Goal: Task Accomplishment & Management: Use online tool/utility

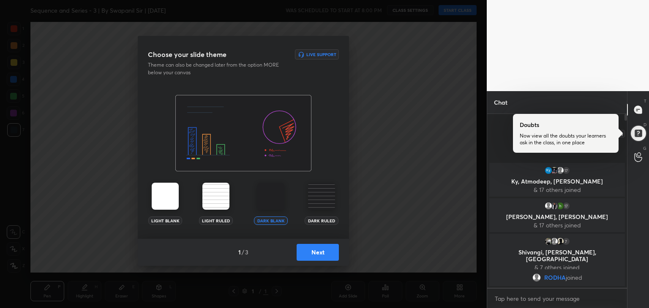
drag, startPoint x: 638, startPoint y: 132, endPoint x: 640, endPoint y: 114, distance: 17.8
click at [638, 132] on div at bounding box center [638, 134] width 18 height 18
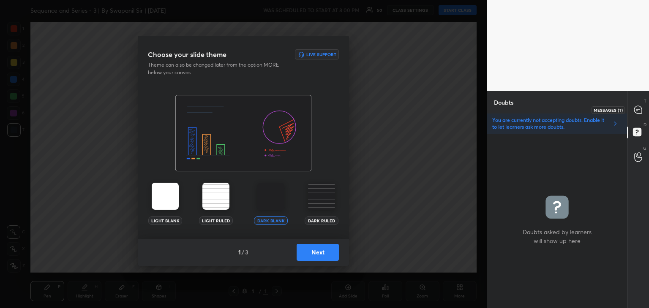
drag, startPoint x: 635, startPoint y: 109, endPoint x: 643, endPoint y: 109, distance: 8.1
click at [636, 109] on icon at bounding box center [637, 110] width 9 height 9
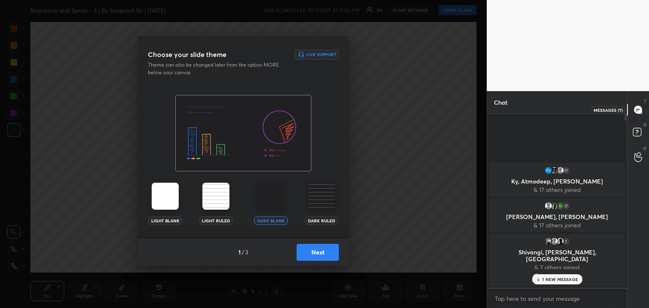
scroll to position [171, 137]
click at [320, 252] on button "Next" at bounding box center [317, 252] width 42 height 17
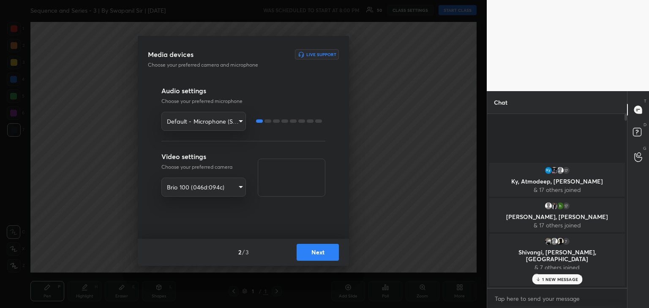
click at [321, 252] on button "Next" at bounding box center [317, 252] width 42 height 17
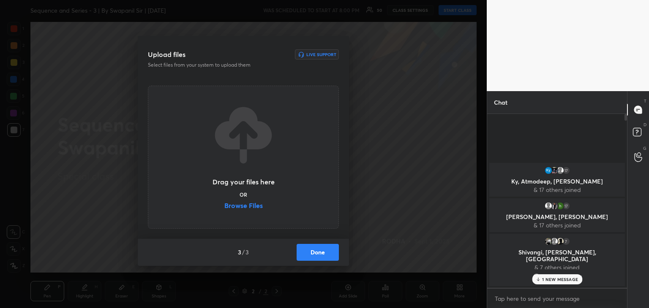
click at [250, 204] on label "Browse Files" at bounding box center [243, 206] width 38 height 9
click at [224, 204] on input "Browse Files" at bounding box center [224, 206] width 0 height 9
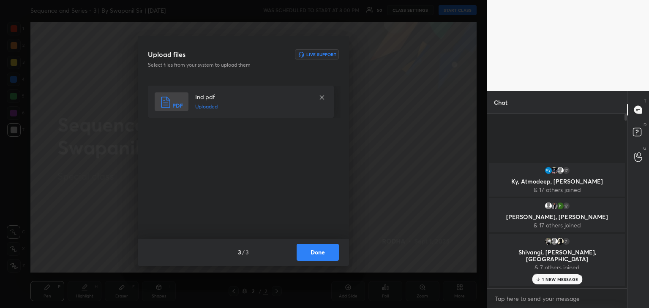
click at [323, 252] on button "Done" at bounding box center [317, 252] width 42 height 17
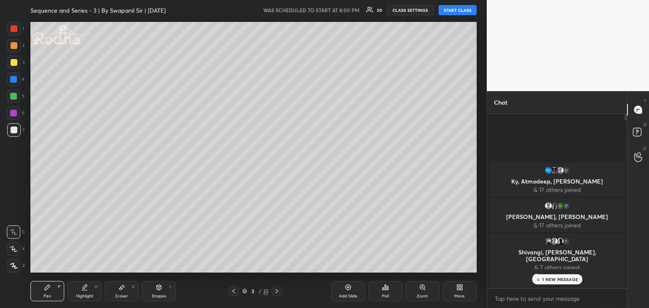
drag, startPoint x: 459, startPoint y: 11, endPoint x: 466, endPoint y: 15, distance: 7.4
click at [459, 11] on button "START CLASS" at bounding box center [457, 10] width 38 height 10
click at [548, 278] on p "1 NEW MESSAGE" at bounding box center [560, 279] width 36 height 5
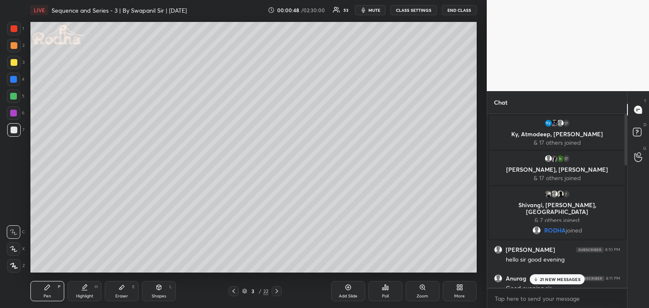
click at [638, 274] on div "T Messages (T) D Doubts (D) G Raise Hand (G)" at bounding box center [638, 199] width 22 height 217
click at [637, 111] on icon at bounding box center [638, 110] width 8 height 8
click at [641, 130] on icon at bounding box center [637, 133] width 15 height 15
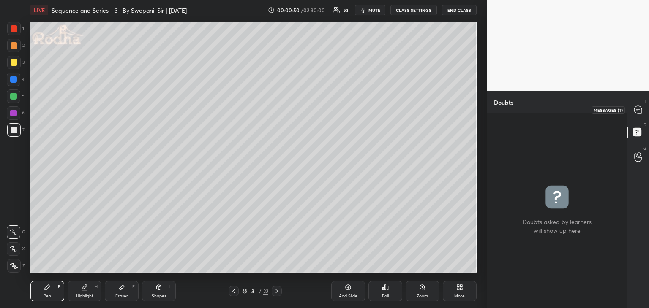
drag, startPoint x: 635, startPoint y: 109, endPoint x: 646, endPoint y: 114, distance: 12.3
click at [636, 109] on icon at bounding box center [637, 110] width 9 height 9
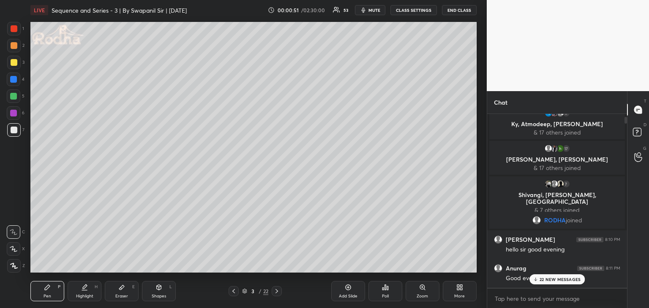
click at [550, 279] on p "22 NEW MESSAGES" at bounding box center [559, 279] width 41 height 5
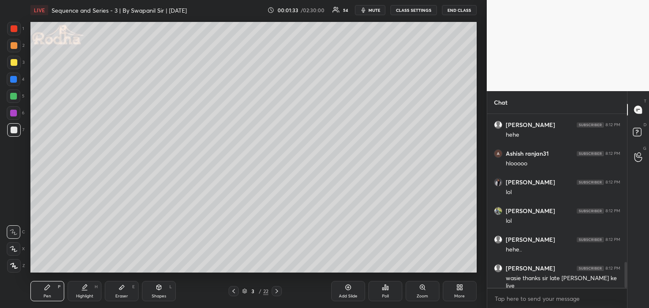
scroll to position [997, 0]
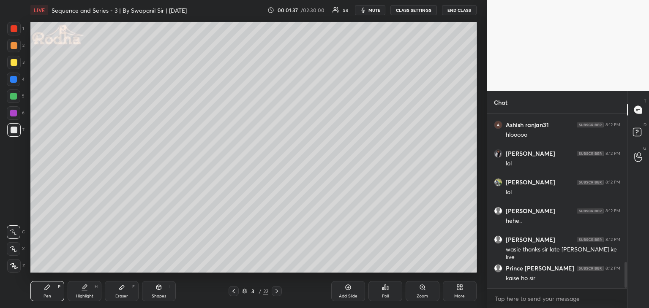
click at [16, 251] on icon at bounding box center [13, 249] width 7 height 5
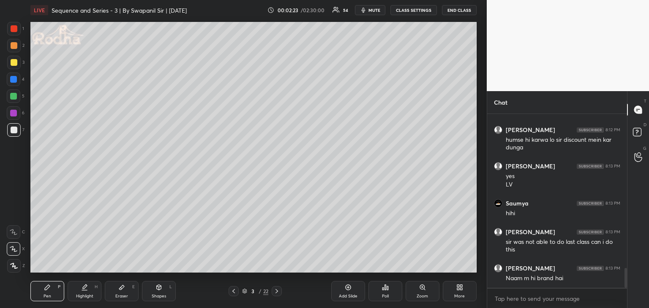
scroll to position [1373, 0]
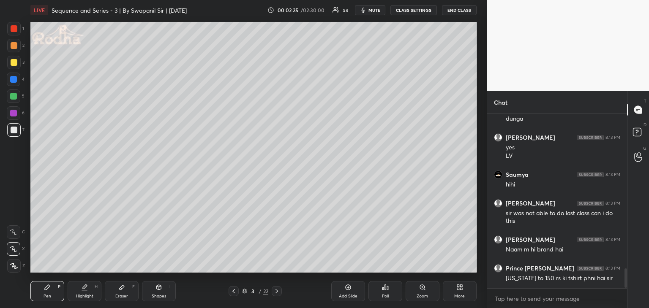
click at [14, 253] on div at bounding box center [14, 249] width 14 height 14
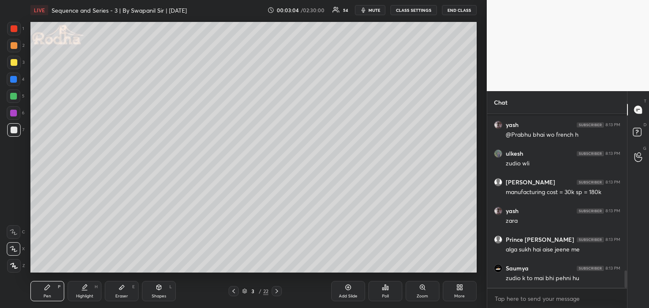
scroll to position [1576, 0]
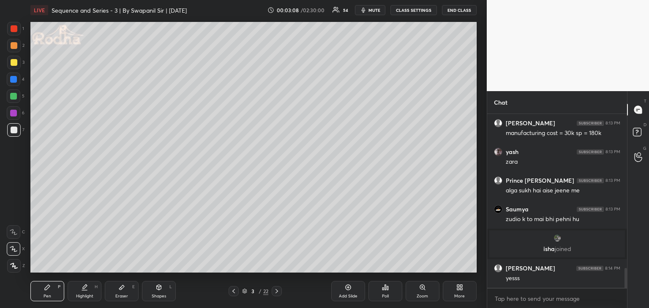
click at [126, 293] on div "Eraser E" at bounding box center [122, 291] width 34 height 20
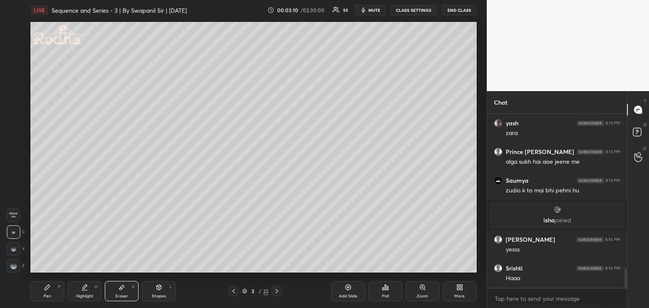
scroll to position [1398, 0]
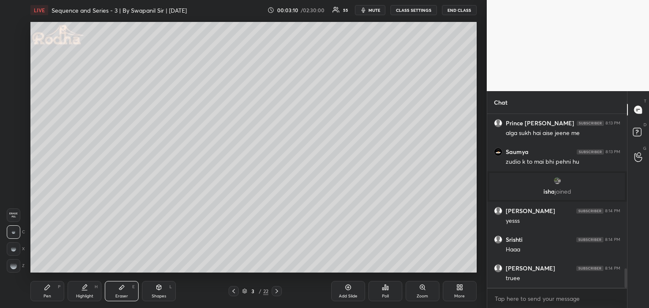
click at [16, 266] on rect at bounding box center [15, 265] width 1 height 1
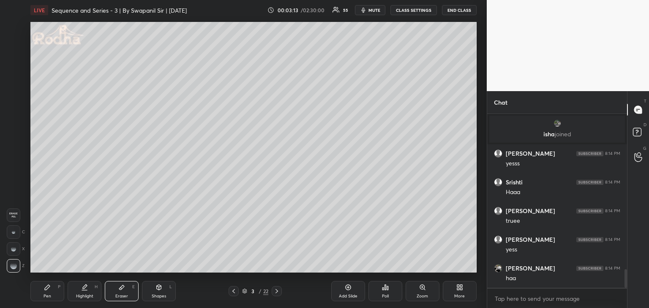
scroll to position [1542, 0]
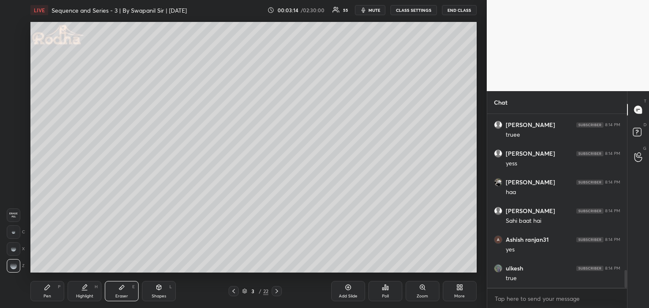
click at [51, 299] on div "Pen" at bounding box center [47, 296] width 8 height 4
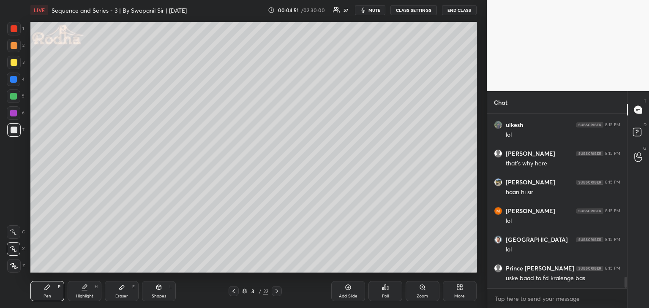
scroll to position [2593, 0]
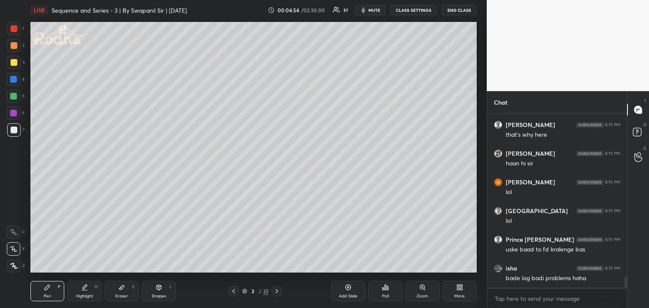
click at [124, 296] on div "Eraser" at bounding box center [121, 296] width 13 height 4
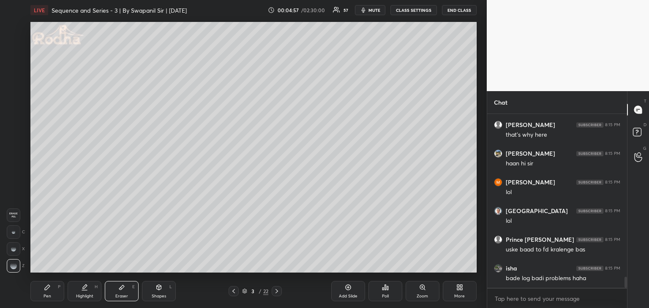
click at [46, 299] on div "Pen P" at bounding box center [47, 291] width 34 height 20
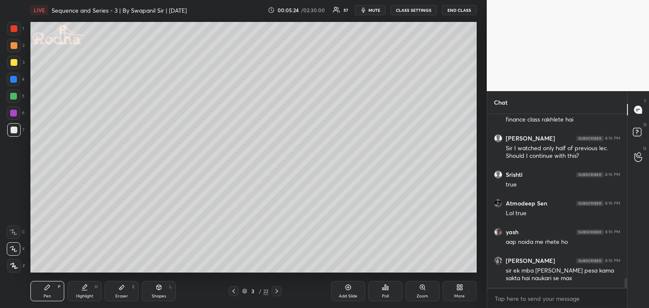
scroll to position [2952, 0]
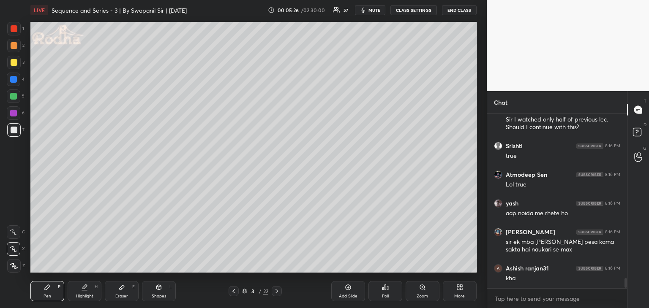
drag, startPoint x: 128, startPoint y: 292, endPoint x: 140, endPoint y: 273, distance: 22.5
click at [128, 291] on div "Eraser E" at bounding box center [122, 291] width 34 height 20
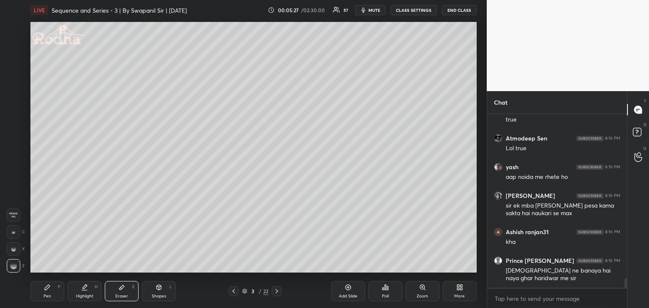
drag, startPoint x: 8, startPoint y: 234, endPoint x: 11, endPoint y: 223, distance: 11.1
click at [8, 233] on div at bounding box center [14, 232] width 14 height 14
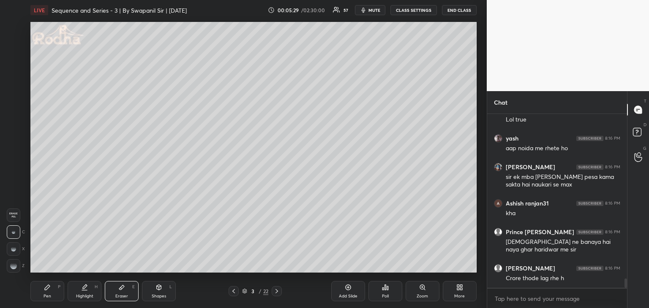
scroll to position [3046, 0]
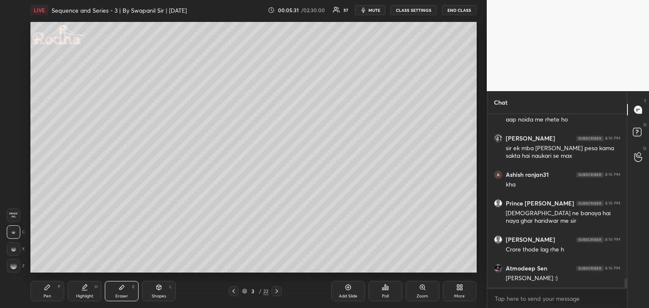
click at [51, 297] on div "Pen" at bounding box center [47, 296] width 8 height 4
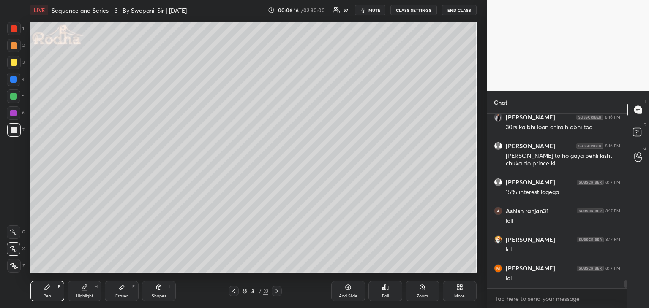
scroll to position [3886, 0]
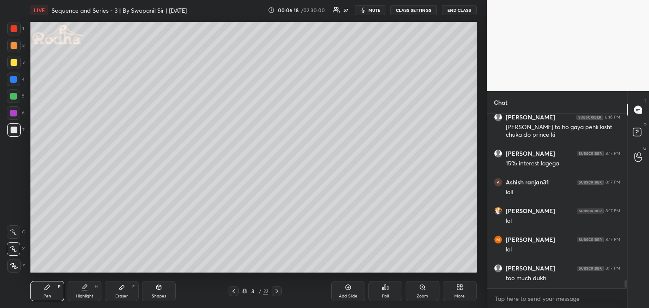
click at [11, 65] on div at bounding box center [14, 62] width 7 height 7
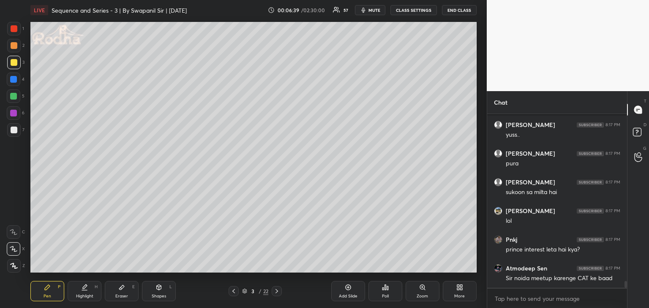
scroll to position [4303, 0]
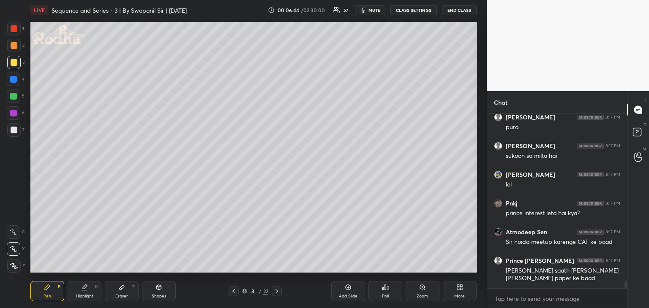
drag, startPoint x: 119, startPoint y: 293, endPoint x: 136, endPoint y: 273, distance: 25.5
click at [119, 293] on div "Eraser E" at bounding box center [122, 291] width 34 height 20
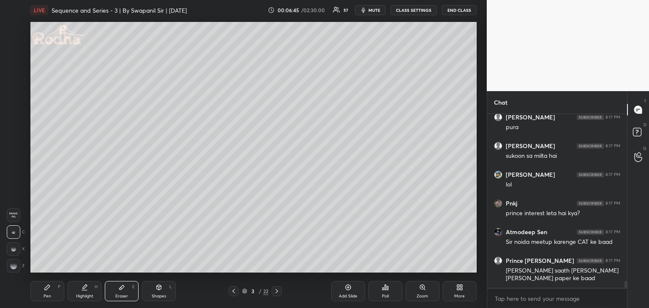
scroll to position [4332, 0]
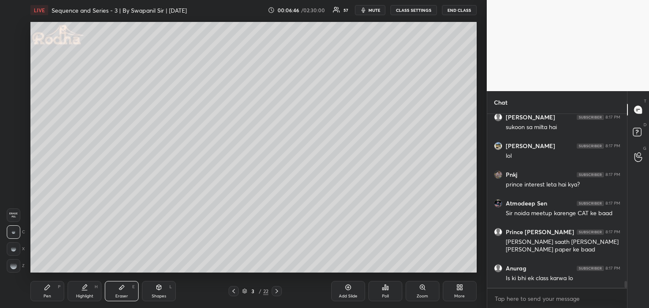
click at [52, 296] on div "Pen P" at bounding box center [47, 291] width 34 height 20
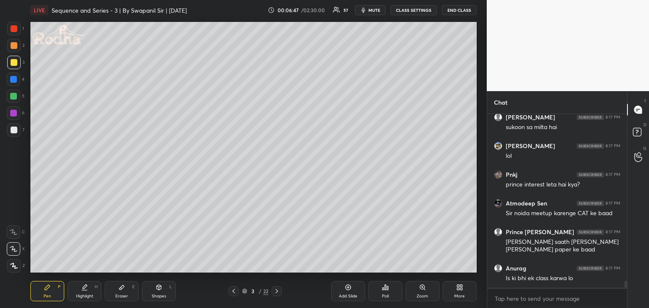
drag, startPoint x: 13, startPoint y: 131, endPoint x: 27, endPoint y: 124, distance: 15.3
click at [12, 130] on div at bounding box center [14, 130] width 7 height 7
drag, startPoint x: 117, startPoint y: 288, endPoint x: 130, endPoint y: 274, distance: 19.1
click at [118, 288] on div "Eraser E" at bounding box center [122, 291] width 34 height 20
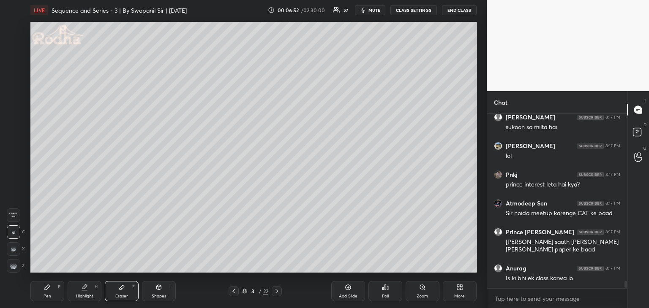
scroll to position [4361, 0]
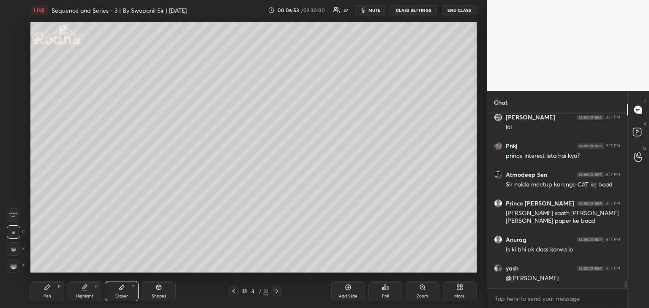
click at [49, 293] on div "Pen P" at bounding box center [47, 291] width 34 height 20
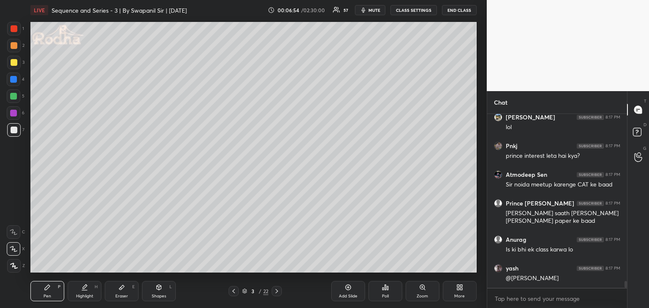
click at [155, 291] on div "Shapes L" at bounding box center [159, 291] width 34 height 20
click at [12, 266] on icon at bounding box center [14, 266] width 6 height 6
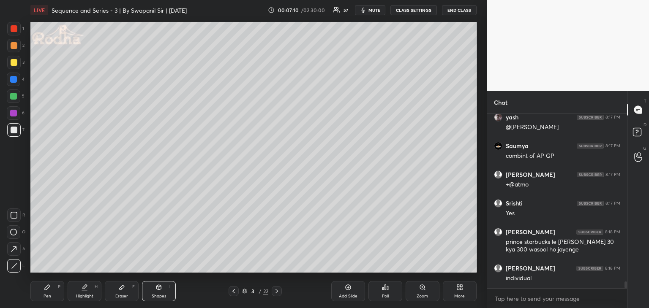
scroll to position [4569, 0]
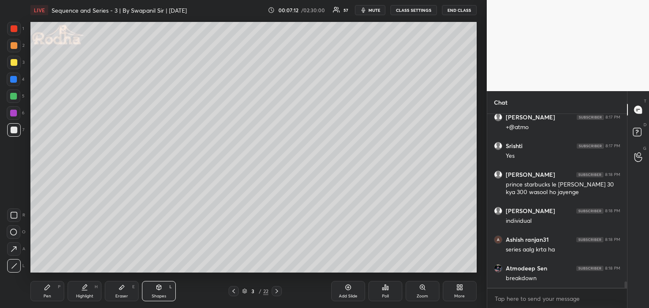
click at [51, 292] on div "Pen P" at bounding box center [47, 291] width 34 height 20
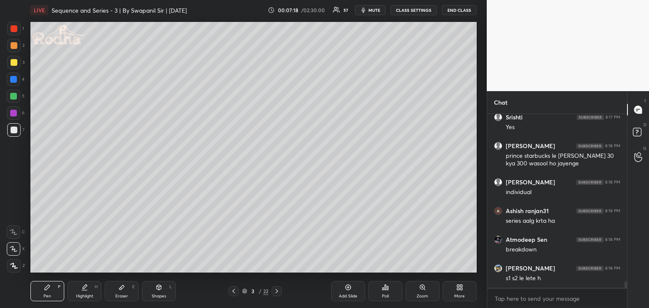
drag, startPoint x: 14, startPoint y: 63, endPoint x: 29, endPoint y: 63, distance: 14.4
click at [16, 63] on div at bounding box center [14, 62] width 7 height 7
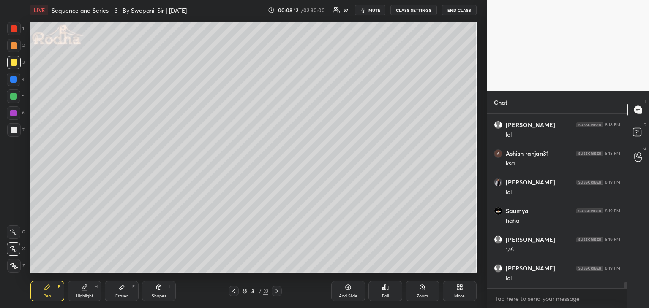
scroll to position [5000, 0]
drag, startPoint x: 114, startPoint y: 300, endPoint x: 137, endPoint y: 288, distance: 25.9
click at [115, 299] on div "Eraser E" at bounding box center [122, 291] width 34 height 20
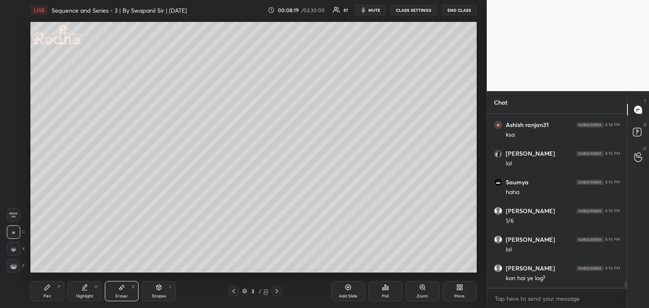
click at [54, 289] on div "Pen P" at bounding box center [47, 291] width 34 height 20
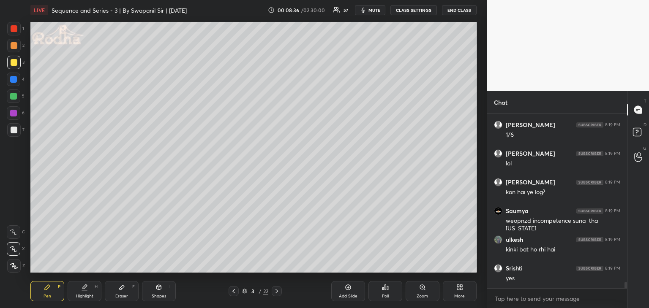
scroll to position [5144, 0]
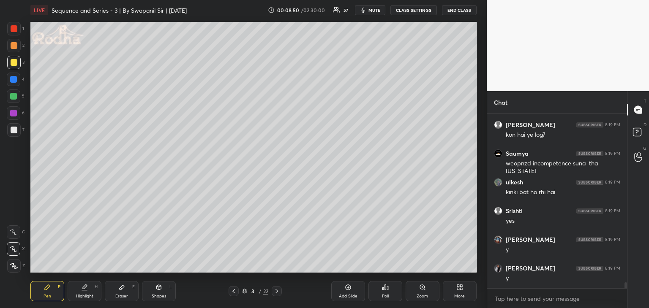
click at [14, 81] on div at bounding box center [13, 79] width 7 height 7
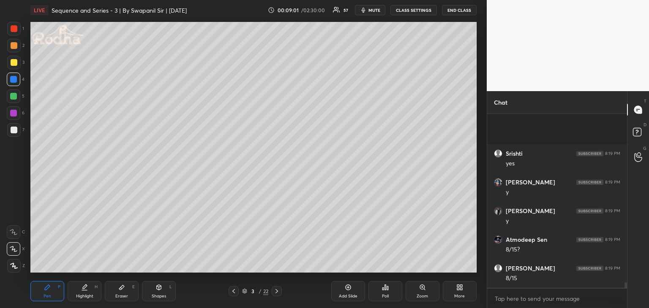
scroll to position [5287, 0]
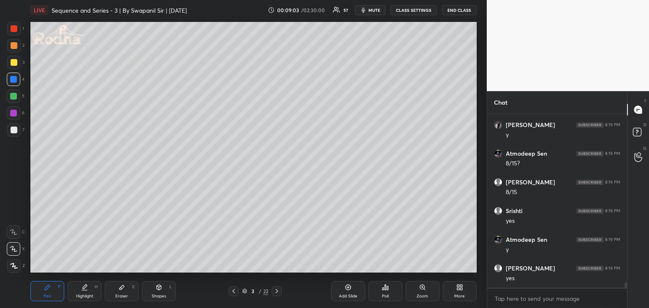
click at [13, 29] on div at bounding box center [14, 28] width 7 height 7
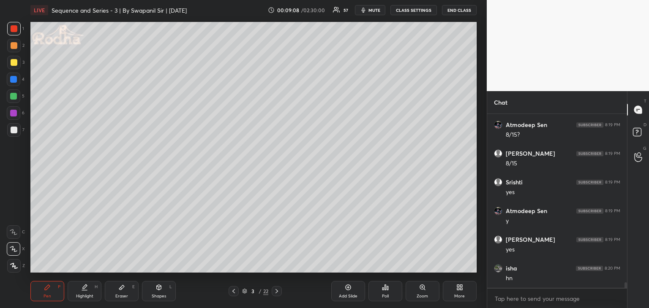
scroll to position [5345, 0]
click at [12, 65] on div at bounding box center [14, 62] width 7 height 7
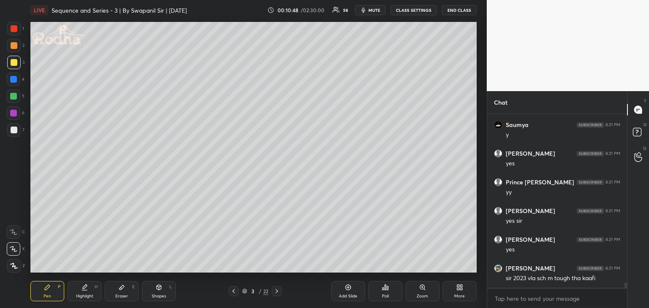
scroll to position [5470, 0]
click at [278, 293] on icon at bounding box center [276, 291] width 7 height 7
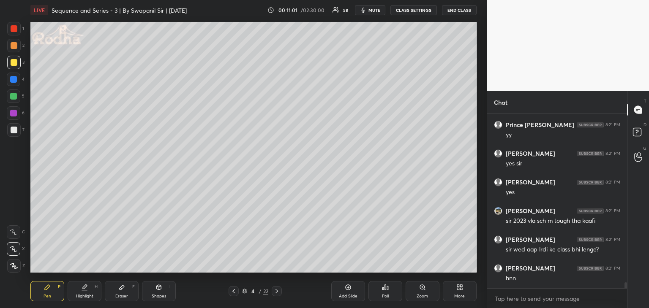
drag, startPoint x: 14, startPoint y: 132, endPoint x: 21, endPoint y: 128, distance: 8.3
click at [15, 132] on div at bounding box center [14, 130] width 7 height 7
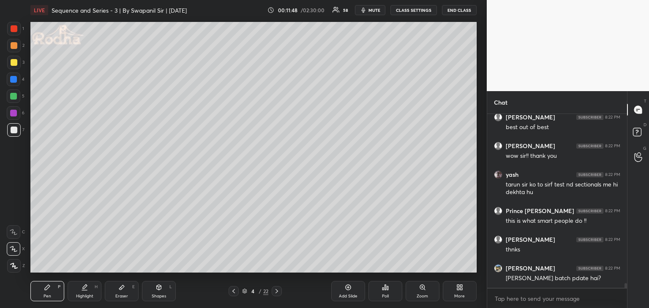
scroll to position [6195, 0]
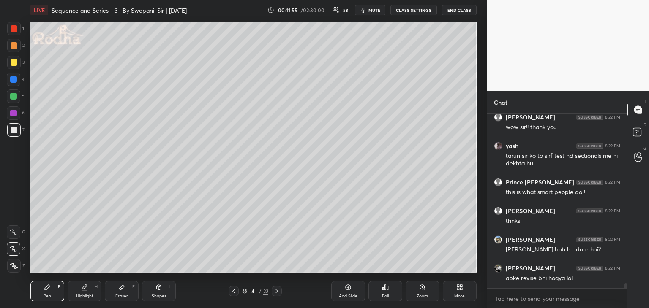
click at [14, 65] on div at bounding box center [14, 62] width 7 height 7
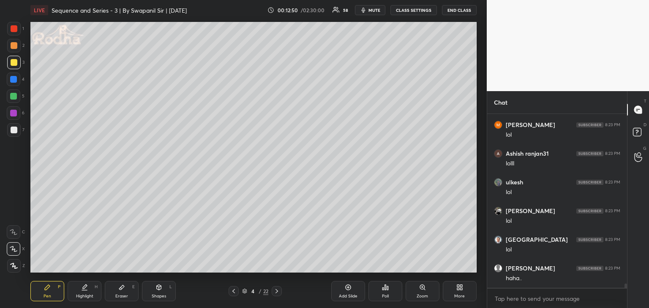
scroll to position [6950, 0]
click at [17, 80] on div at bounding box center [14, 80] width 14 height 14
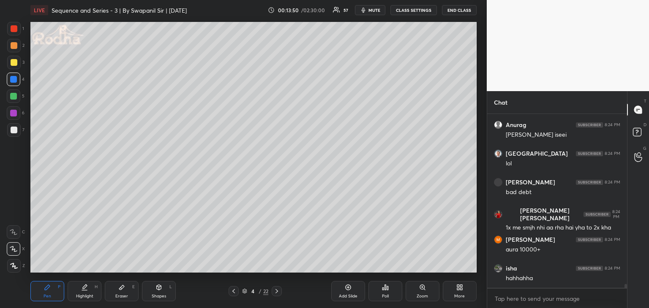
scroll to position [7934, 0]
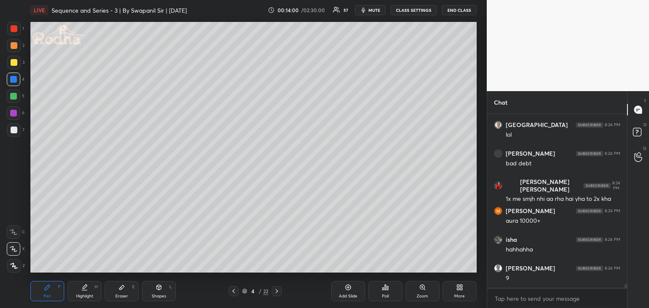
click at [14, 131] on div at bounding box center [14, 130] width 7 height 7
click at [16, 81] on div at bounding box center [13, 79] width 7 height 7
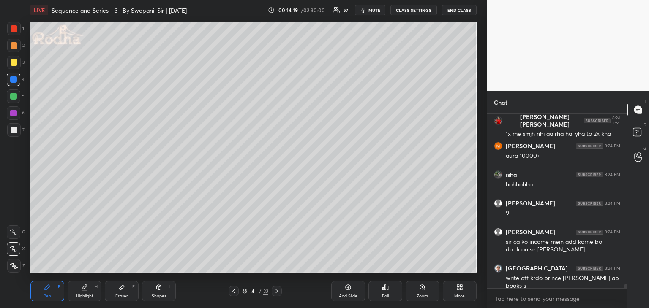
scroll to position [8028, 0]
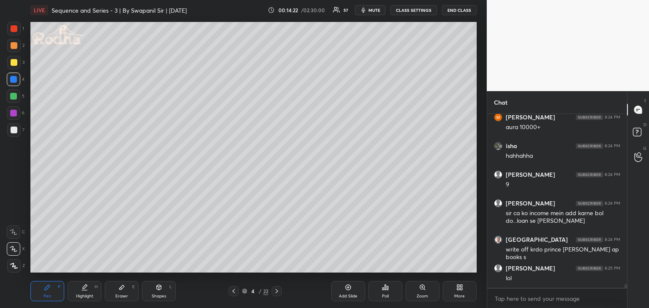
click at [12, 98] on div at bounding box center [13, 96] width 7 height 7
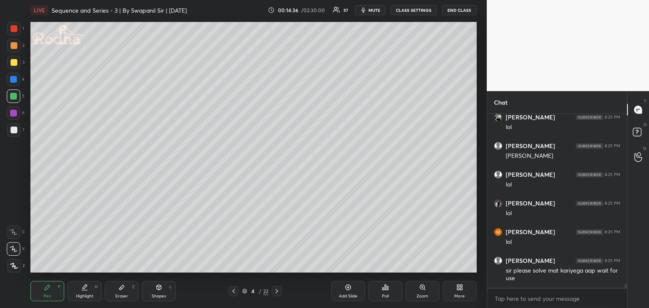
scroll to position [8265, 0]
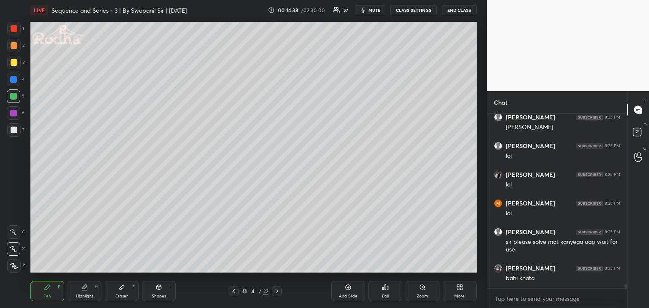
click at [122, 293] on div "Eraser E" at bounding box center [122, 291] width 34 height 20
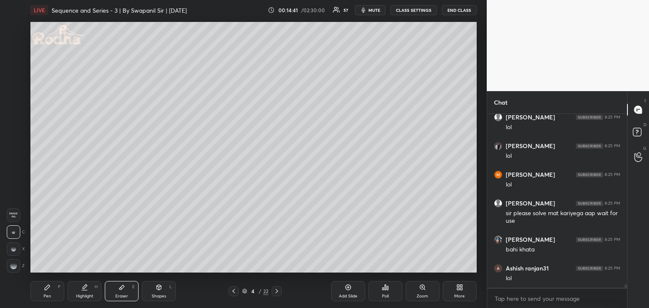
click at [13, 274] on div "1 2 3 4 5 6 7 R O A L C X Z Erase all C X Z LIVE Sequence and Series - 3 | By S…" at bounding box center [240, 154] width 480 height 308
drag, startPoint x: 9, startPoint y: 269, endPoint x: 24, endPoint y: 257, distance: 19.3
click at [10, 269] on div at bounding box center [14, 266] width 14 height 14
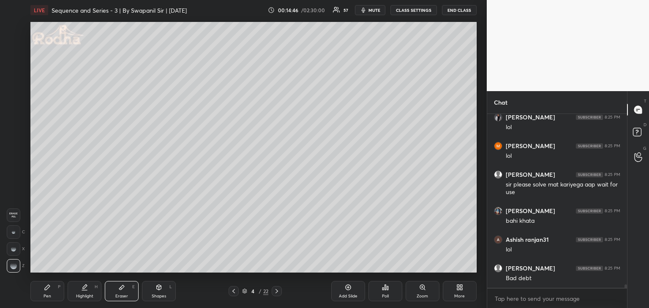
drag, startPoint x: 54, startPoint y: 294, endPoint x: 67, endPoint y: 296, distance: 12.8
click at [54, 295] on div "Pen P" at bounding box center [47, 291] width 34 height 20
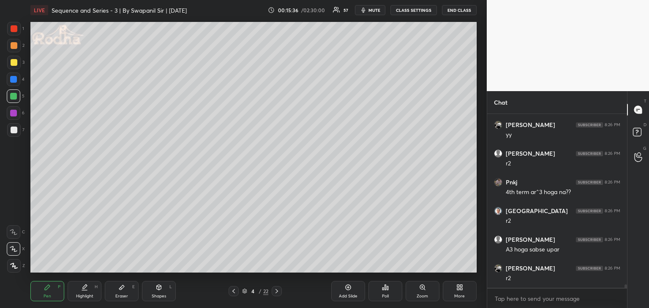
scroll to position [8810, 0]
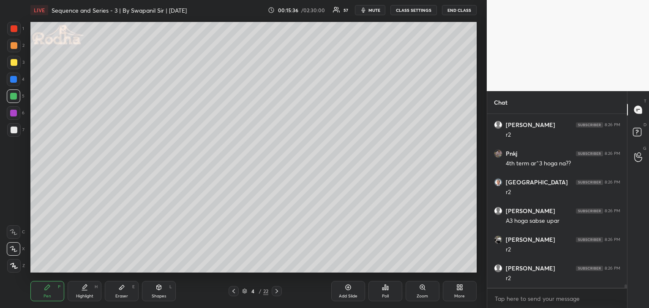
click at [122, 294] on div "Eraser" at bounding box center [121, 296] width 13 height 4
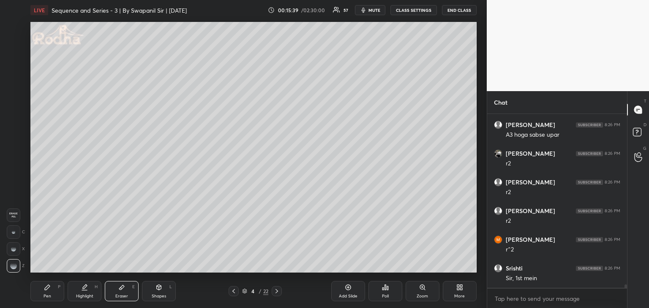
click at [50, 293] on div "Pen P" at bounding box center [47, 291] width 34 height 20
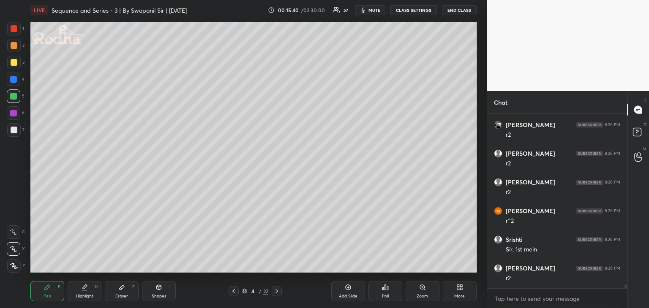
click at [15, 128] on div at bounding box center [14, 130] width 7 height 7
click at [13, 95] on div at bounding box center [13, 96] width 7 height 7
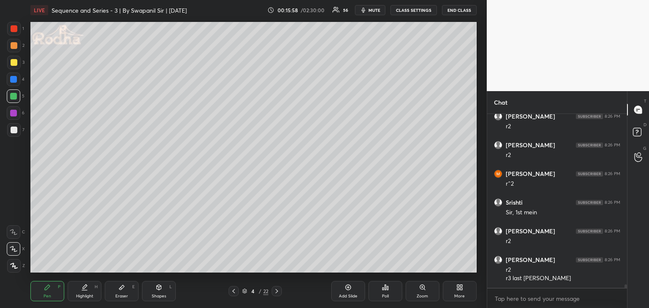
click at [13, 80] on div at bounding box center [13, 79] width 7 height 7
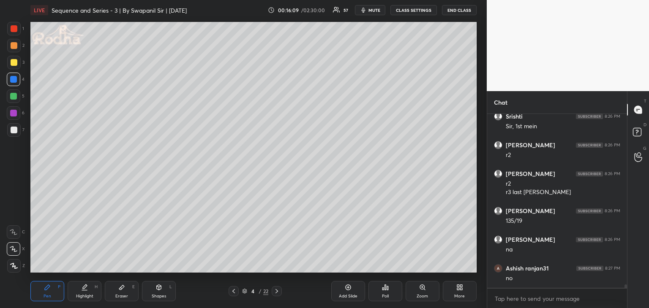
scroll to position [9079, 0]
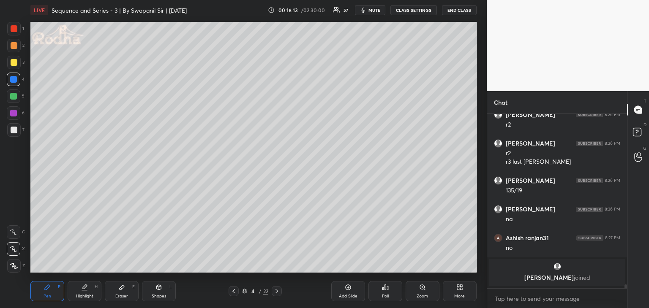
drag, startPoint x: 13, startPoint y: 110, endPoint x: 23, endPoint y: 109, distance: 10.3
click at [14, 110] on div at bounding box center [13, 113] width 7 height 7
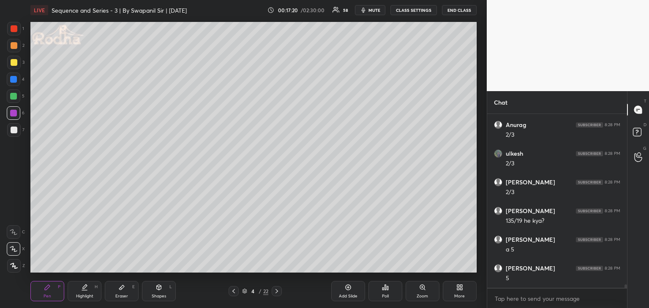
scroll to position [8520, 0]
click at [13, 131] on div at bounding box center [14, 130] width 7 height 7
drag, startPoint x: 13, startPoint y: 30, endPoint x: 27, endPoint y: 36, distance: 15.5
click at [13, 30] on div at bounding box center [14, 28] width 7 height 7
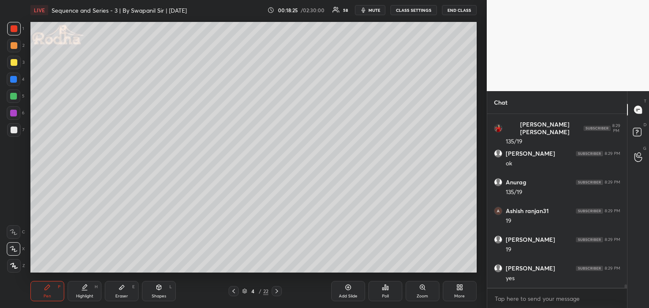
scroll to position [8753, 0]
drag, startPoint x: 276, startPoint y: 292, endPoint x: 280, endPoint y: 277, distance: 15.1
click at [277, 292] on icon at bounding box center [276, 291] width 7 height 7
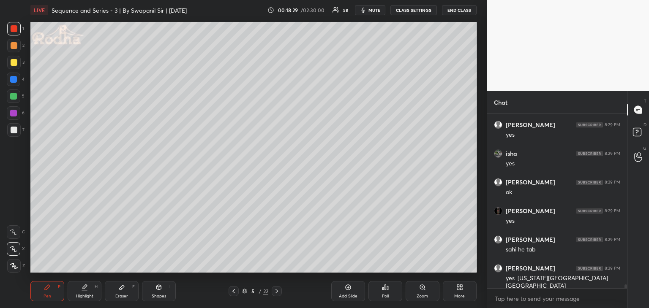
scroll to position [8904, 0]
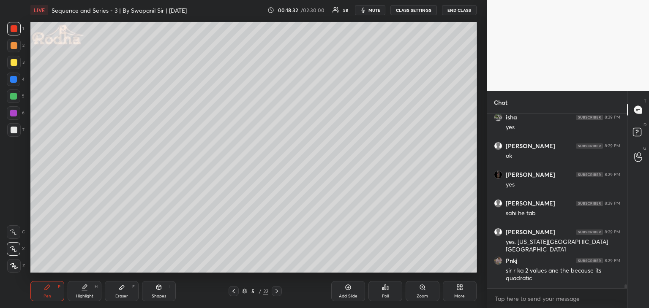
click at [14, 63] on div at bounding box center [14, 62] width 7 height 7
click at [233, 291] on icon at bounding box center [233, 291] width 7 height 7
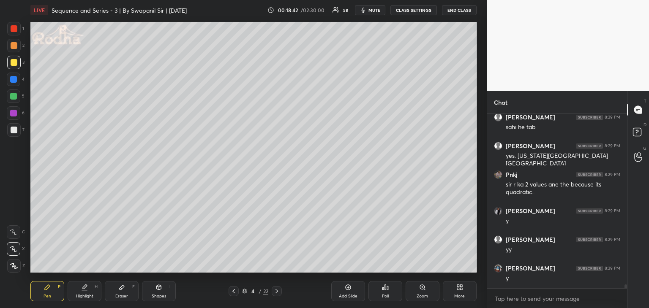
scroll to position [9048, 0]
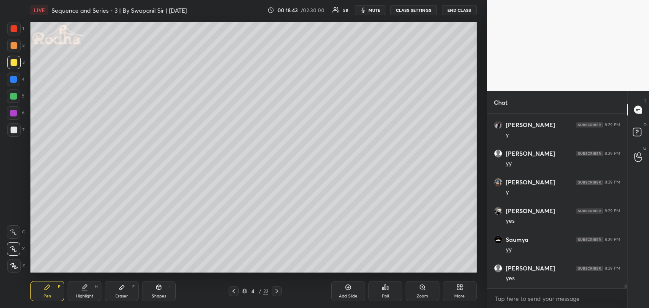
click at [278, 293] on icon at bounding box center [276, 291] width 7 height 7
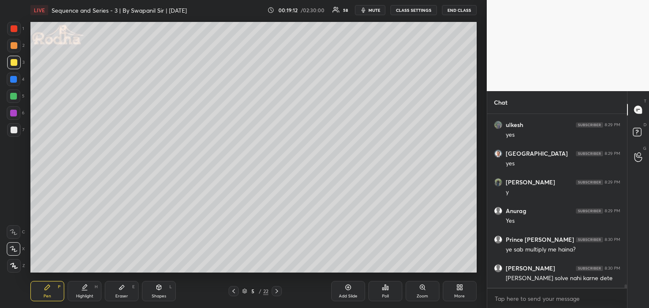
click at [13, 81] on div at bounding box center [13, 79] width 7 height 7
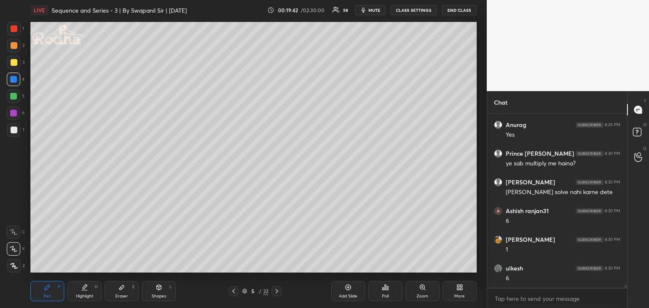
scroll to position [9450, 0]
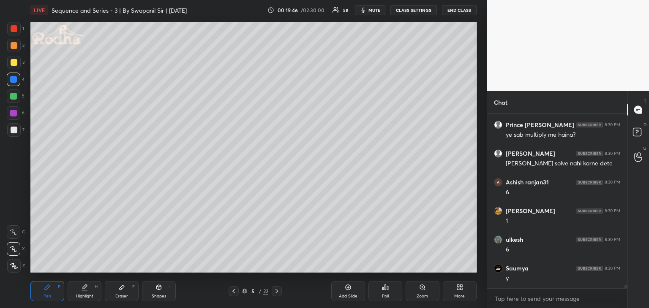
click at [14, 111] on div at bounding box center [13, 113] width 7 height 7
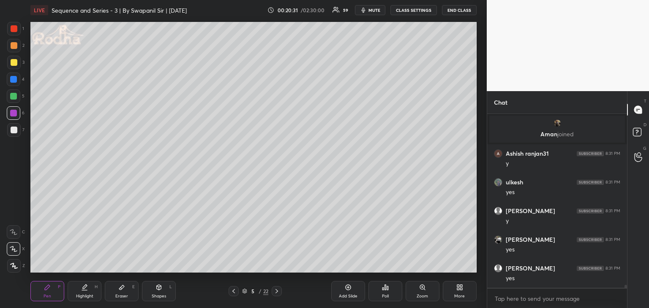
scroll to position [9700, 0]
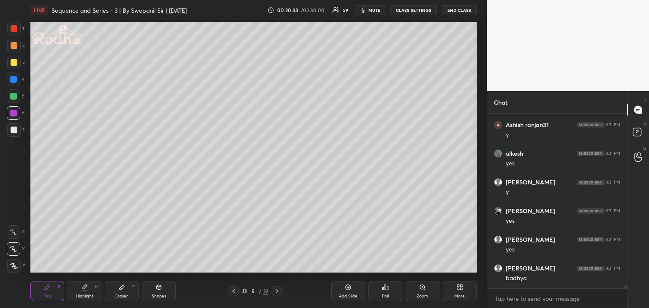
click at [14, 98] on div at bounding box center [13, 96] width 7 height 7
click at [156, 294] on div "Shapes" at bounding box center [159, 296] width 14 height 4
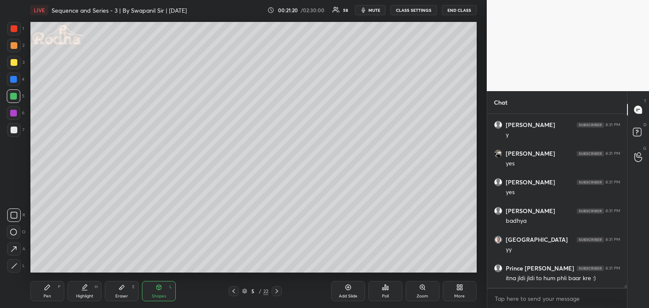
click at [16, 268] on icon at bounding box center [14, 266] width 6 height 6
click at [47, 296] on div "Pen" at bounding box center [47, 296] width 8 height 4
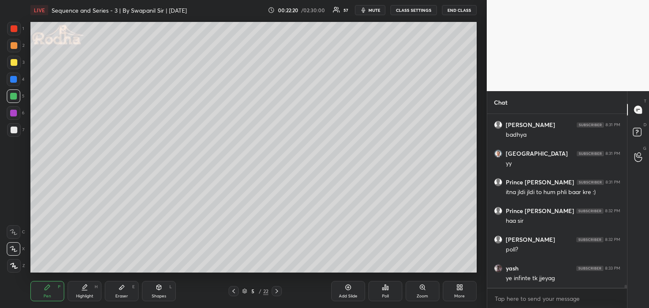
scroll to position [9873, 0]
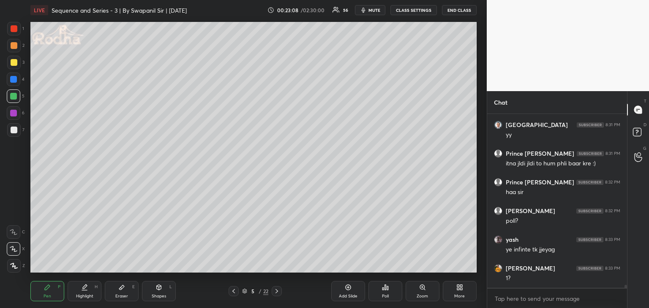
drag, startPoint x: 12, startPoint y: 129, endPoint x: 22, endPoint y: 127, distance: 10.3
click at [13, 129] on div at bounding box center [14, 130] width 7 height 7
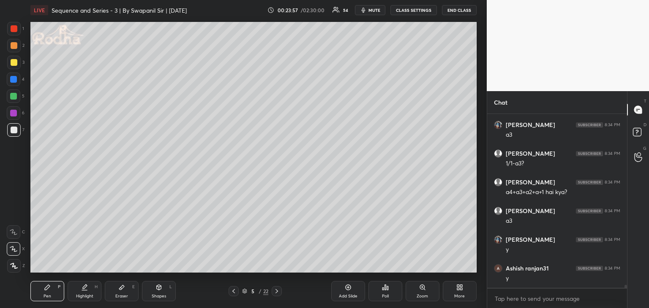
scroll to position [10189, 0]
click at [126, 294] on div "Eraser" at bounding box center [121, 296] width 13 height 4
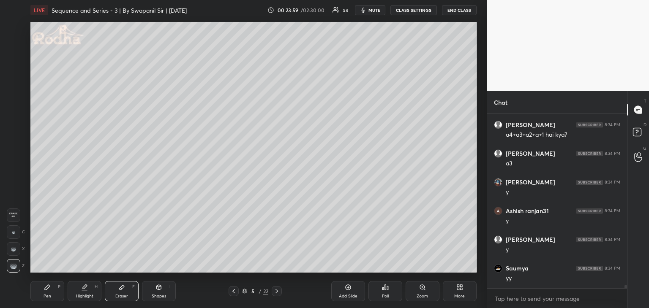
click at [46, 294] on div "Pen" at bounding box center [47, 296] width 8 height 4
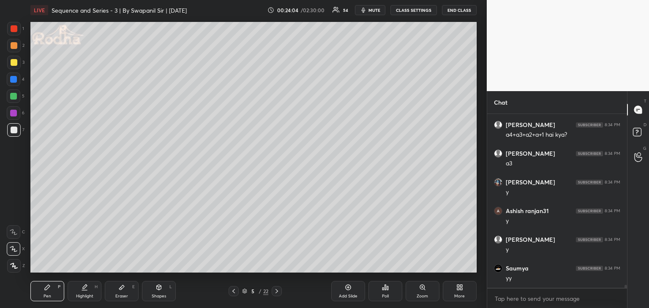
scroll to position [10217, 0]
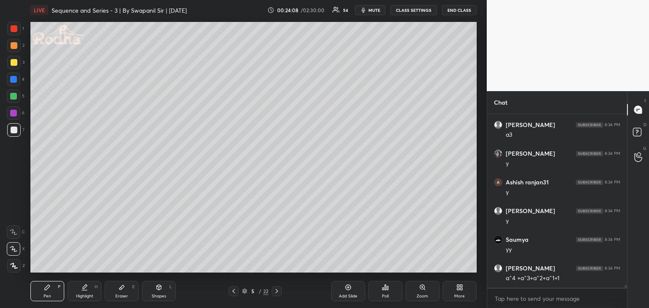
drag, startPoint x: 16, startPoint y: 114, endPoint x: 25, endPoint y: 120, distance: 11.8
click at [15, 114] on div at bounding box center [13, 113] width 7 height 7
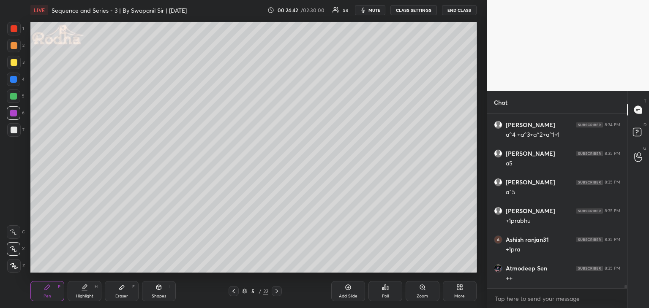
scroll to position [10390, 0]
drag, startPoint x: 13, startPoint y: 63, endPoint x: 27, endPoint y: 82, distance: 23.6
click at [13, 63] on div at bounding box center [14, 62] width 7 height 7
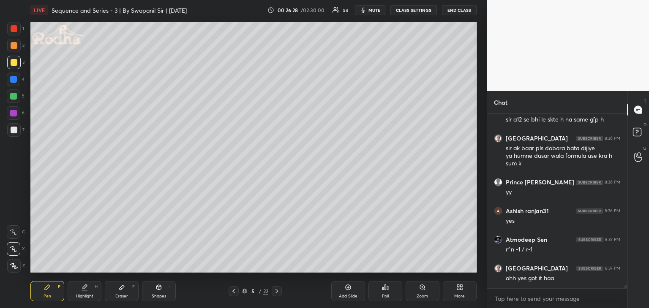
scroll to position [10922, 0]
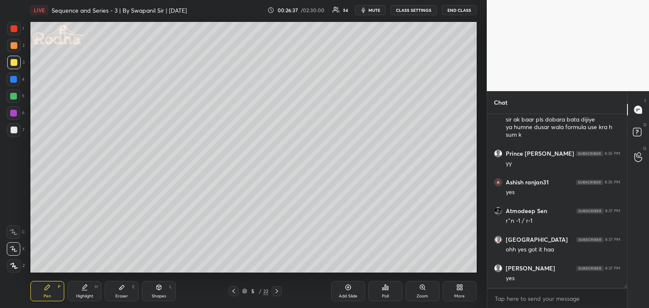
click at [130, 293] on div "Eraser E" at bounding box center [122, 291] width 34 height 20
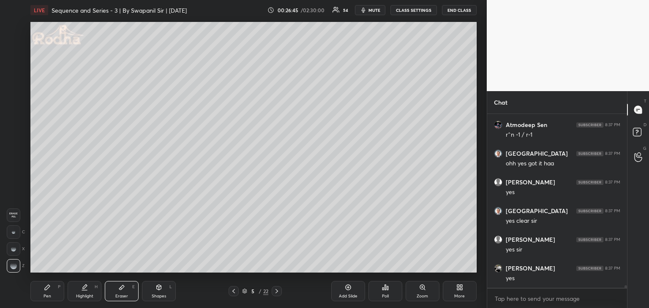
scroll to position [11036, 0]
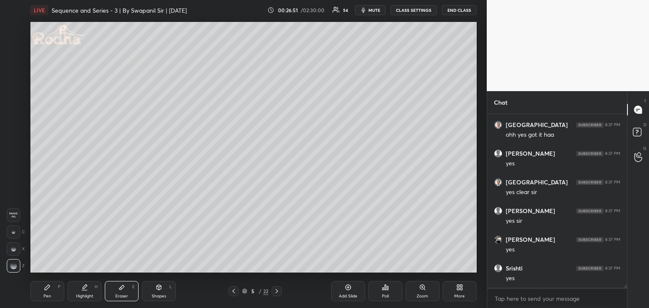
click at [276, 292] on icon at bounding box center [276, 291] width 7 height 7
drag, startPoint x: 55, startPoint y: 293, endPoint x: 61, endPoint y: 288, distance: 8.1
click at [55, 293] on div "Pen P" at bounding box center [47, 291] width 34 height 20
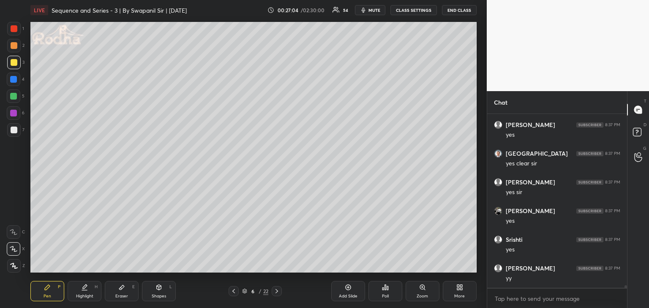
click at [235, 294] on icon at bounding box center [233, 291] width 7 height 7
click at [278, 289] on icon at bounding box center [276, 291] width 7 height 7
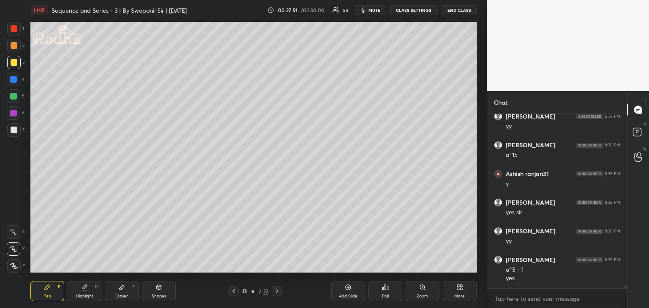
scroll to position [11246, 0]
click at [14, 115] on div at bounding box center [13, 113] width 7 height 7
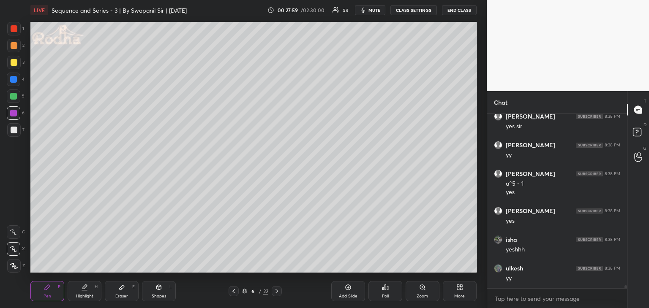
scroll to position [11332, 0]
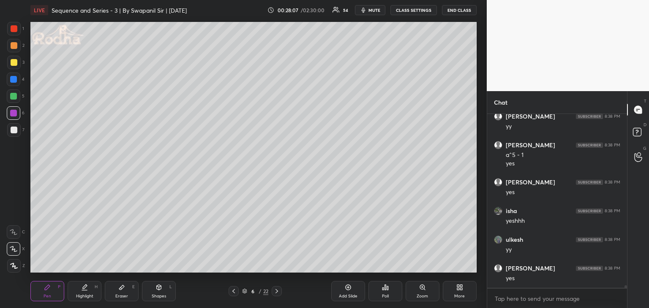
click at [14, 93] on div at bounding box center [14, 97] width 14 height 14
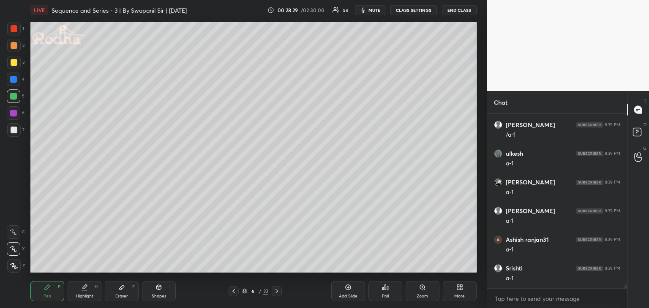
scroll to position [11849, 0]
click at [231, 291] on icon at bounding box center [233, 291] width 7 height 7
click at [279, 292] on icon at bounding box center [276, 291] width 7 height 7
click at [14, 132] on div at bounding box center [14, 130] width 7 height 7
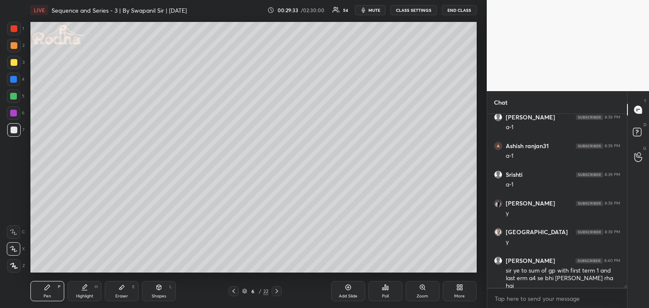
scroll to position [11943, 0]
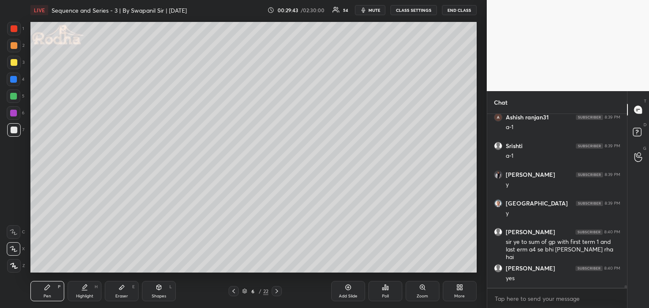
click at [151, 291] on div "Shapes L" at bounding box center [159, 291] width 34 height 20
click at [15, 269] on div at bounding box center [14, 266] width 14 height 14
click at [14, 214] on icon at bounding box center [14, 215] width 7 height 7
click at [42, 297] on div "Pen P" at bounding box center [47, 291] width 34 height 20
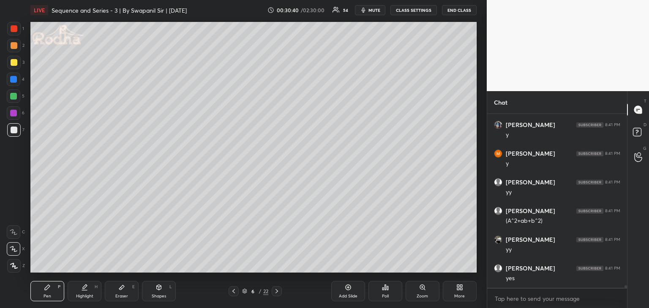
scroll to position [12333, 0]
click at [118, 298] on div "Eraser" at bounding box center [121, 296] width 13 height 4
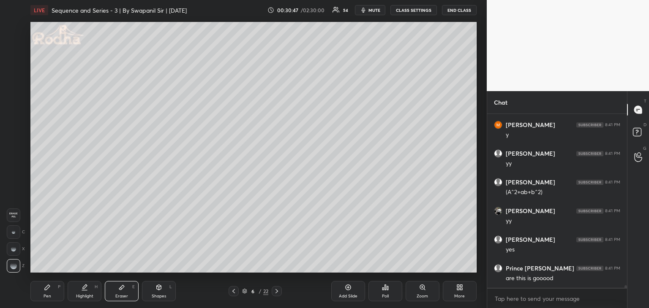
click at [17, 230] on div at bounding box center [14, 232] width 14 height 14
click at [43, 293] on div "Pen P" at bounding box center [47, 291] width 34 height 20
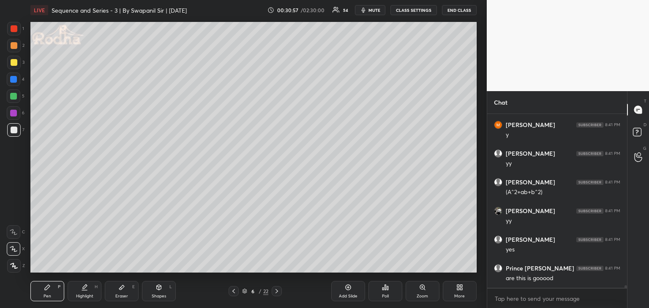
click at [14, 31] on div at bounding box center [14, 28] width 7 height 7
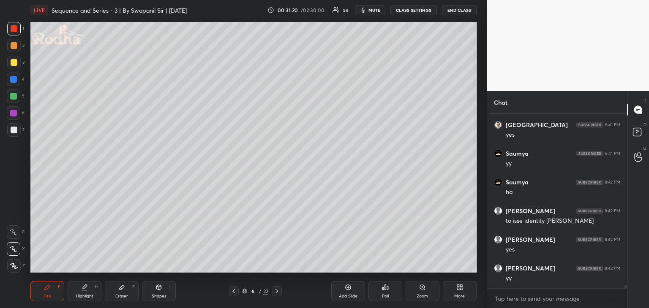
scroll to position [12627, 0]
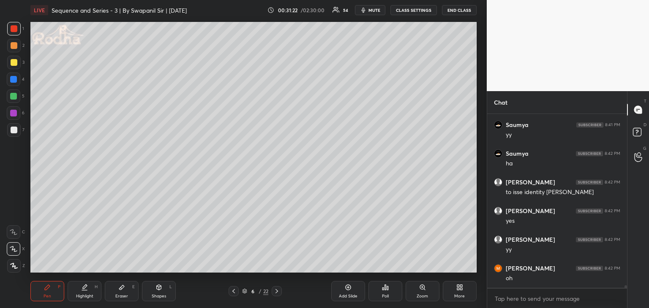
click at [127, 296] on div "Eraser" at bounding box center [121, 296] width 13 height 4
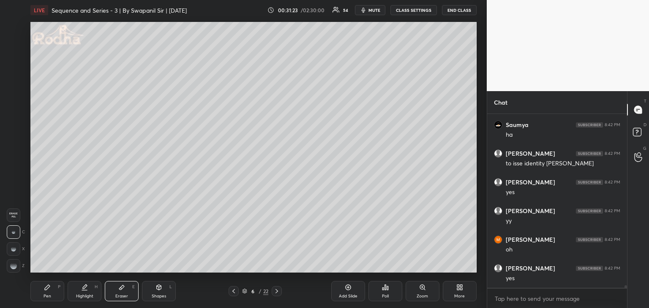
scroll to position [12685, 0]
click at [44, 292] on div "Pen P" at bounding box center [47, 291] width 34 height 20
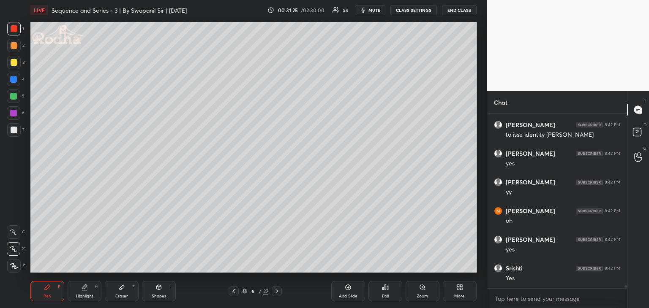
click at [11, 129] on div at bounding box center [14, 130] width 7 height 7
click at [11, 86] on div at bounding box center [14, 80] width 14 height 14
click at [12, 98] on div at bounding box center [13, 96] width 7 height 7
click at [13, 26] on div at bounding box center [14, 28] width 7 height 7
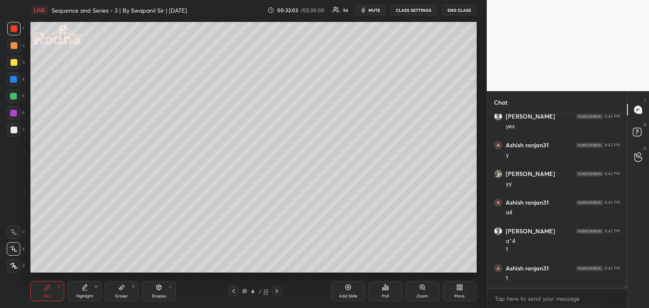
scroll to position [12896, 0]
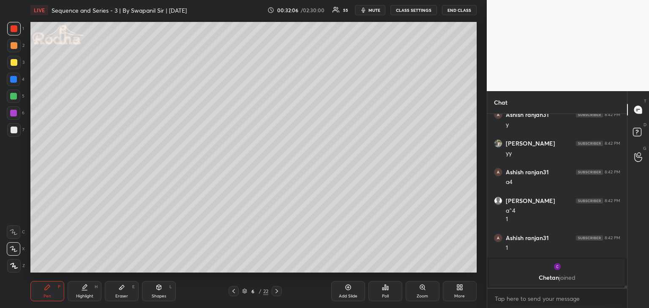
click at [126, 296] on div "Eraser" at bounding box center [121, 296] width 13 height 4
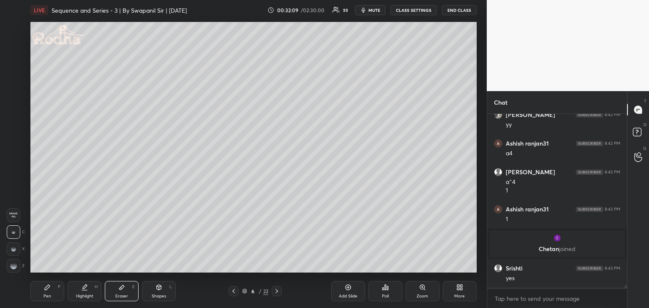
scroll to position [12029, 0]
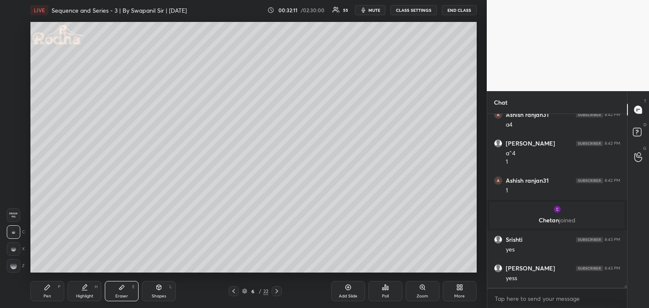
click at [41, 299] on div "Pen P" at bounding box center [47, 291] width 34 height 20
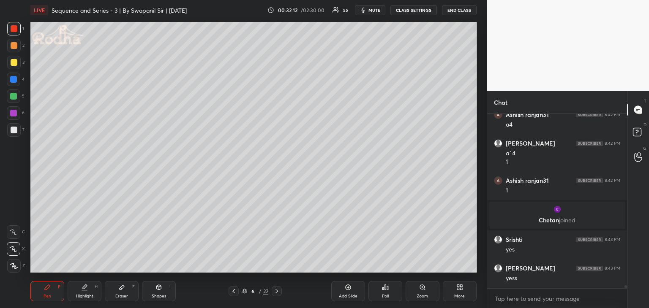
click at [14, 129] on div at bounding box center [14, 130] width 7 height 7
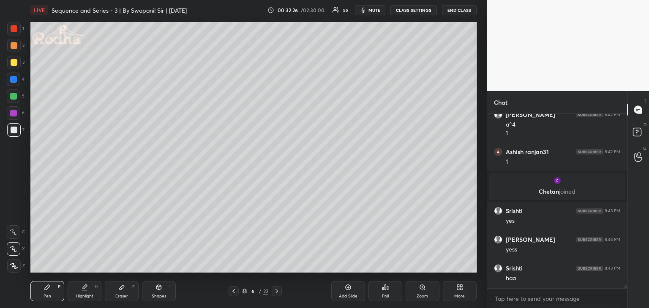
scroll to position [12087, 0]
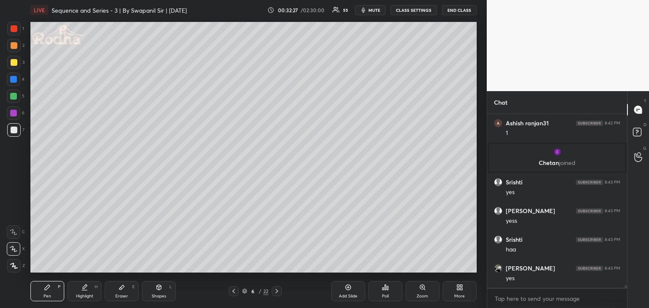
click at [129, 292] on div "Eraser E" at bounding box center [122, 291] width 34 height 20
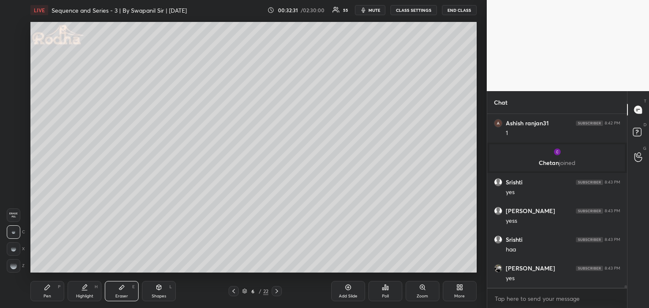
click at [44, 293] on div "Pen P" at bounding box center [47, 291] width 34 height 20
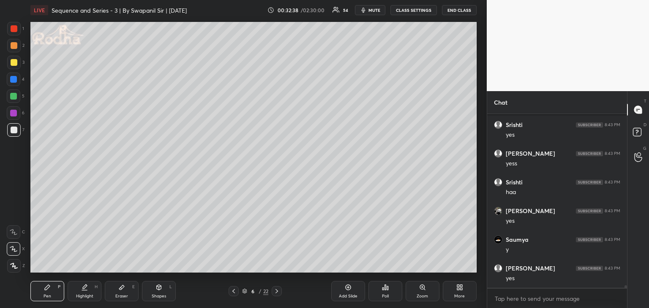
scroll to position [12173, 0]
click at [159, 291] on div "Shapes L" at bounding box center [159, 291] width 34 height 20
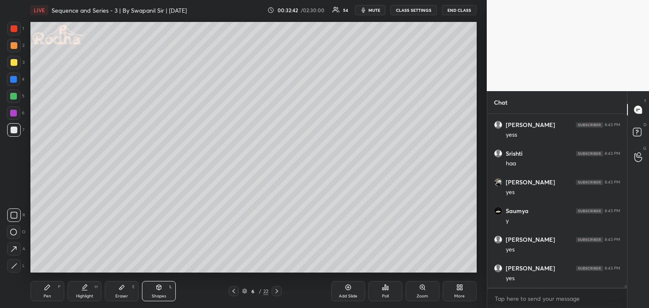
drag, startPoint x: 15, startPoint y: 24, endPoint x: 20, endPoint y: 66, distance: 42.2
click at [15, 25] on div at bounding box center [14, 29] width 14 height 14
click at [15, 263] on icon at bounding box center [14, 266] width 6 height 6
click at [46, 290] on icon at bounding box center [47, 287] width 5 height 5
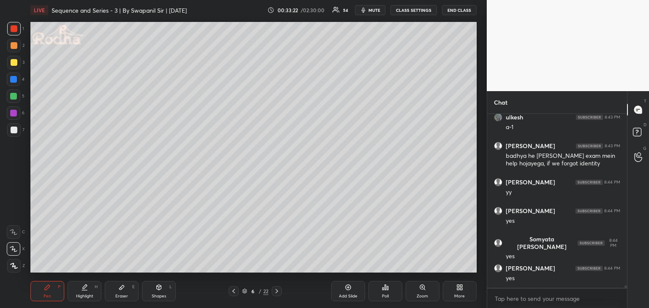
scroll to position [12410, 0]
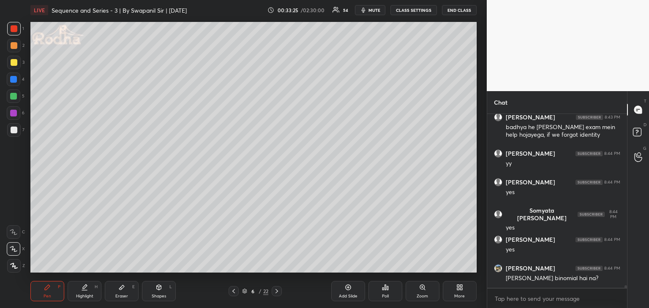
click at [155, 290] on icon at bounding box center [158, 287] width 7 height 7
click at [282, 293] on div "6 / 22" at bounding box center [254, 291] width 53 height 10
click at [277, 290] on icon at bounding box center [276, 291] width 3 height 4
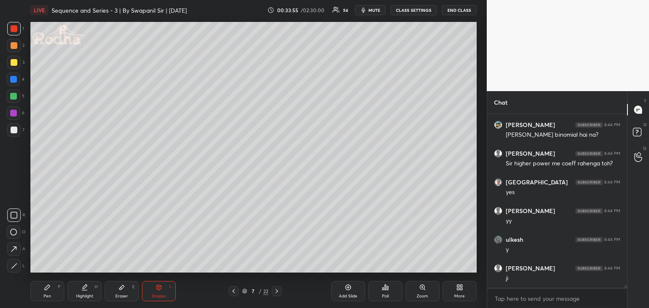
scroll to position [12583, 0]
click at [235, 291] on icon at bounding box center [233, 291] width 7 height 7
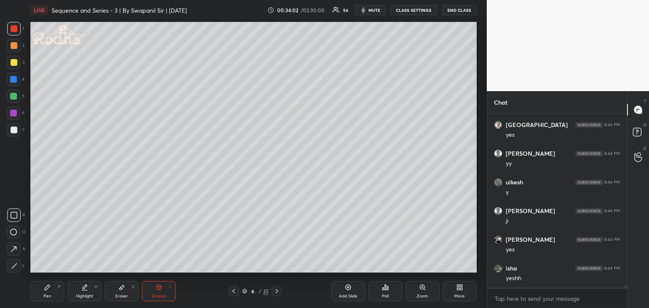
drag, startPoint x: 44, startPoint y: 293, endPoint x: 51, endPoint y: 277, distance: 17.4
click at [44, 294] on div "Pen P" at bounding box center [47, 291] width 34 height 20
drag, startPoint x: 12, startPoint y: 130, endPoint x: 23, endPoint y: 130, distance: 11.4
click at [13, 130] on div at bounding box center [14, 130] width 7 height 7
drag, startPoint x: 16, startPoint y: 30, endPoint x: 26, endPoint y: 33, distance: 9.7
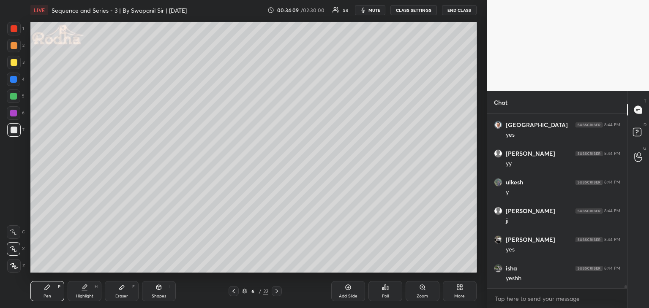
click at [17, 30] on div at bounding box center [14, 28] width 7 height 7
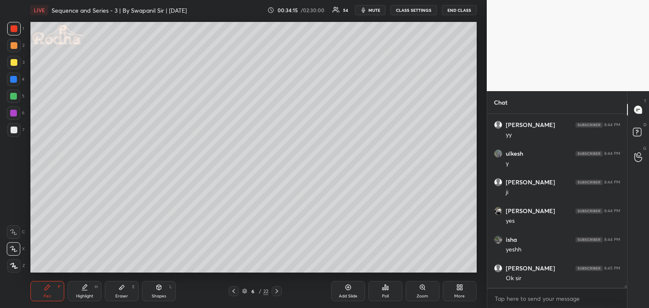
click at [234, 292] on icon at bounding box center [233, 291] width 7 height 7
click at [279, 292] on icon at bounding box center [276, 291] width 7 height 7
click at [124, 291] on div "Eraser E" at bounding box center [122, 291] width 34 height 20
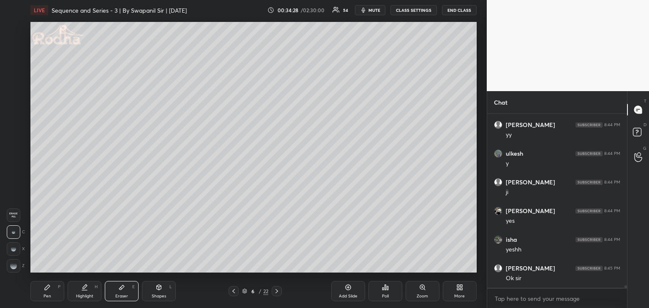
click at [43, 289] on div "Pen P" at bounding box center [47, 291] width 34 height 20
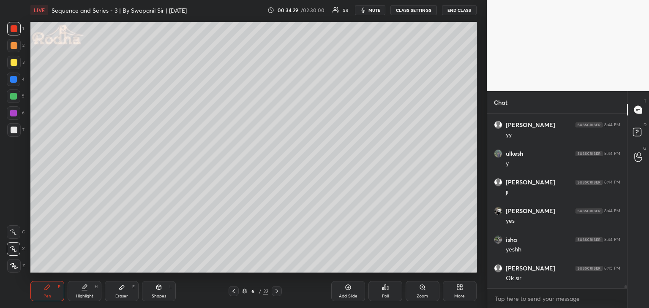
click at [14, 129] on div at bounding box center [14, 130] width 7 height 7
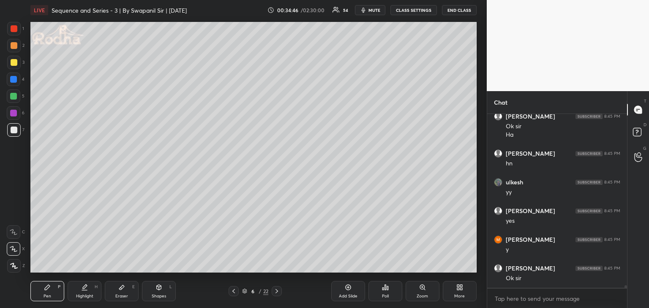
scroll to position [12821, 0]
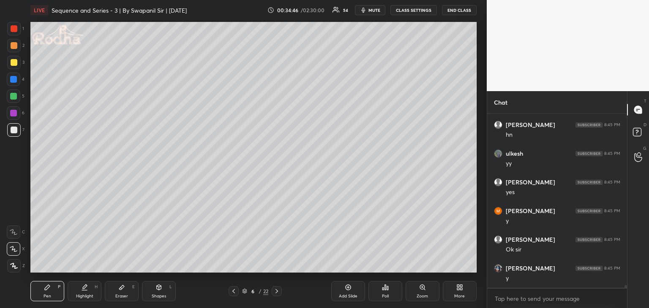
click at [278, 291] on icon at bounding box center [276, 291] width 7 height 7
click at [14, 61] on div at bounding box center [14, 62] width 7 height 7
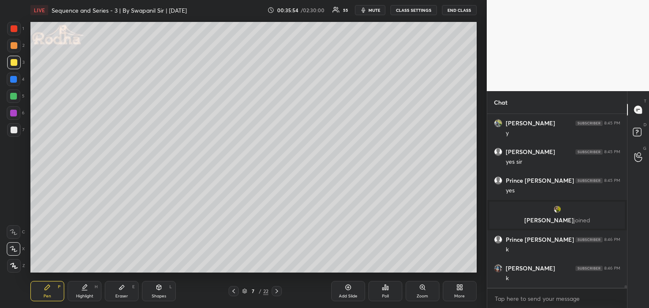
scroll to position [12768, 0]
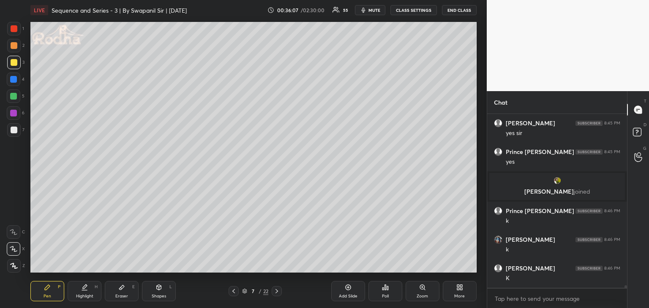
click at [15, 84] on div at bounding box center [14, 80] width 14 height 14
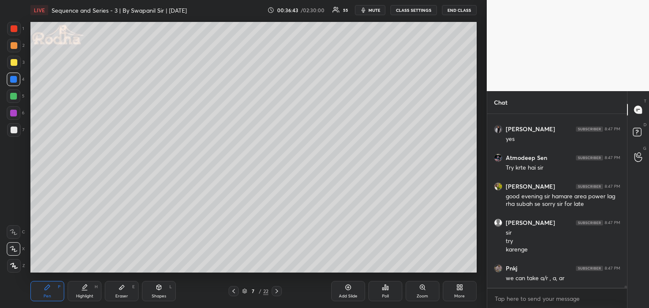
scroll to position [13146, 0]
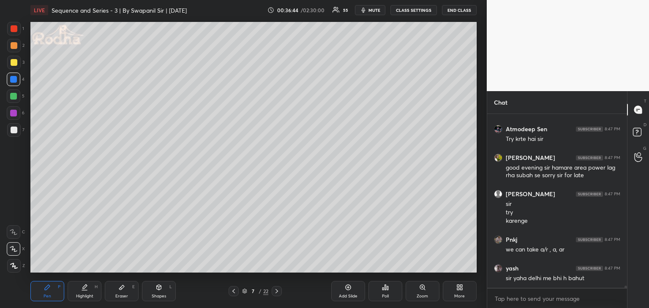
click at [14, 97] on div at bounding box center [13, 96] width 7 height 7
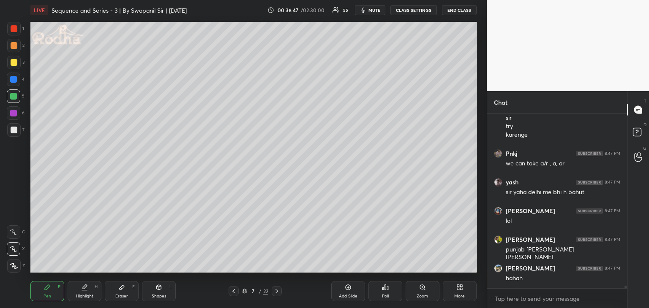
scroll to position [13261, 0]
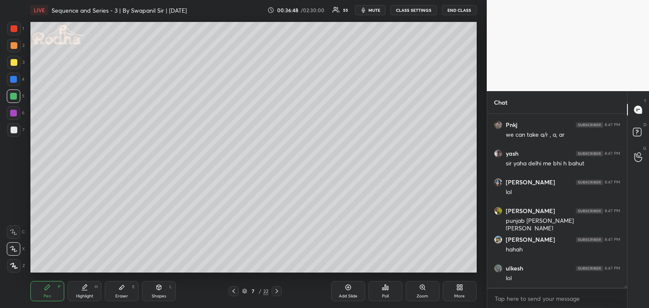
click at [15, 31] on div at bounding box center [14, 28] width 7 height 7
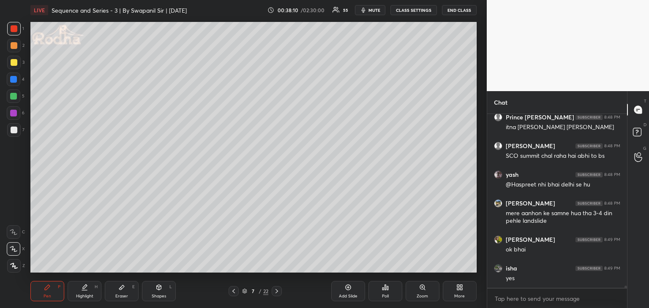
scroll to position [13965, 0]
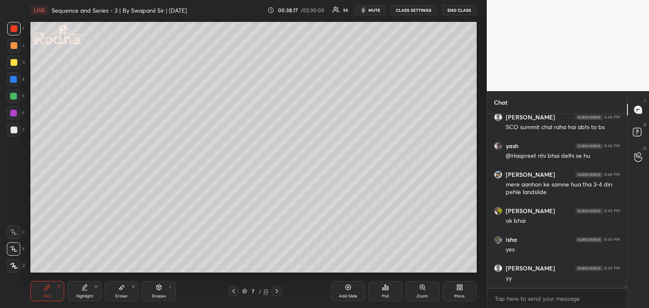
click at [127, 296] on div "Eraser" at bounding box center [121, 296] width 13 height 4
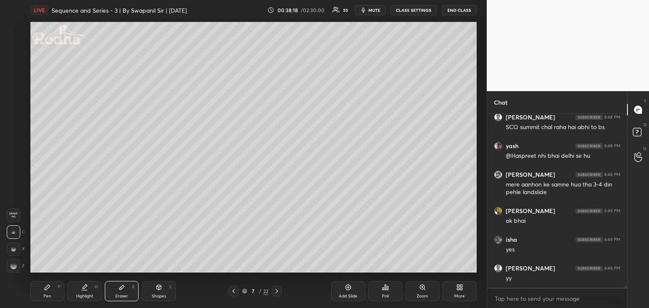
click at [13, 265] on rect at bounding box center [13, 265] width 1 height 1
click at [39, 297] on div "Pen P" at bounding box center [47, 291] width 34 height 20
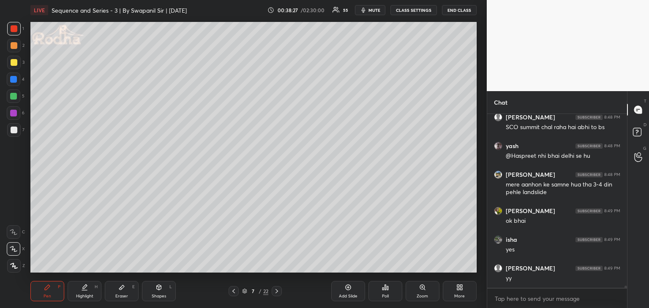
click at [129, 292] on div "Eraser E" at bounding box center [122, 291] width 34 height 20
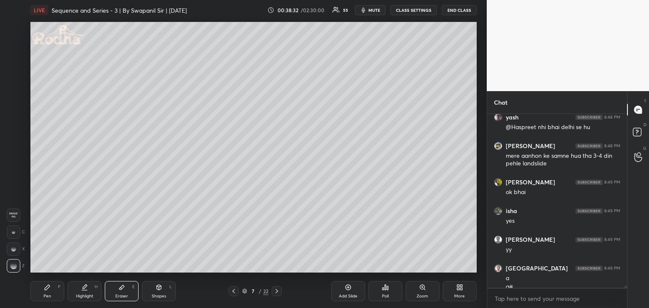
scroll to position [14002, 0]
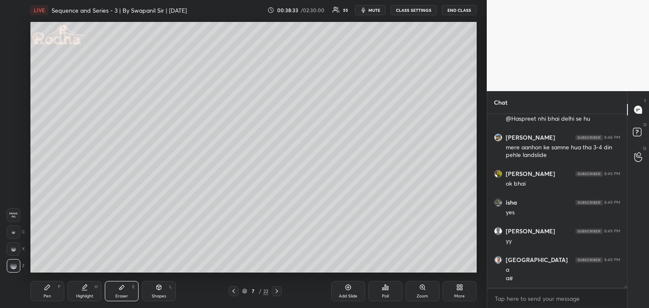
click at [41, 293] on div "Pen P" at bounding box center [47, 291] width 34 height 20
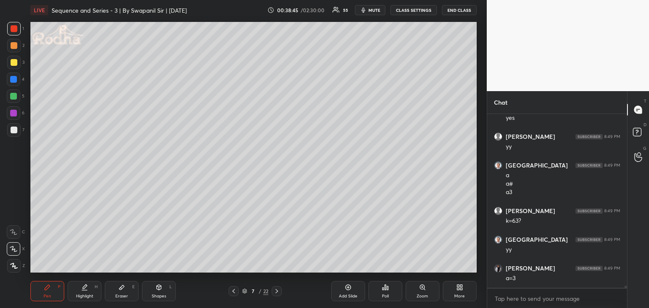
scroll to position [14125, 0]
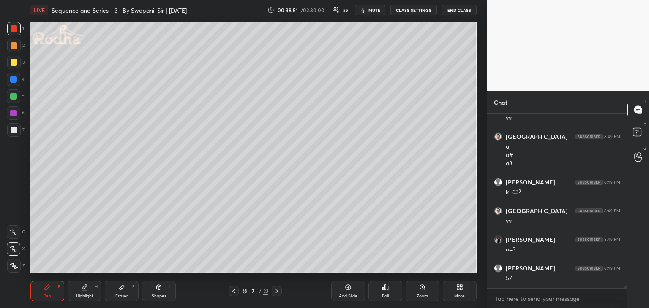
drag, startPoint x: 13, startPoint y: 30, endPoint x: 24, endPoint y: 27, distance: 11.2
click at [14, 30] on div at bounding box center [14, 28] width 7 height 7
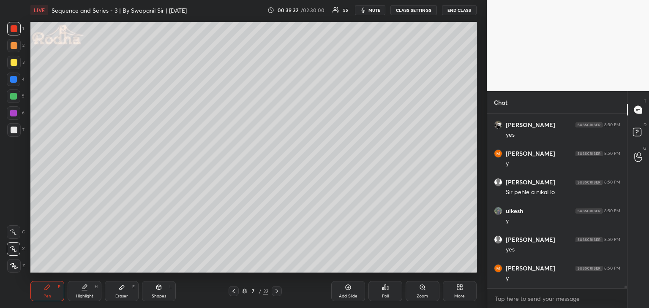
scroll to position [14527, 0]
click at [12, 97] on div at bounding box center [13, 96] width 7 height 7
click at [126, 293] on div "Eraser E" at bounding box center [122, 291] width 34 height 20
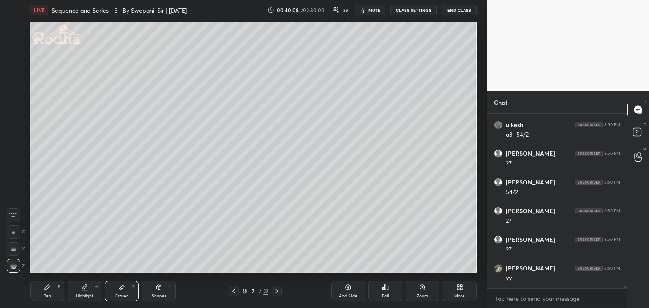
scroll to position [14843, 0]
click at [56, 293] on div "Pen P" at bounding box center [47, 291] width 34 height 20
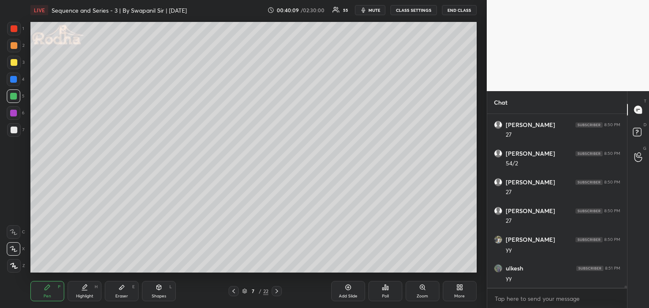
scroll to position [14872, 0]
drag, startPoint x: 14, startPoint y: 27, endPoint x: 27, endPoint y: 37, distance: 16.4
click at [14, 28] on div at bounding box center [14, 28] width 7 height 7
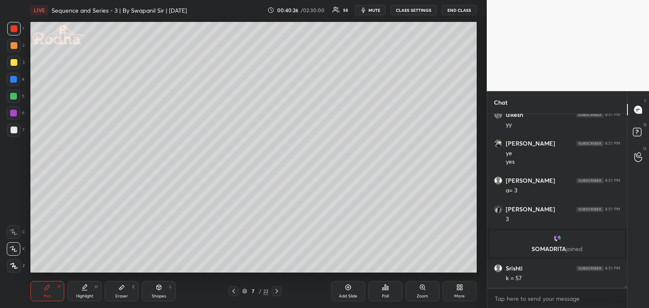
scroll to position [14365, 0]
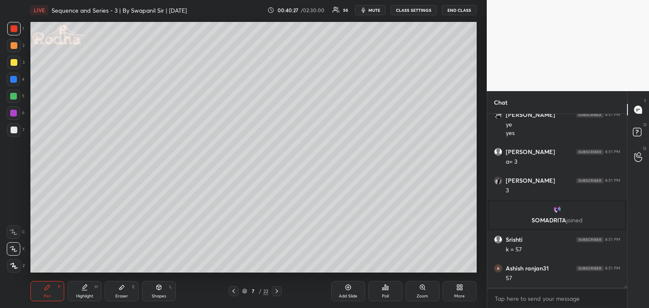
click at [13, 98] on div at bounding box center [13, 96] width 7 height 7
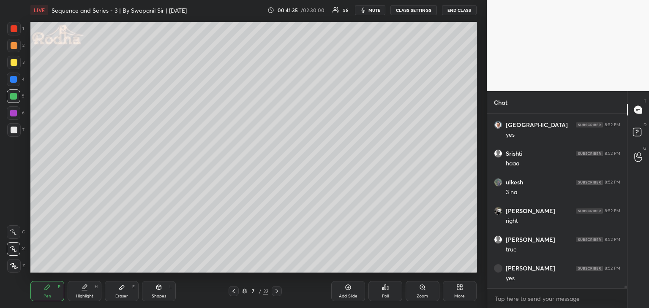
scroll to position [15026, 0]
click at [118, 294] on div "Eraser" at bounding box center [121, 296] width 13 height 4
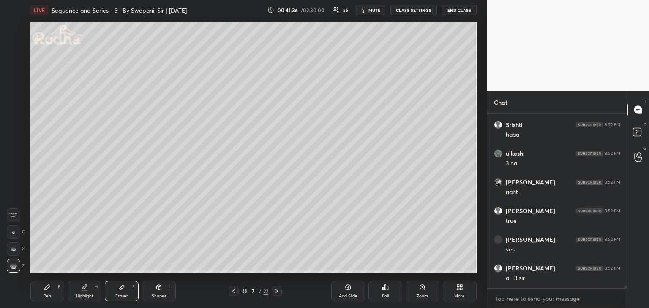
scroll to position [15054, 0]
click at [52, 296] on div "Pen P" at bounding box center [47, 291] width 34 height 20
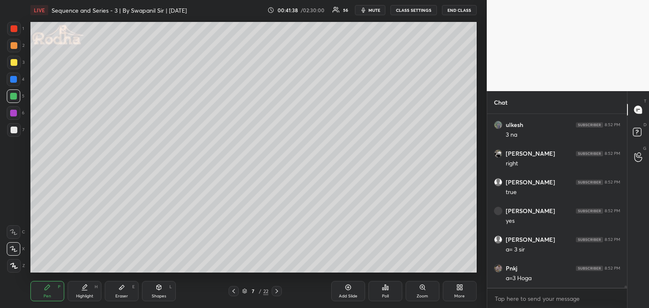
scroll to position [15083, 0]
drag, startPoint x: 111, startPoint y: 291, endPoint x: 128, endPoint y: 276, distance: 22.8
click at [112, 290] on div "Eraser E" at bounding box center [122, 291] width 34 height 20
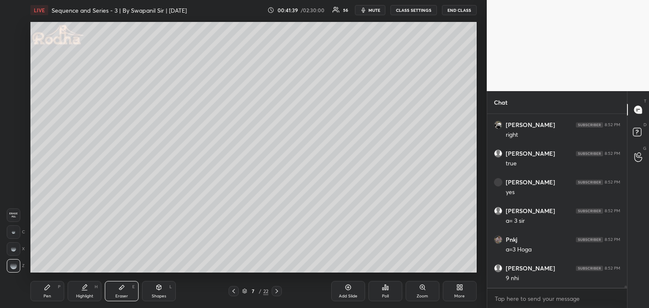
scroll to position [15141, 0]
click at [51, 293] on div "Pen P" at bounding box center [47, 291] width 34 height 20
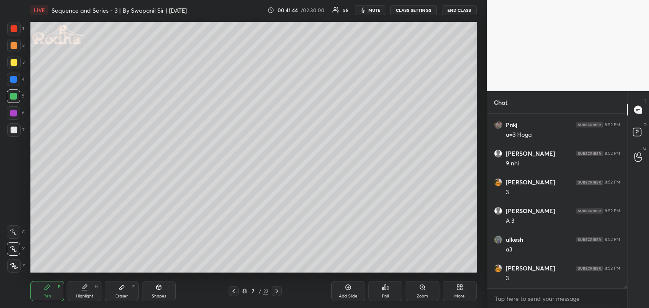
scroll to position [15234, 0]
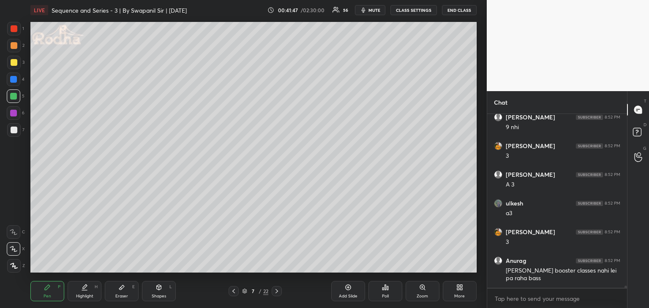
click at [14, 29] on div at bounding box center [14, 28] width 7 height 7
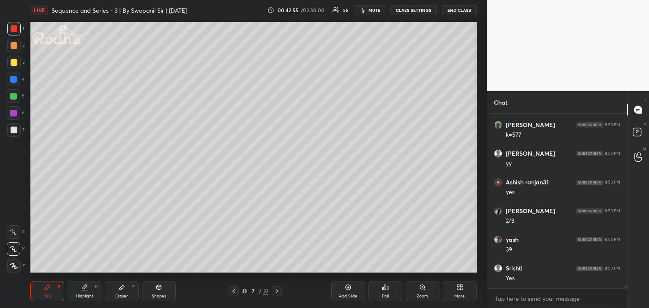
scroll to position [15624, 0]
click at [121, 295] on div "Eraser" at bounding box center [121, 296] width 13 height 4
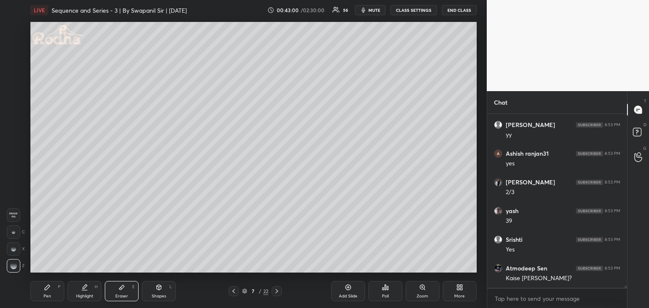
drag, startPoint x: 51, startPoint y: 293, endPoint x: 79, endPoint y: 277, distance: 32.7
click at [52, 293] on div "Pen P" at bounding box center [47, 291] width 34 height 20
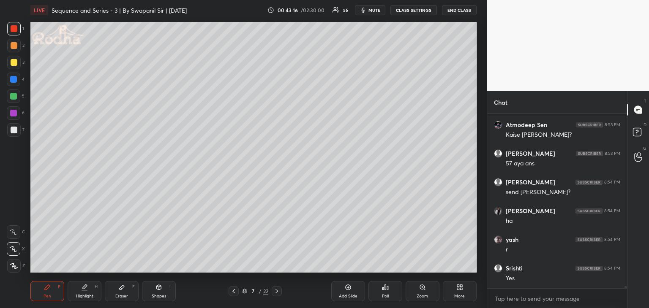
scroll to position [15825, 0]
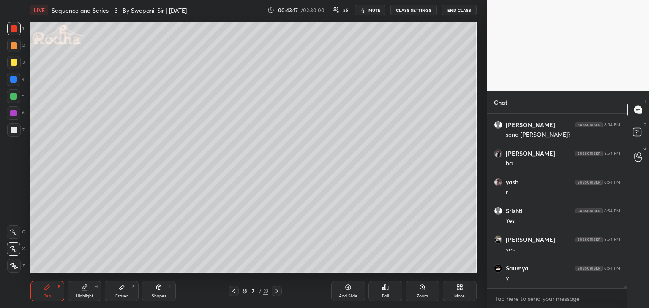
click at [14, 47] on div at bounding box center [14, 45] width 7 height 7
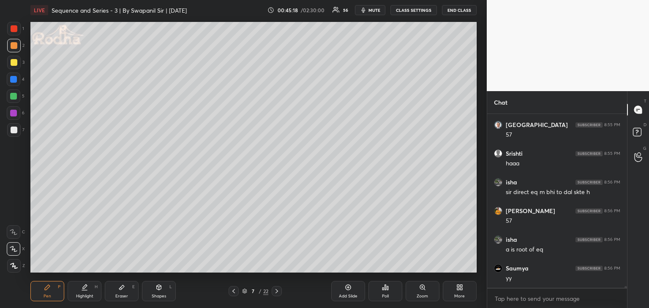
scroll to position [17019, 0]
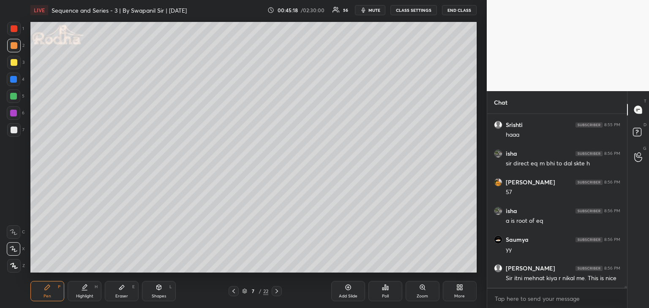
drag, startPoint x: 14, startPoint y: 98, endPoint x: 18, endPoint y: 99, distance: 4.3
click at [14, 98] on div at bounding box center [13, 96] width 7 height 7
click at [11, 130] on div at bounding box center [14, 130] width 7 height 7
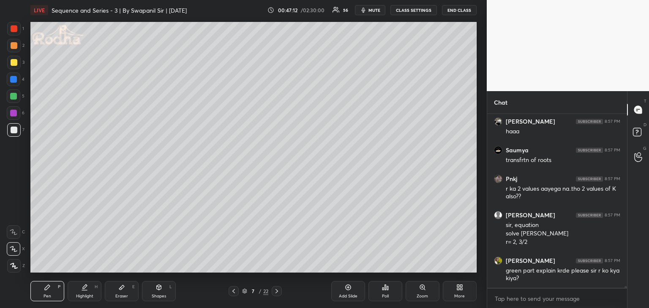
scroll to position [17740, 0]
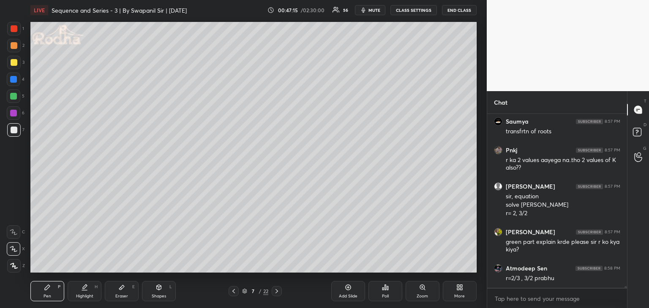
drag, startPoint x: 13, startPoint y: 97, endPoint x: 19, endPoint y: 89, distance: 10.0
click at [13, 97] on div at bounding box center [13, 96] width 7 height 7
click at [119, 295] on div "Eraser" at bounding box center [121, 296] width 13 height 4
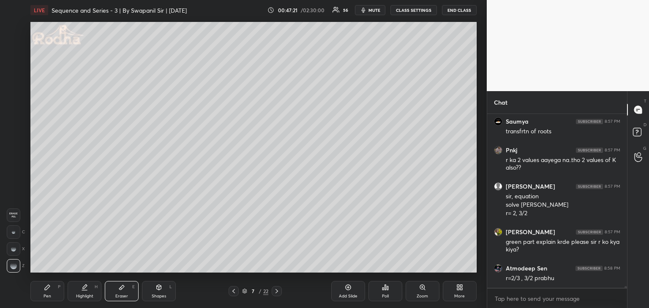
click at [44, 291] on div "Pen P" at bounding box center [47, 291] width 34 height 20
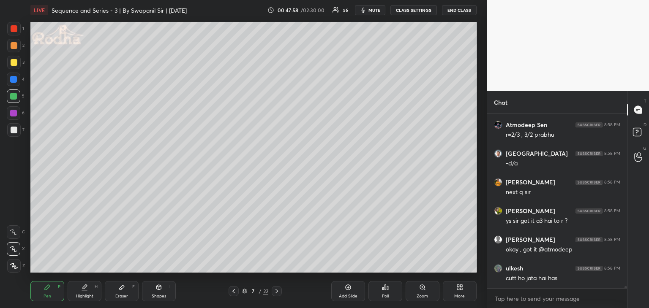
scroll to position [17912, 0]
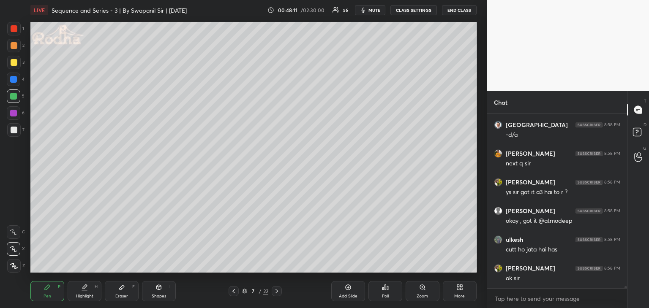
click at [11, 132] on div at bounding box center [14, 130] width 7 height 7
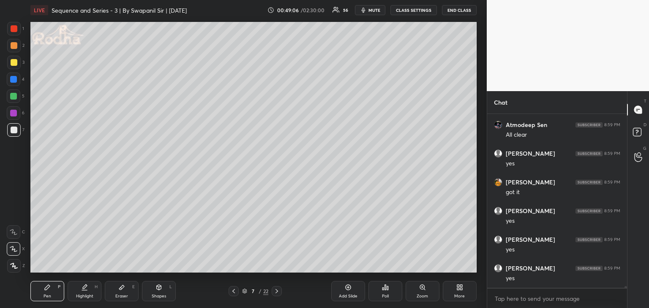
scroll to position [18647, 0]
click at [276, 293] on icon at bounding box center [276, 291] width 7 height 7
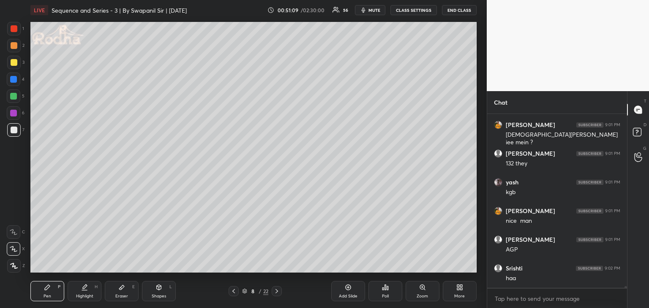
scroll to position [17866, 0]
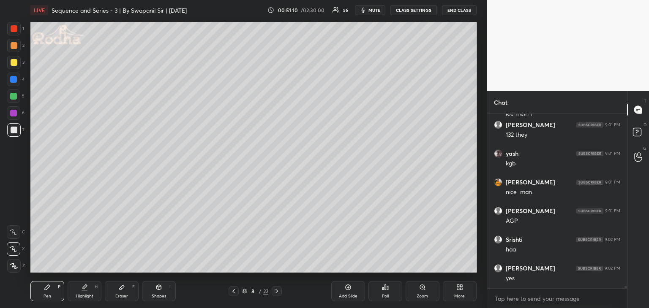
click at [13, 63] on div at bounding box center [14, 62] width 7 height 7
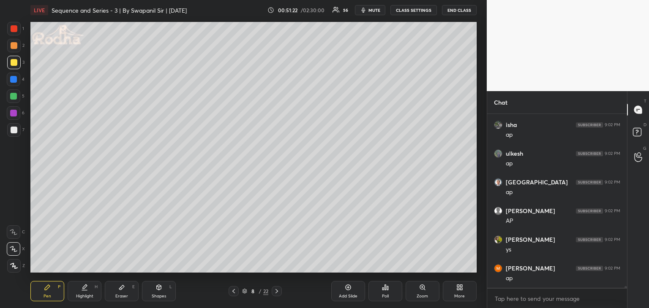
scroll to position [18191, 0]
click at [15, 29] on div at bounding box center [14, 28] width 7 height 7
click at [15, 127] on div at bounding box center [14, 130] width 7 height 7
click at [14, 27] on div at bounding box center [14, 28] width 7 height 7
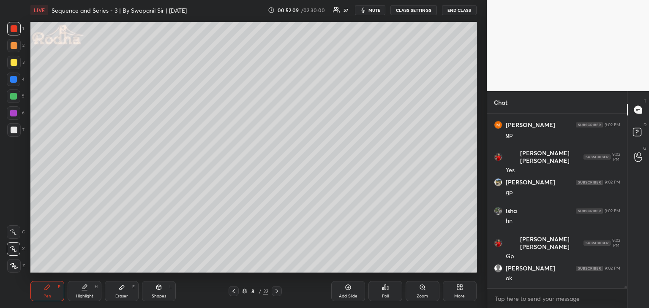
scroll to position [18481, 0]
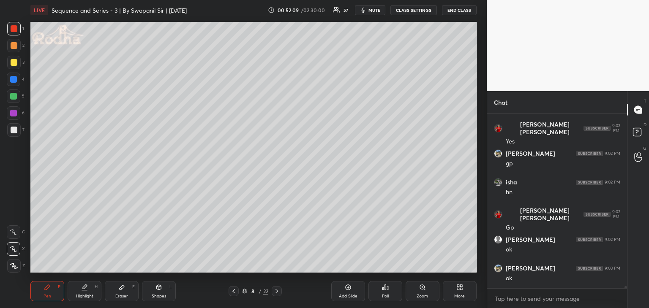
drag, startPoint x: 12, startPoint y: 81, endPoint x: 20, endPoint y: 84, distance: 8.4
click at [12, 81] on div at bounding box center [13, 79] width 7 height 7
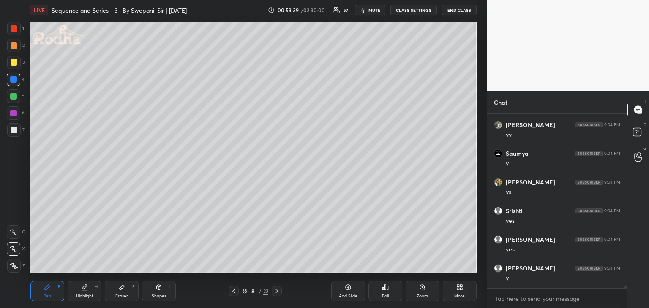
scroll to position [19113, 0]
click at [157, 292] on div "Shapes L" at bounding box center [159, 291] width 34 height 20
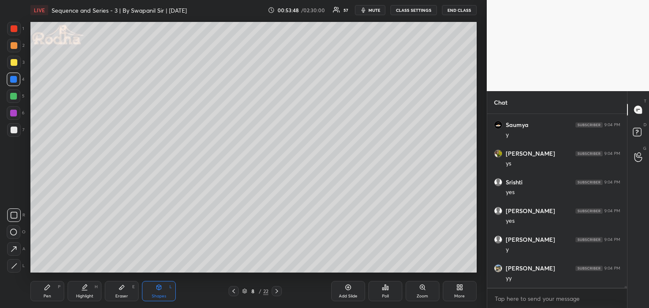
click at [17, 263] on icon at bounding box center [14, 266] width 6 height 6
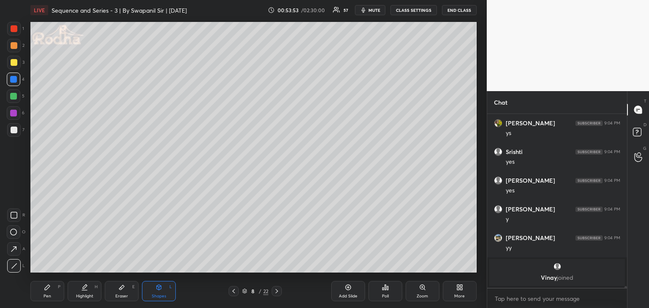
click at [46, 292] on div "Pen P" at bounding box center [47, 291] width 34 height 20
click at [15, 98] on div at bounding box center [13, 96] width 7 height 7
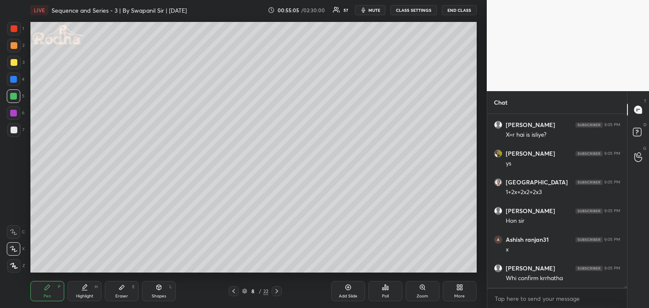
scroll to position [19147, 0]
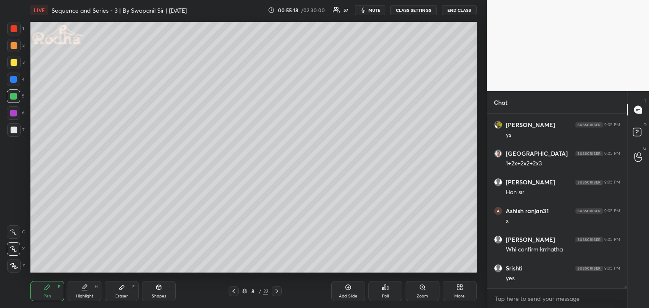
drag, startPoint x: 125, startPoint y: 296, endPoint x: 137, endPoint y: 293, distance: 12.2
click at [127, 296] on div "Eraser" at bounding box center [121, 296] width 13 height 4
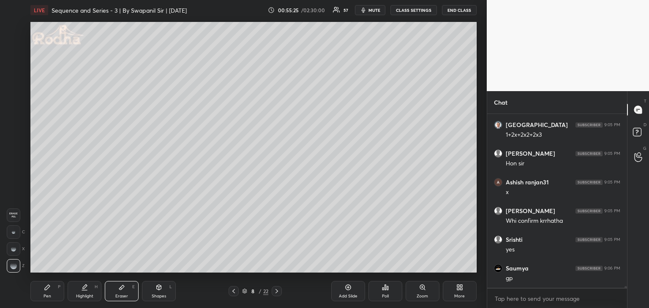
click at [46, 291] on div "Pen P" at bounding box center [47, 291] width 34 height 20
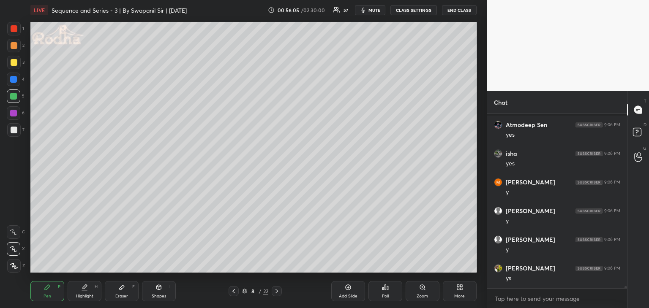
scroll to position [19606, 0]
click at [15, 112] on div at bounding box center [13, 113] width 7 height 7
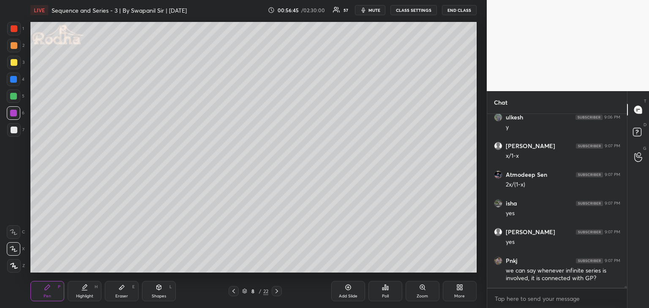
click at [124, 293] on div "Eraser E" at bounding box center [122, 291] width 34 height 20
click at [12, 232] on rect at bounding box center [12, 232] width 1 height 1
click at [41, 294] on div "Pen P" at bounding box center [47, 291] width 34 height 20
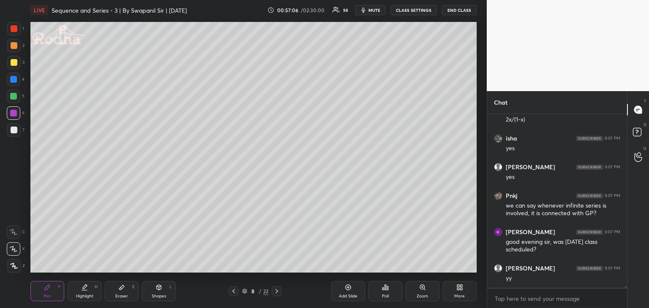
scroll to position [19851, 0]
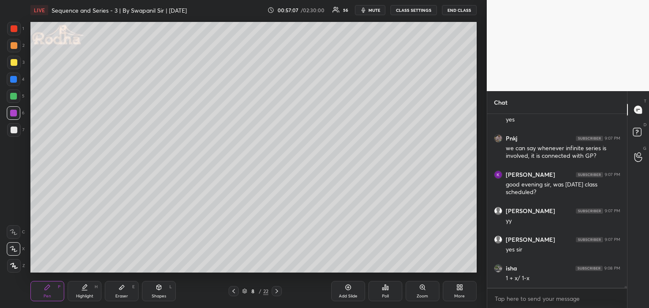
drag, startPoint x: 115, startPoint y: 296, endPoint x: 122, endPoint y: 288, distance: 10.2
click at [117, 295] on div "Eraser" at bounding box center [121, 296] width 13 height 4
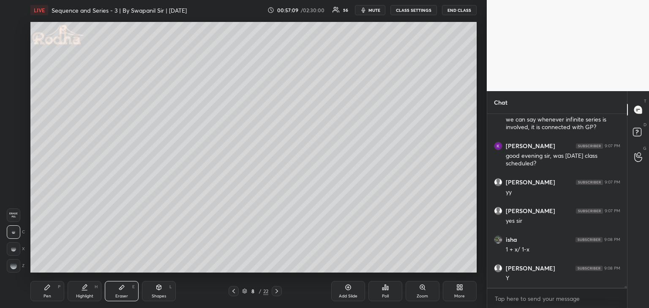
click at [52, 292] on div "Pen P" at bounding box center [47, 291] width 34 height 20
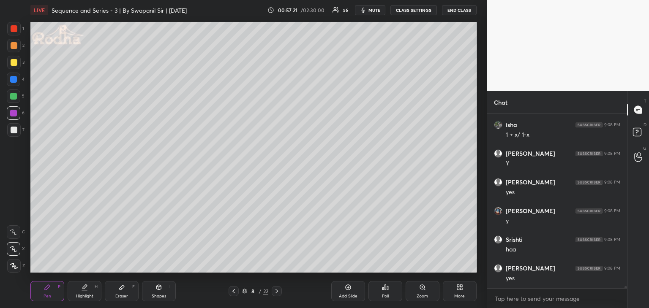
scroll to position [20052, 0]
drag, startPoint x: 119, startPoint y: 295, endPoint x: 122, endPoint y: 291, distance: 4.6
click at [120, 294] on div "Eraser" at bounding box center [121, 296] width 13 height 4
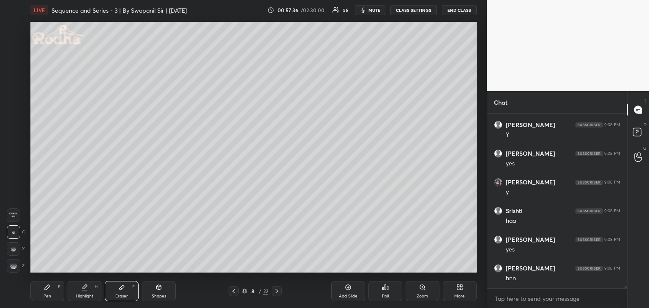
click at [52, 291] on div "Pen P" at bounding box center [47, 291] width 34 height 20
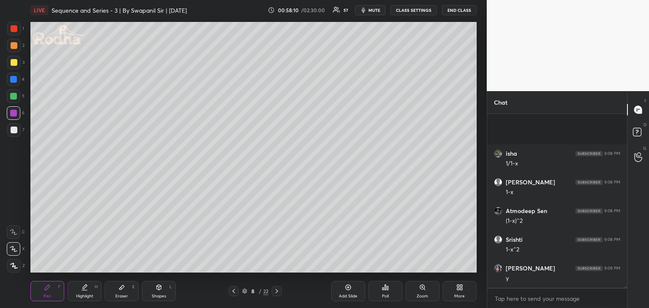
scroll to position [20368, 0]
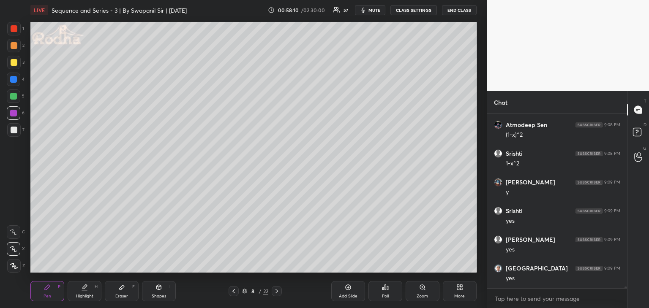
drag, startPoint x: 120, startPoint y: 298, endPoint x: 116, endPoint y: 273, distance: 25.7
click at [121, 297] on div "Eraser" at bounding box center [121, 296] width 13 height 4
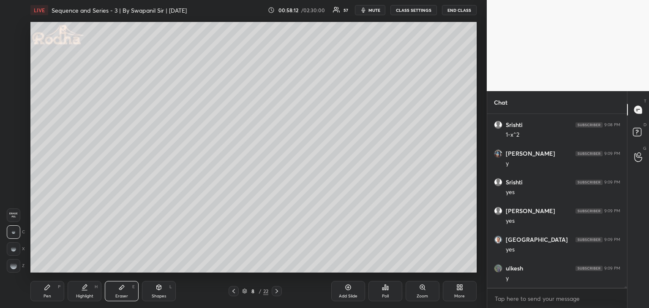
click at [44, 290] on icon at bounding box center [47, 287] width 7 height 7
click at [161, 289] on icon at bounding box center [158, 287] width 7 height 7
click at [14, 96] on div at bounding box center [13, 96] width 7 height 7
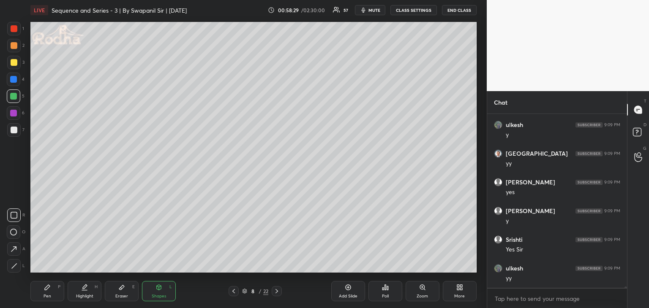
scroll to position [20569, 0]
drag, startPoint x: 12, startPoint y: 97, endPoint x: 19, endPoint y: 98, distance: 7.4
click at [12, 98] on div at bounding box center [13, 96] width 7 height 7
drag, startPoint x: 52, startPoint y: 291, endPoint x: 69, endPoint y: 277, distance: 22.2
click at [52, 291] on div "Pen P" at bounding box center [47, 291] width 34 height 20
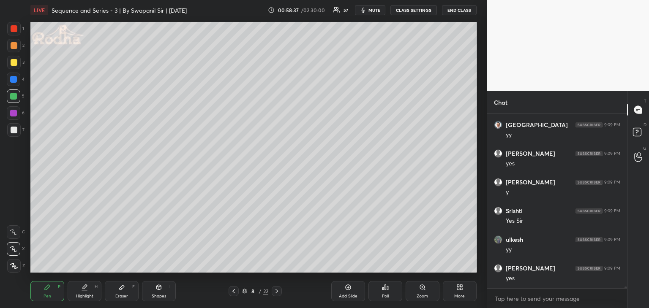
drag, startPoint x: 14, startPoint y: 62, endPoint x: 27, endPoint y: 61, distance: 13.5
click at [14, 62] on div at bounding box center [14, 62] width 7 height 7
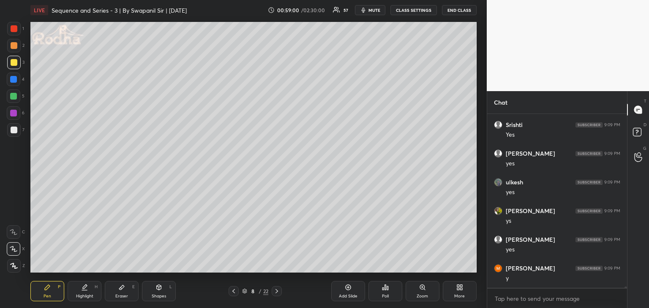
drag, startPoint x: 272, startPoint y: 293, endPoint x: 278, endPoint y: 292, distance: 5.9
click at [275, 293] on div at bounding box center [276, 291] width 10 height 10
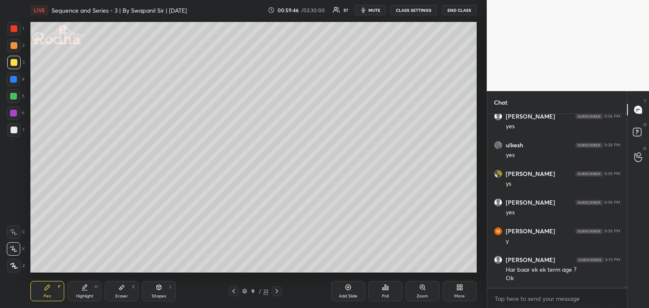
click at [128, 298] on div "Eraser E" at bounding box center [122, 291] width 34 height 20
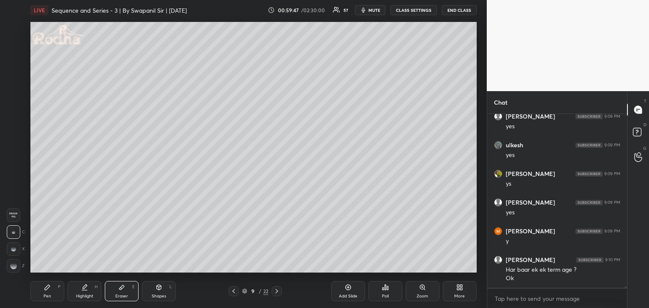
drag, startPoint x: 8, startPoint y: 269, endPoint x: 28, endPoint y: 259, distance: 21.7
click at [9, 267] on div at bounding box center [14, 266] width 14 height 14
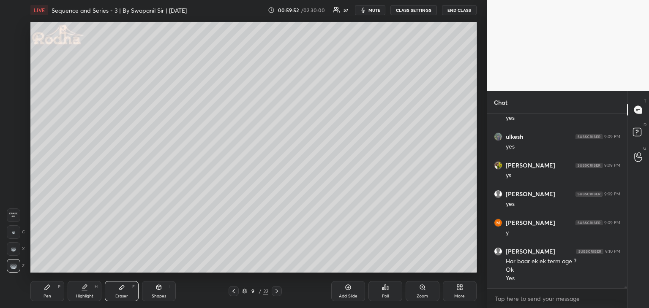
click at [46, 292] on div "Pen P" at bounding box center [47, 291] width 34 height 20
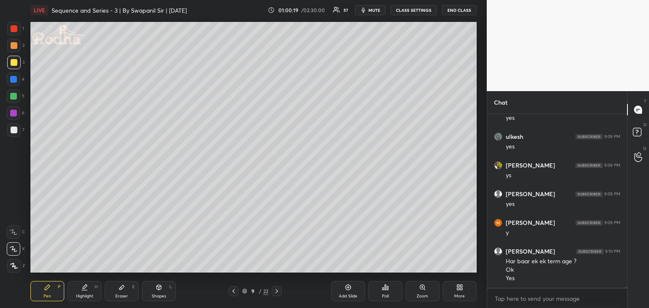
click at [119, 292] on div "Eraser E" at bounding box center [122, 291] width 34 height 20
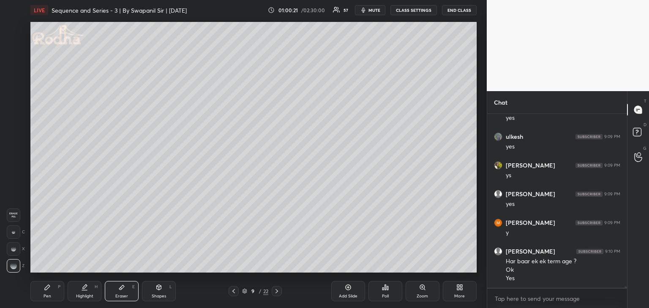
click at [50, 292] on div "Pen P" at bounding box center [47, 291] width 34 height 20
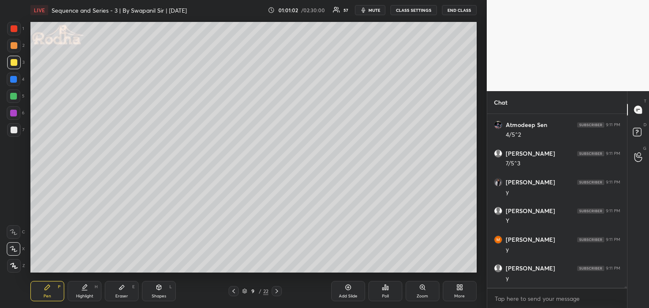
scroll to position [21160, 0]
drag, startPoint x: 162, startPoint y: 292, endPoint x: 169, endPoint y: 287, distance: 8.5
click at [162, 291] on div "Shapes L" at bounding box center [159, 291] width 34 height 20
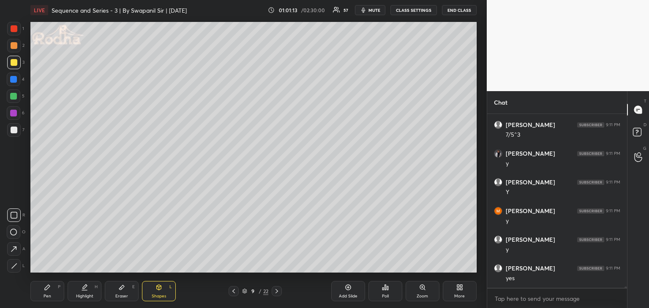
click at [14, 267] on icon at bounding box center [14, 266] width 6 height 6
click at [45, 294] on div "Pen" at bounding box center [47, 296] width 8 height 4
click at [14, 31] on div at bounding box center [14, 28] width 7 height 7
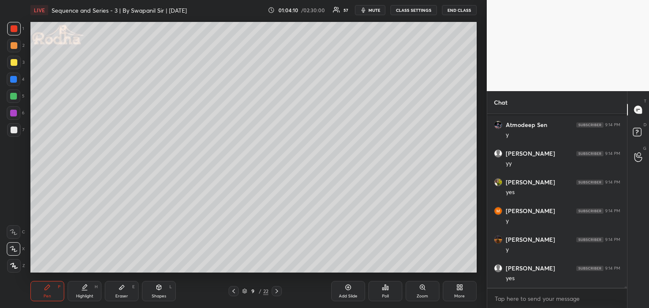
scroll to position [22172, 0]
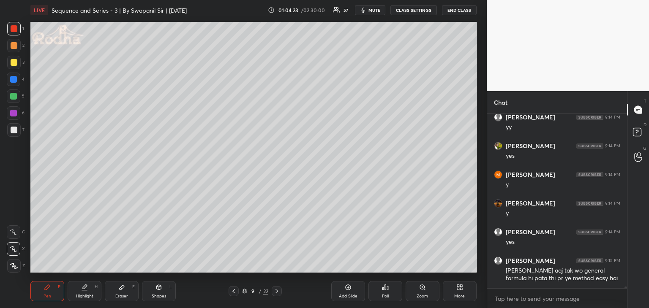
click at [278, 291] on icon at bounding box center [276, 291] width 7 height 7
click at [14, 82] on div at bounding box center [13, 79] width 7 height 7
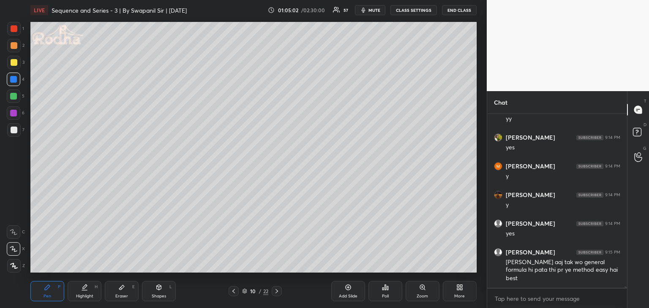
click at [121, 293] on div "Eraser E" at bounding box center [122, 291] width 34 height 20
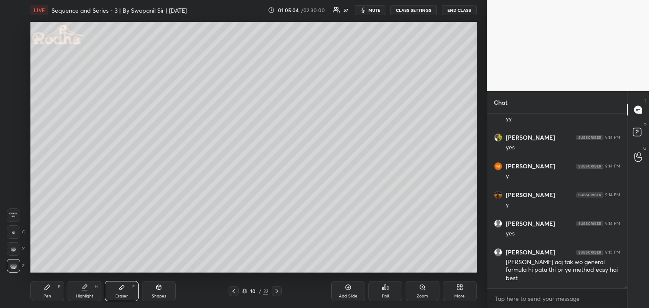
click at [52, 287] on div "Pen P" at bounding box center [47, 291] width 34 height 20
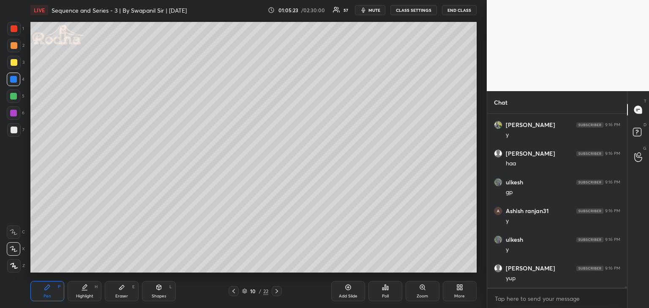
scroll to position [22497, 0]
click at [369, 11] on button "mute" at bounding box center [370, 10] width 30 height 10
click at [367, 8] on span "unmute" at bounding box center [373, 10] width 18 height 6
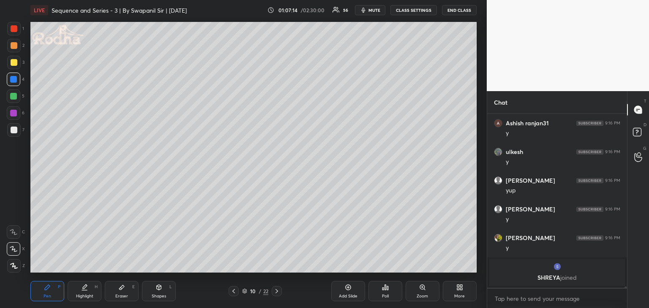
scroll to position [21564, 0]
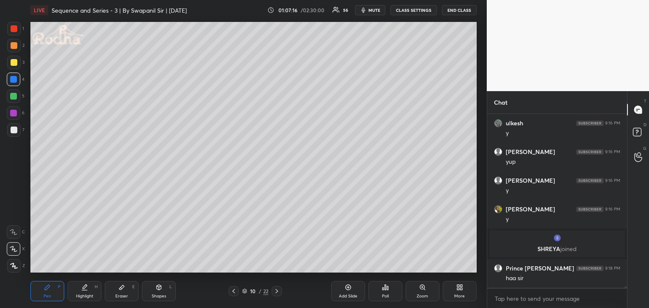
click at [14, 97] on div at bounding box center [13, 96] width 7 height 7
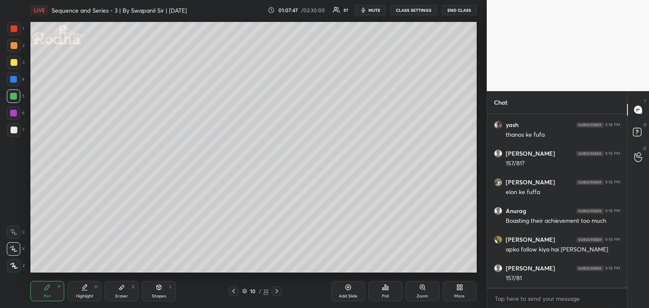
scroll to position [22167, 0]
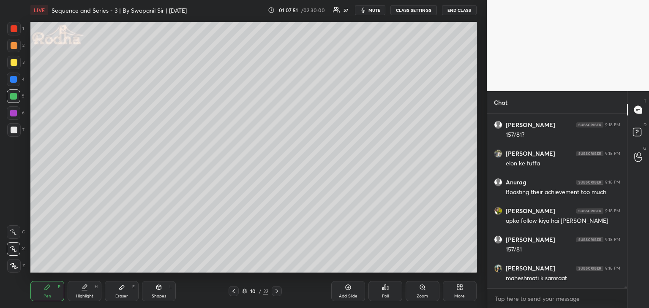
click at [12, 63] on div at bounding box center [14, 62] width 7 height 7
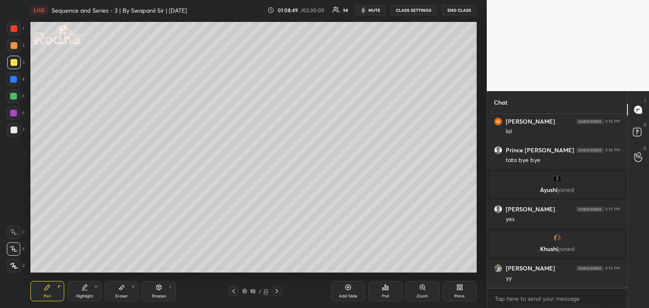
scroll to position [22247, 0]
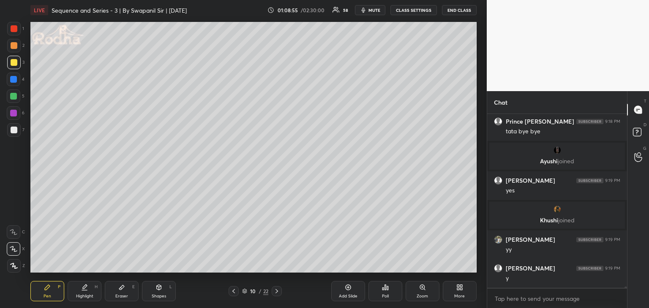
drag, startPoint x: 159, startPoint y: 295, endPoint x: 160, endPoint y: 284, distance: 11.0
click at [159, 294] on div "Shapes" at bounding box center [159, 296] width 14 height 4
click at [17, 267] on icon at bounding box center [14, 266] width 6 height 6
click at [57, 288] on div "Pen P" at bounding box center [47, 291] width 34 height 20
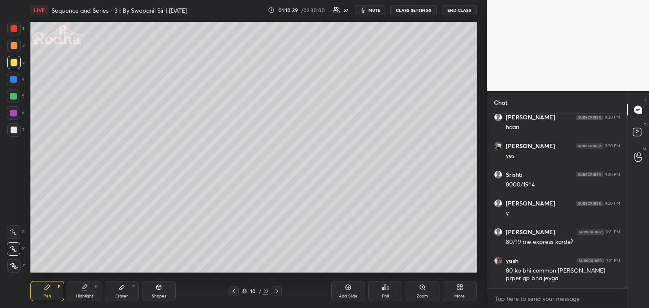
scroll to position [22972, 0]
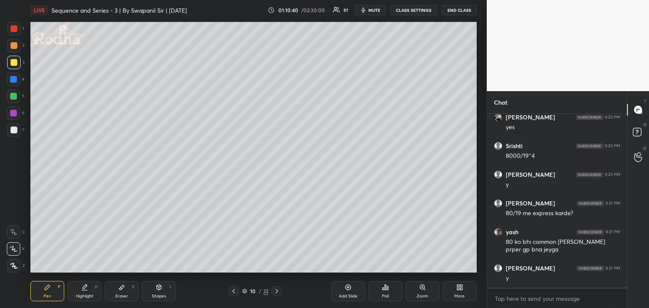
click at [122, 290] on icon at bounding box center [121, 287] width 7 height 7
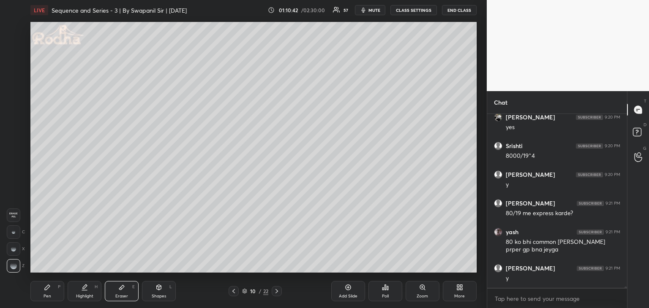
scroll to position [23001, 0]
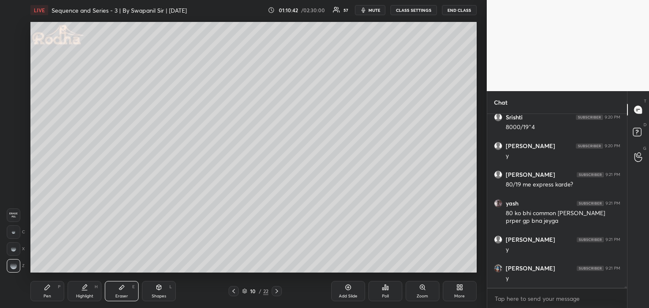
click at [47, 289] on icon at bounding box center [47, 287] width 7 height 7
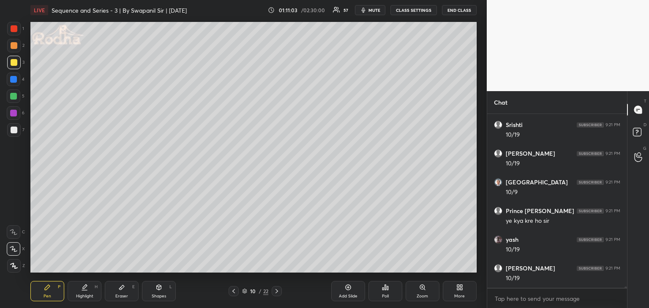
scroll to position [23345, 0]
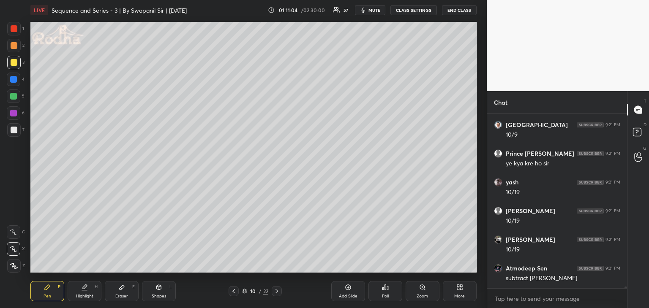
click at [14, 27] on div at bounding box center [14, 28] width 7 height 7
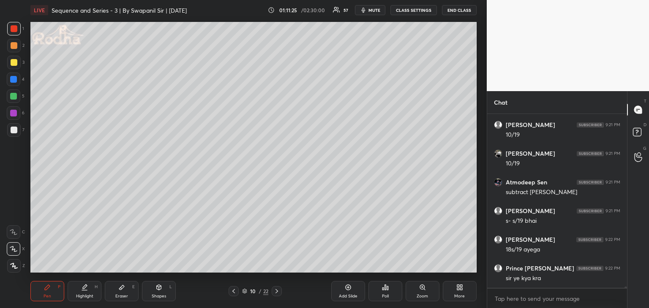
scroll to position [23460, 0]
click at [11, 99] on div at bounding box center [13, 96] width 7 height 7
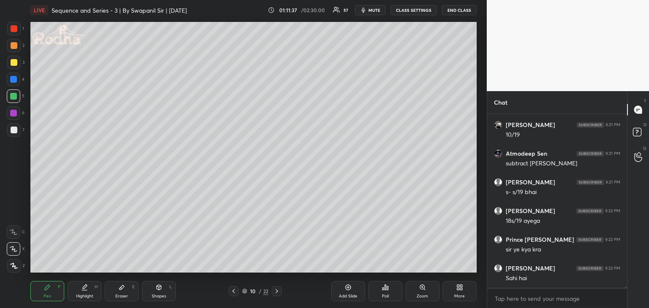
scroll to position [23489, 0]
click at [13, 29] on div at bounding box center [14, 28] width 7 height 7
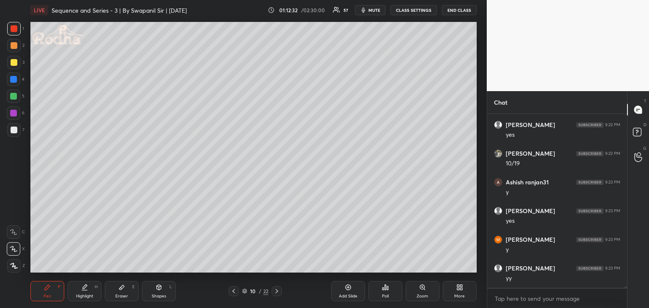
scroll to position [23862, 0]
click at [14, 97] on div at bounding box center [13, 96] width 7 height 7
drag, startPoint x: 11, startPoint y: 134, endPoint x: 28, endPoint y: 130, distance: 16.9
click at [13, 134] on div at bounding box center [14, 130] width 14 height 14
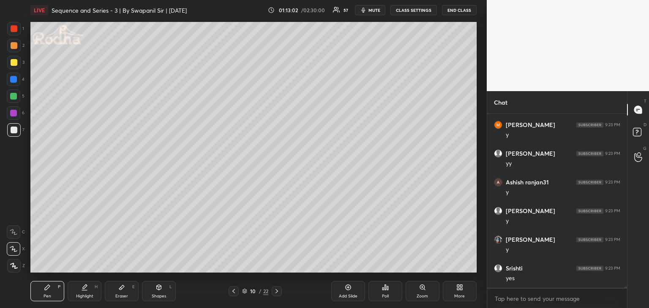
scroll to position [23977, 0]
click at [14, 79] on div at bounding box center [13, 79] width 7 height 7
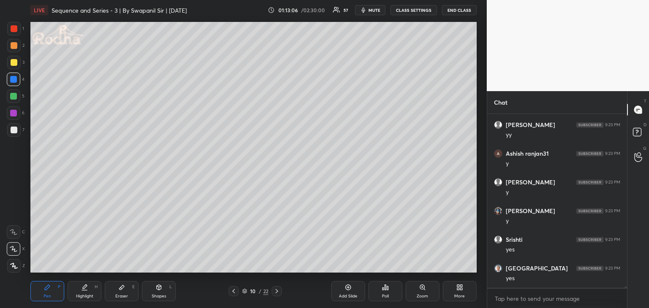
scroll to position [24006, 0]
click at [13, 97] on div at bounding box center [13, 96] width 7 height 7
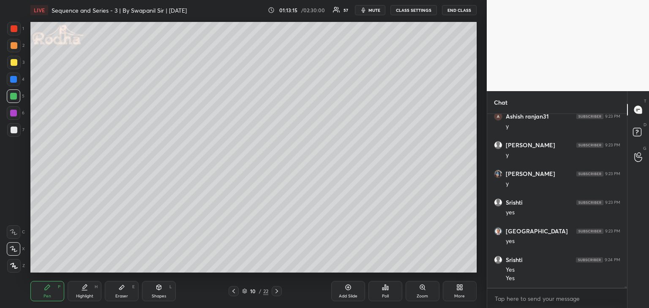
scroll to position [24043, 0]
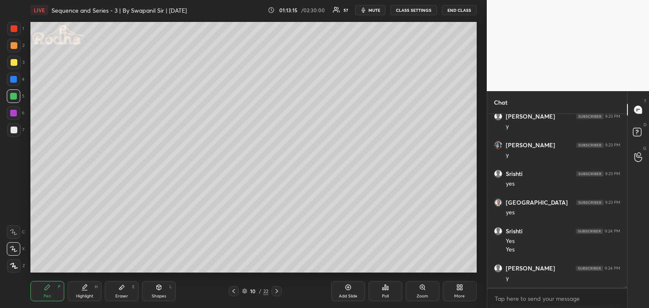
click at [13, 130] on div at bounding box center [14, 130] width 7 height 7
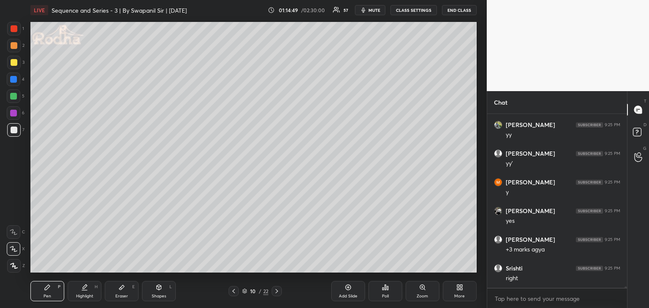
scroll to position [24231, 0]
click at [126, 297] on div "Eraser" at bounding box center [121, 296] width 13 height 4
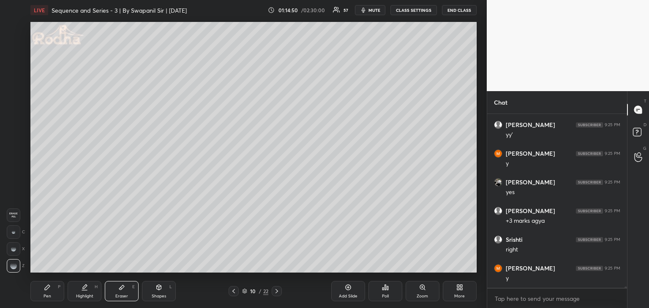
scroll to position [24260, 0]
click at [47, 294] on div "Pen" at bounding box center [47, 296] width 8 height 4
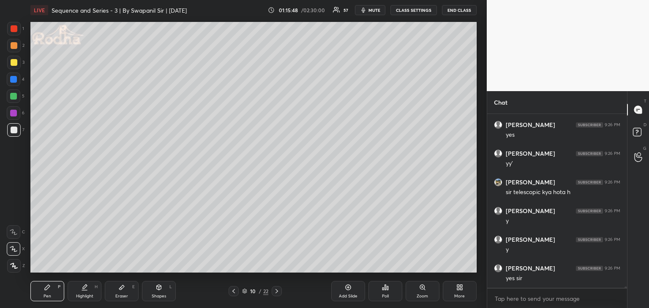
scroll to position [24576, 0]
click at [278, 291] on icon at bounding box center [276, 291] width 7 height 7
click at [11, 29] on div at bounding box center [14, 28] width 7 height 7
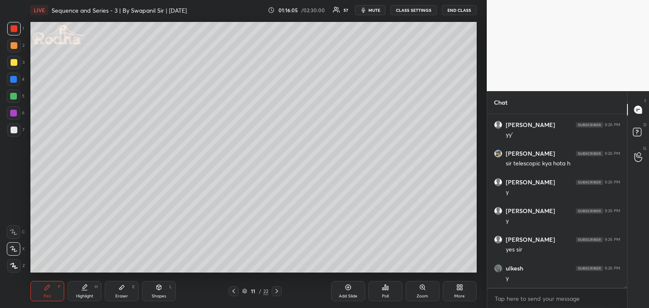
click at [12, 65] on div at bounding box center [14, 62] width 7 height 7
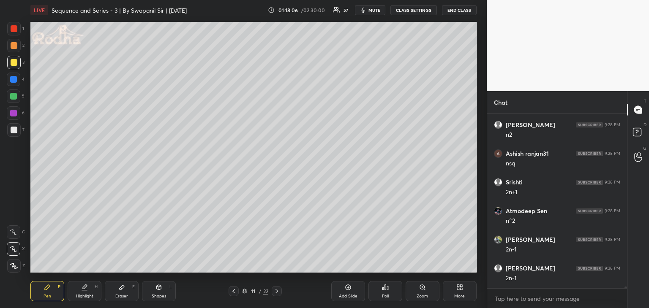
scroll to position [25229, 0]
drag, startPoint x: 156, startPoint y: 292, endPoint x: 164, endPoint y: 282, distance: 13.0
click at [157, 291] on div "Shapes L" at bounding box center [159, 291] width 34 height 20
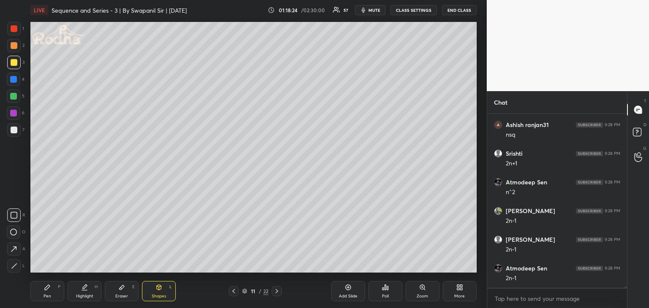
click at [111, 288] on div "Eraser E" at bounding box center [122, 291] width 34 height 20
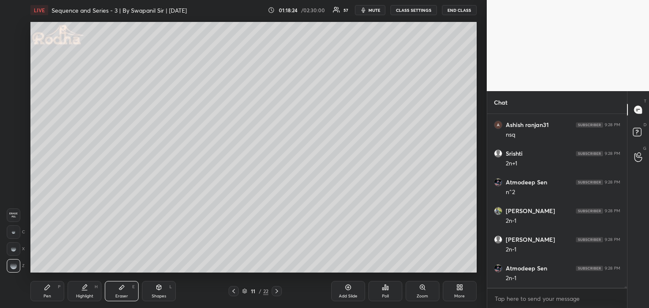
scroll to position [25257, 0]
click at [47, 291] on div "Pen P" at bounding box center [47, 291] width 34 height 20
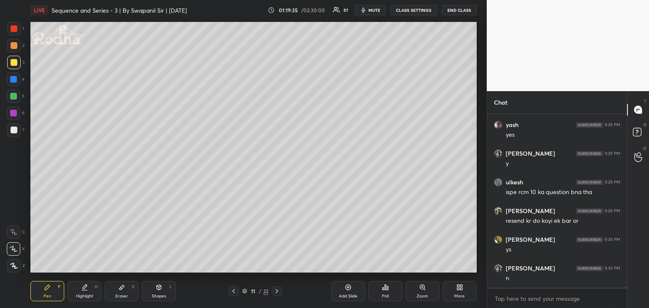
scroll to position [25544, 0]
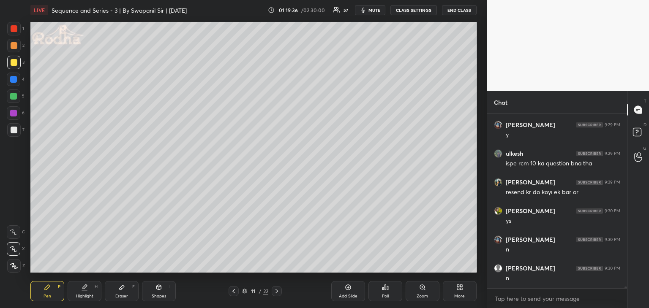
click at [121, 294] on div "Eraser" at bounding box center [121, 296] width 13 height 4
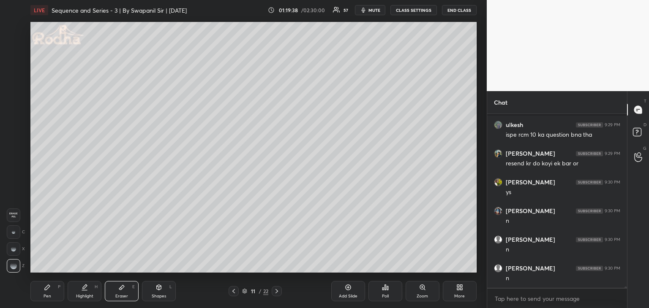
scroll to position [25631, 0]
click at [46, 294] on div "Pen" at bounding box center [47, 296] width 8 height 4
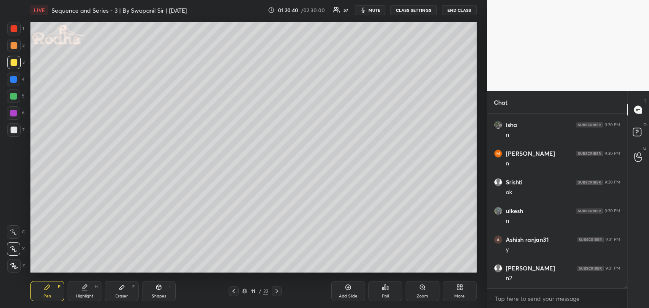
scroll to position [25869, 0]
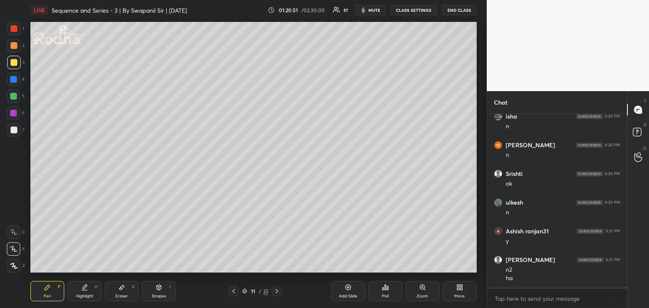
drag, startPoint x: 11, startPoint y: 29, endPoint x: 19, endPoint y: 33, distance: 8.3
click at [14, 29] on div at bounding box center [14, 28] width 7 height 7
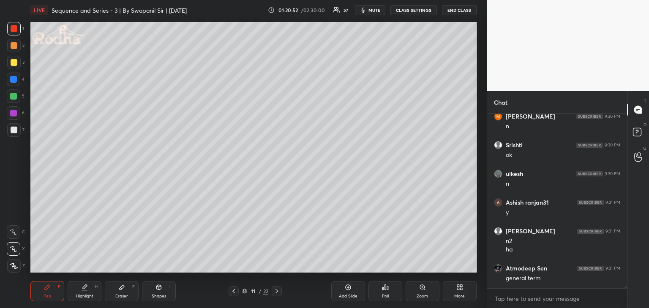
click at [163, 290] on div "Shapes L" at bounding box center [159, 291] width 34 height 20
click at [44, 296] on div "Pen" at bounding box center [47, 296] width 8 height 4
click at [12, 62] on div at bounding box center [14, 62] width 7 height 7
click at [130, 293] on div "Eraser E" at bounding box center [122, 291] width 34 height 20
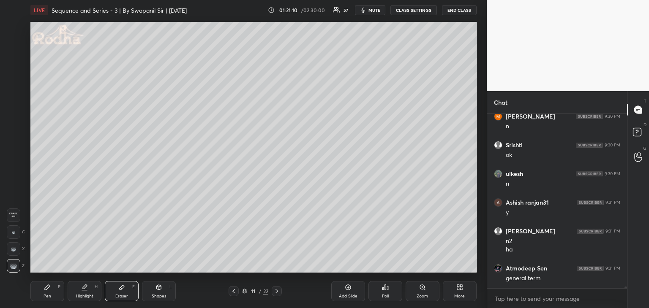
scroll to position [25926, 0]
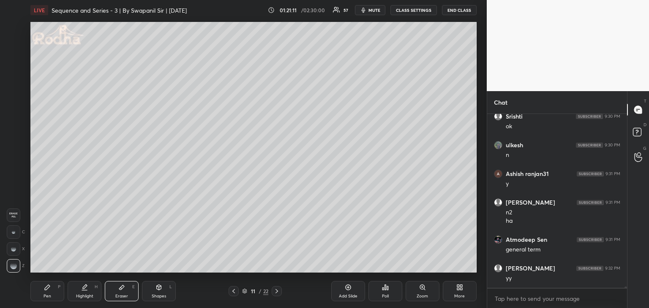
click at [44, 293] on div "Pen P" at bounding box center [47, 291] width 34 height 20
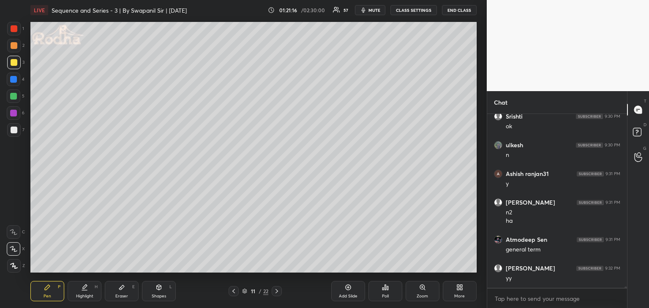
click at [12, 27] on div at bounding box center [14, 28] width 7 height 7
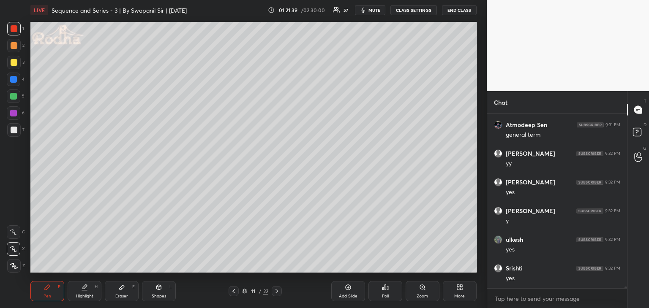
scroll to position [26071, 0]
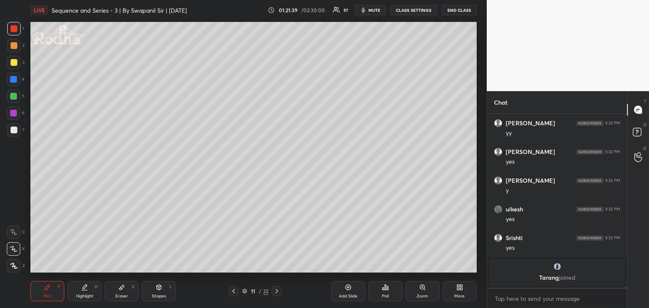
click at [12, 80] on div at bounding box center [13, 79] width 7 height 7
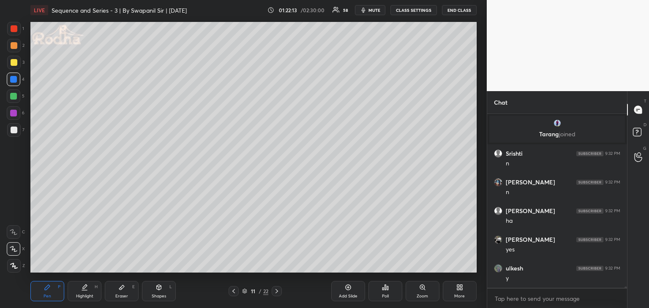
scroll to position [25838, 0]
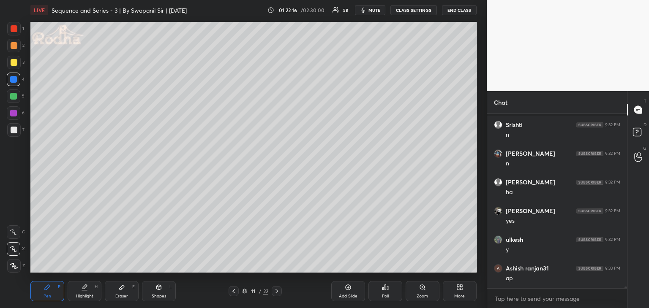
click at [120, 290] on icon at bounding box center [121, 287] width 7 height 7
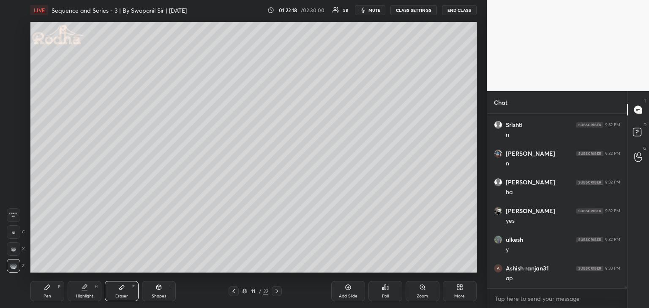
drag, startPoint x: 54, startPoint y: 288, endPoint x: 60, endPoint y: 273, distance: 15.2
click at [55, 286] on div "Pen P" at bounding box center [47, 291] width 34 height 20
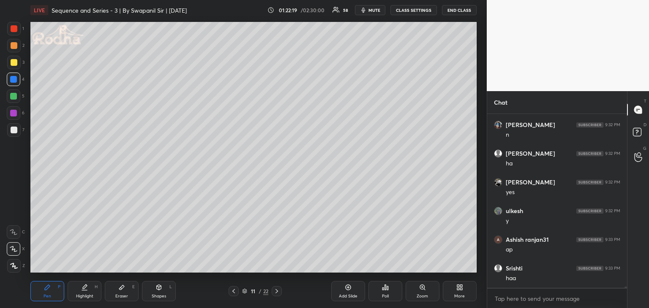
drag, startPoint x: 14, startPoint y: 60, endPoint x: 24, endPoint y: 68, distance: 13.4
click at [14, 60] on div at bounding box center [14, 62] width 7 height 7
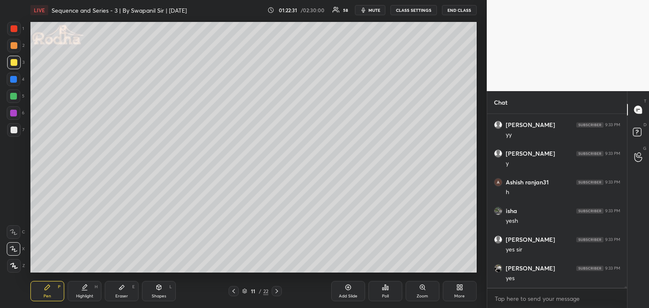
scroll to position [26068, 0]
drag, startPoint x: 14, startPoint y: 44, endPoint x: 29, endPoint y: 60, distance: 22.1
click at [14, 43] on div at bounding box center [14, 45] width 7 height 7
click at [15, 128] on div at bounding box center [14, 130] width 7 height 7
click at [149, 296] on div "Shapes L" at bounding box center [159, 291] width 34 height 20
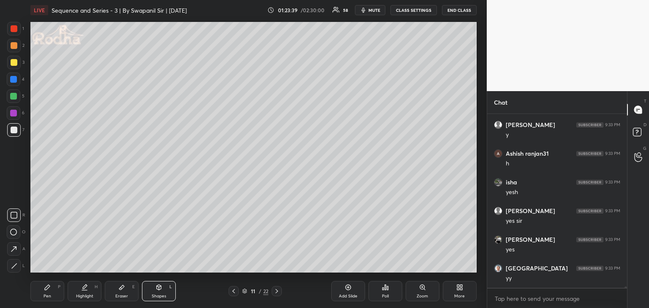
click at [13, 267] on icon at bounding box center [14, 265] width 5 height 5
click at [49, 293] on div "Pen P" at bounding box center [47, 291] width 34 height 20
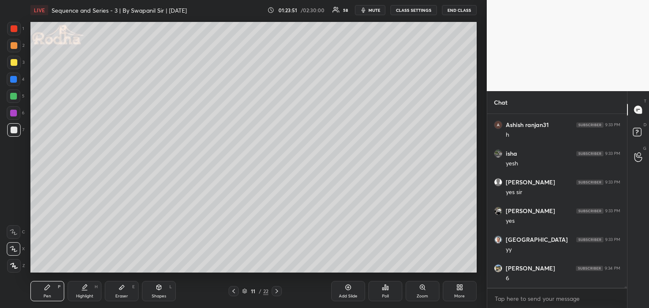
click at [153, 294] on div "Shapes" at bounding box center [159, 296] width 14 height 4
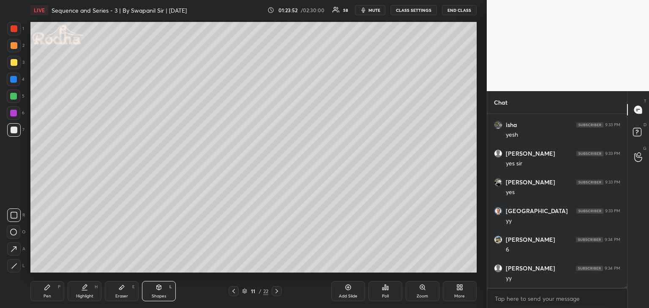
drag, startPoint x: 13, startPoint y: 27, endPoint x: 23, endPoint y: 28, distance: 9.7
click at [15, 27] on div at bounding box center [14, 28] width 7 height 7
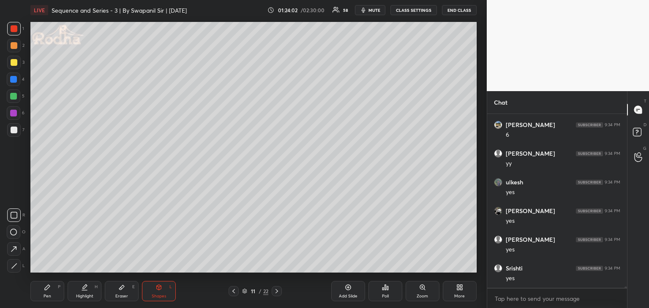
drag, startPoint x: 14, startPoint y: 128, endPoint x: 17, endPoint y: 125, distance: 4.8
click at [14, 128] on div at bounding box center [14, 130] width 7 height 7
click at [13, 98] on div at bounding box center [13, 96] width 7 height 7
click at [41, 300] on div "Pen P" at bounding box center [47, 291] width 34 height 20
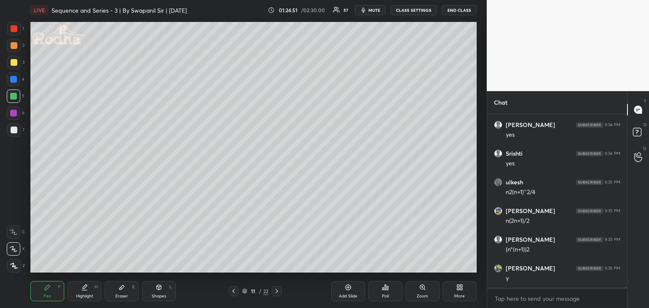
scroll to position [26384, 0]
drag, startPoint x: 164, startPoint y: 291, endPoint x: 176, endPoint y: 283, distance: 15.0
click at [166, 291] on div "Shapes L" at bounding box center [159, 291] width 34 height 20
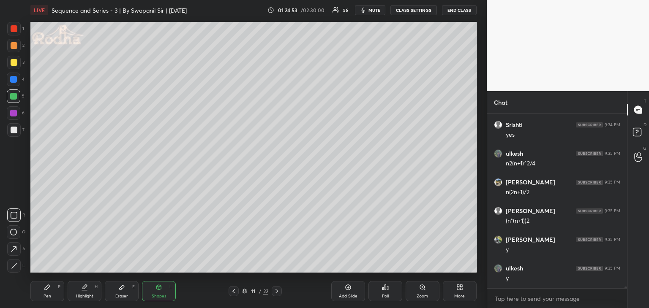
click at [14, 29] on div at bounding box center [14, 28] width 7 height 7
click at [13, 97] on div at bounding box center [13, 96] width 7 height 7
drag, startPoint x: 42, startPoint y: 276, endPoint x: 46, endPoint y: 284, distance: 9.6
click at [42, 277] on div "Pen P Highlight H Eraser E Shapes L 11 / 22 Add Slide Poll Zoom More" at bounding box center [253, 291] width 446 height 34
click at [44, 288] on div "Pen P" at bounding box center [47, 291] width 34 height 20
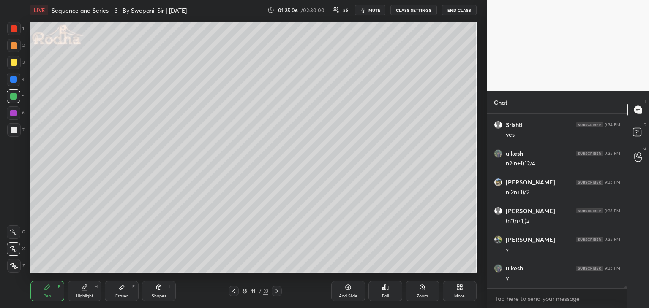
click at [14, 46] on div at bounding box center [14, 45] width 7 height 7
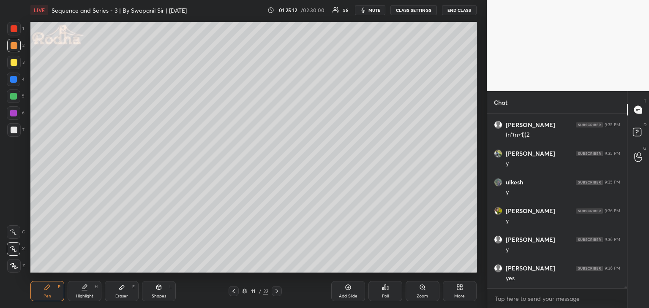
scroll to position [26499, 0]
drag, startPoint x: 274, startPoint y: 290, endPoint x: 281, endPoint y: 281, distance: 11.7
click at [275, 289] on icon at bounding box center [276, 291] width 7 height 7
click at [128, 294] on div "Eraser E" at bounding box center [122, 291] width 34 height 20
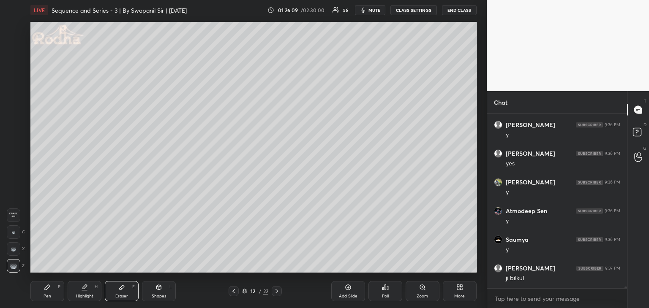
scroll to position [26614, 0]
click at [54, 291] on div "Pen P" at bounding box center [47, 291] width 34 height 20
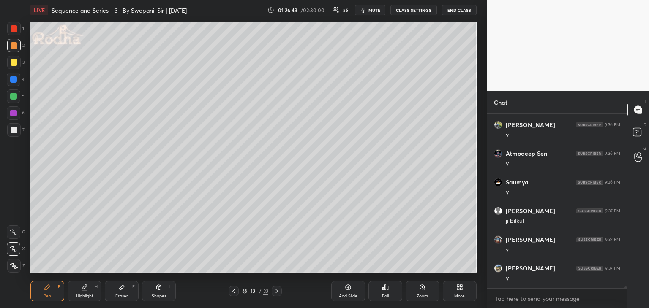
scroll to position [26671, 0]
click at [233, 293] on icon at bounding box center [233, 291] width 7 height 7
click at [276, 291] on icon at bounding box center [276, 291] width 7 height 7
click at [13, 81] on div at bounding box center [13, 79] width 7 height 7
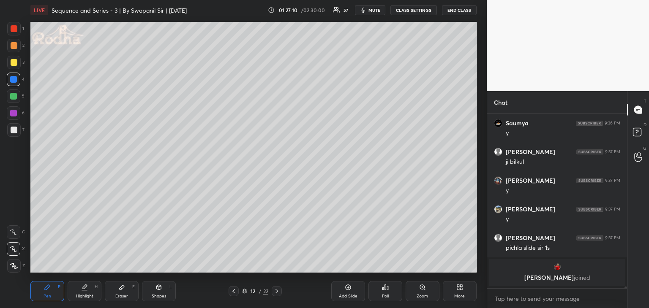
scroll to position [26446, 0]
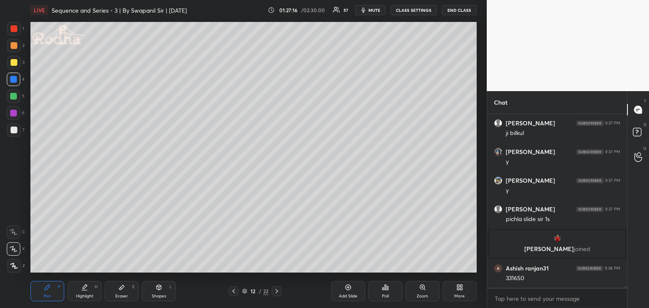
click at [13, 33] on div at bounding box center [14, 29] width 14 height 14
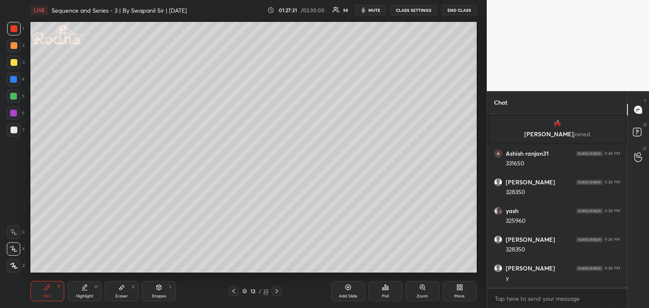
scroll to position [26592, 0]
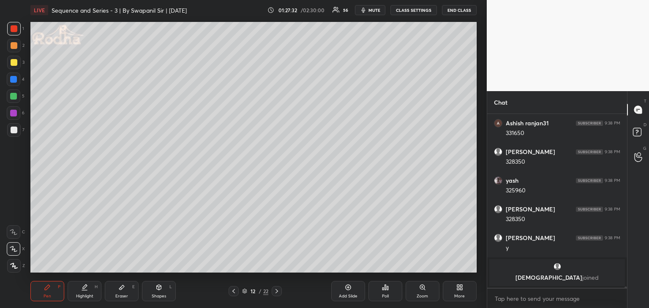
click at [13, 129] on div at bounding box center [14, 130] width 7 height 7
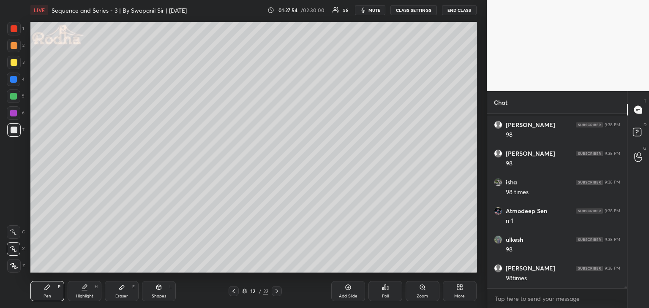
scroll to position [27005, 0]
click at [13, 48] on div at bounding box center [14, 45] width 7 height 7
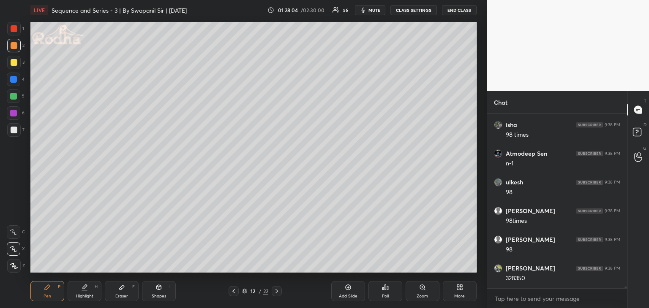
drag, startPoint x: 12, startPoint y: 130, endPoint x: 24, endPoint y: 117, distance: 18.2
click at [13, 130] on div at bounding box center [14, 130] width 7 height 7
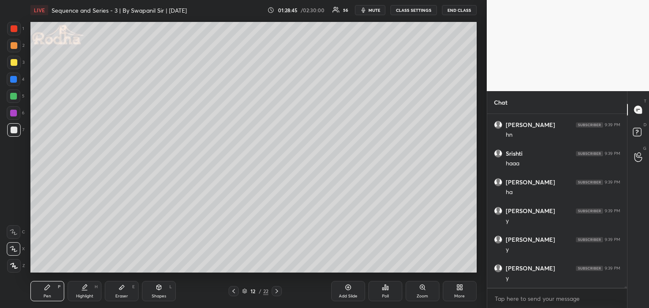
scroll to position [27379, 0]
click at [128, 288] on div "Eraser E" at bounding box center [122, 291] width 34 height 20
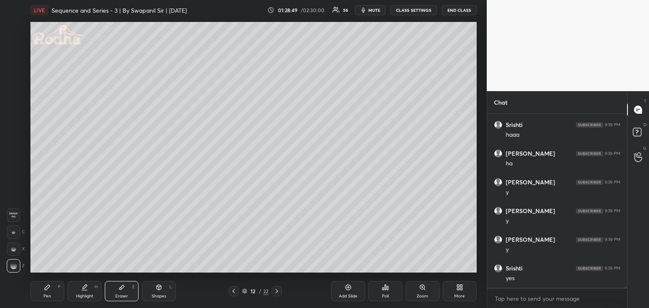
drag, startPoint x: 52, startPoint y: 287, endPoint x: 66, endPoint y: 277, distance: 17.0
click at [54, 286] on div "Pen P" at bounding box center [47, 291] width 34 height 20
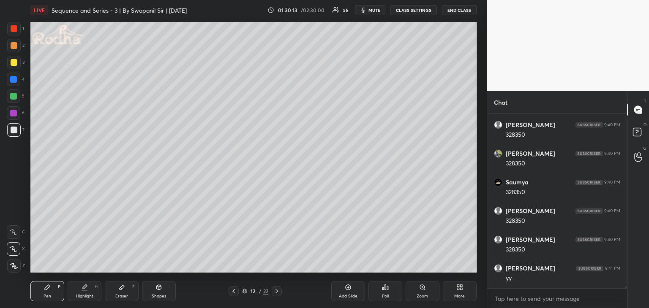
scroll to position [27961, 0]
drag, startPoint x: 277, startPoint y: 291, endPoint x: 289, endPoint y: 277, distance: 18.5
click at [277, 291] on icon at bounding box center [276, 291] width 7 height 7
drag, startPoint x: 17, startPoint y: 25, endPoint x: 24, endPoint y: 26, distance: 7.3
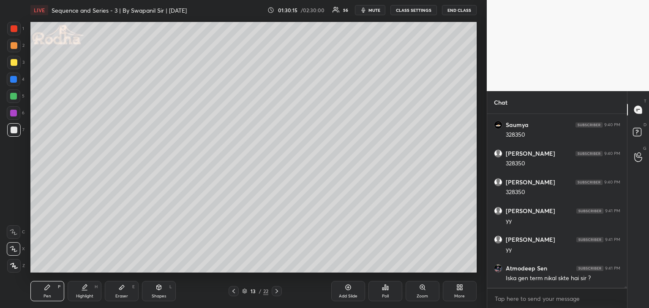
click at [17, 25] on div at bounding box center [14, 29] width 14 height 14
click at [232, 291] on icon at bounding box center [233, 291] width 7 height 7
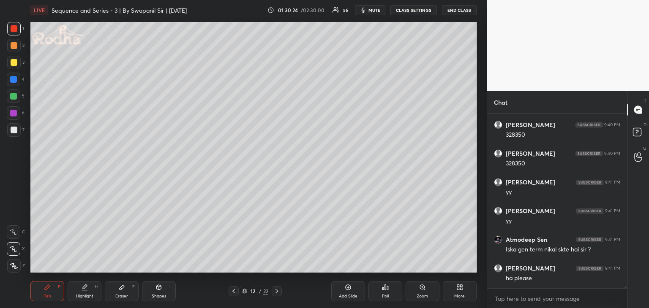
scroll to position [28047, 0]
click at [277, 291] on icon at bounding box center [276, 291] width 7 height 7
click at [235, 294] on icon at bounding box center [233, 291] width 7 height 7
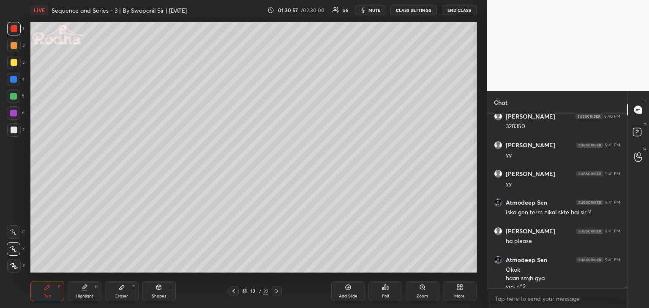
scroll to position [28064, 0]
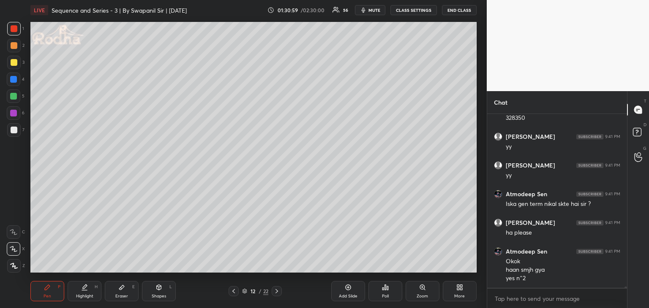
click at [280, 291] on icon at bounding box center [276, 291] width 7 height 7
click at [137, 287] on div "Eraser E" at bounding box center [122, 291] width 34 height 20
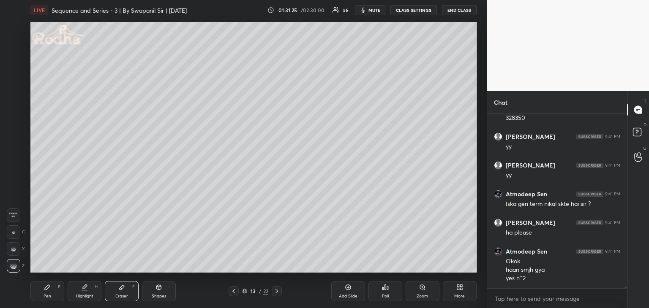
click at [52, 297] on div "Pen P" at bounding box center [47, 291] width 34 height 20
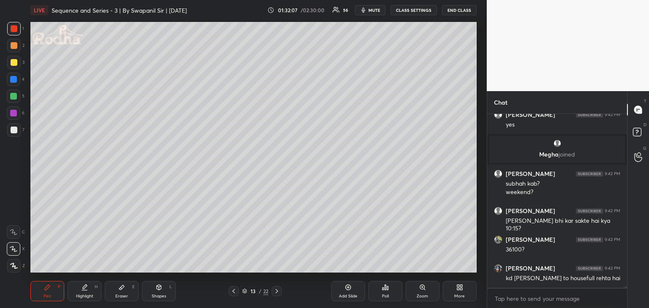
scroll to position [27980, 0]
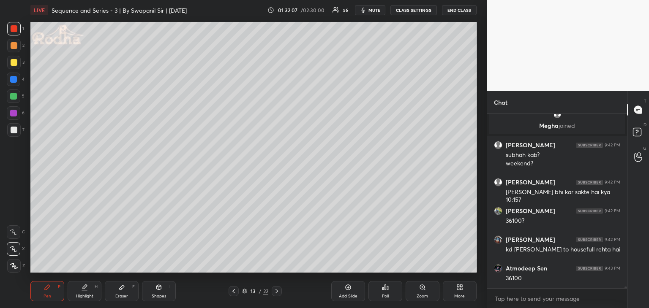
drag, startPoint x: 12, startPoint y: 65, endPoint x: 18, endPoint y: 66, distance: 6.1
click at [13, 65] on div at bounding box center [14, 62] width 7 height 7
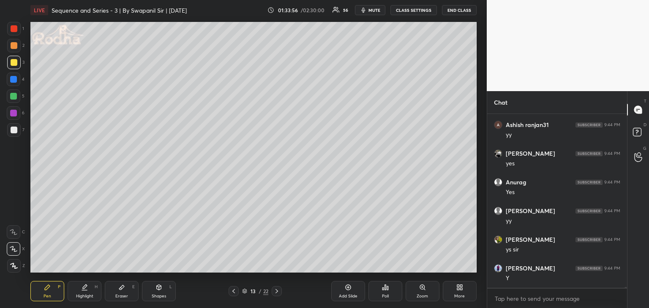
scroll to position [28965, 0]
click at [278, 293] on icon at bounding box center [276, 291] width 7 height 7
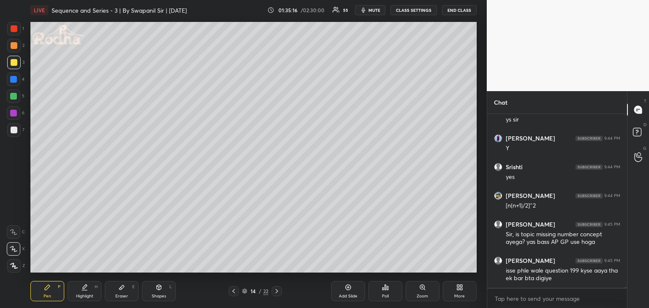
scroll to position [29095, 0]
click at [233, 291] on icon at bounding box center [233, 291] width 3 height 4
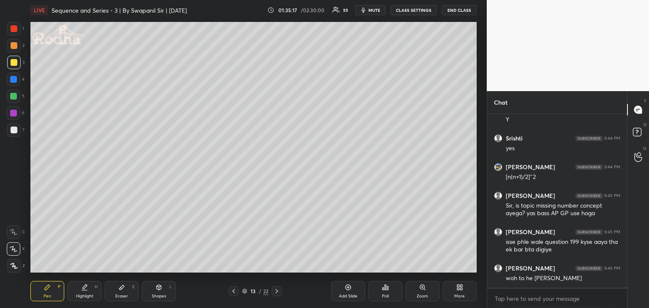
click at [233, 291] on icon at bounding box center [233, 291] width 7 height 7
click at [15, 78] on div at bounding box center [13, 79] width 7 height 7
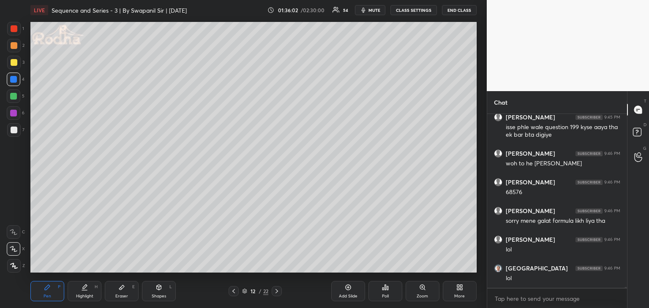
scroll to position [29238, 0]
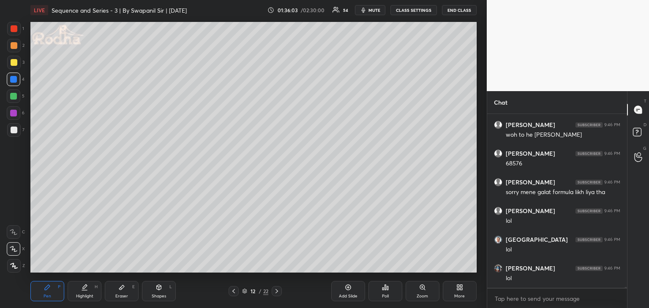
click at [128, 293] on div "Eraser E" at bounding box center [122, 291] width 34 height 20
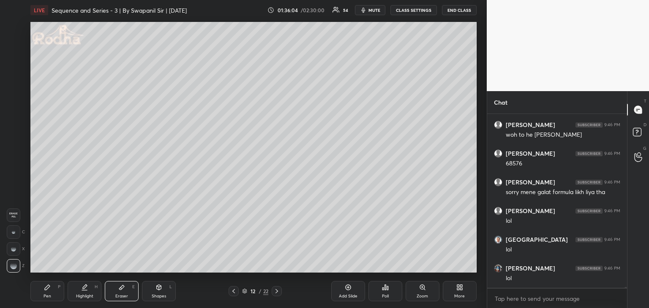
scroll to position [29267, 0]
click at [53, 288] on div "Pen P" at bounding box center [47, 291] width 34 height 20
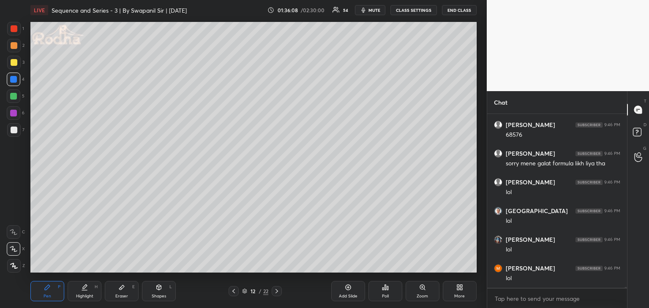
click at [163, 286] on div "Shapes L" at bounding box center [159, 291] width 34 height 20
click at [15, 266] on icon at bounding box center [14, 265] width 5 height 5
click at [49, 293] on div "Pen P" at bounding box center [47, 291] width 34 height 20
click at [277, 292] on icon at bounding box center [276, 291] width 7 height 7
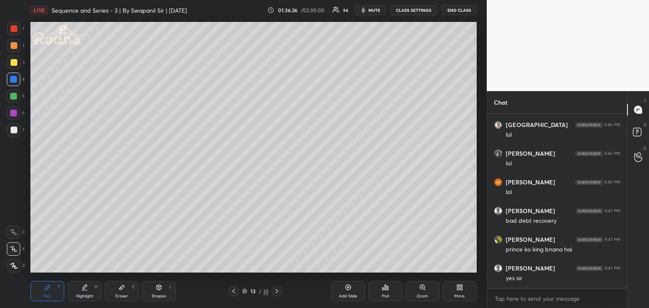
click at [274, 291] on icon at bounding box center [276, 291] width 7 height 7
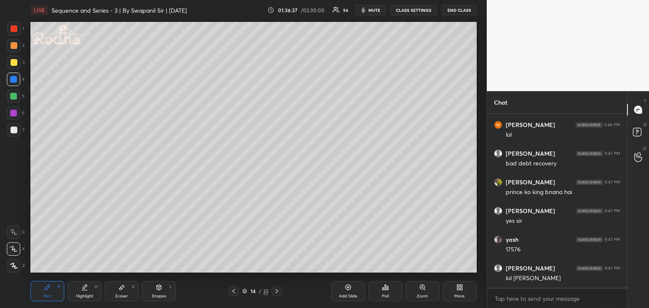
drag, startPoint x: 14, startPoint y: 30, endPoint x: 19, endPoint y: 29, distance: 4.8
click at [15, 30] on div at bounding box center [14, 28] width 7 height 7
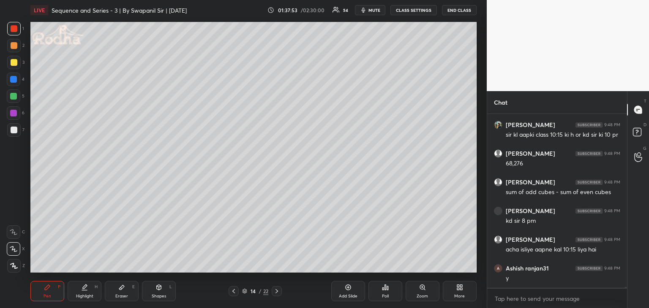
scroll to position [29735, 0]
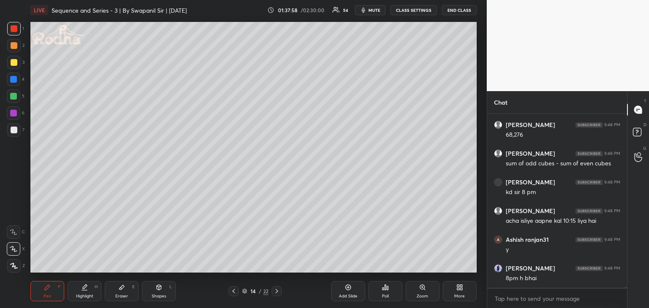
click at [14, 129] on div at bounding box center [14, 130] width 7 height 7
click at [14, 80] on div at bounding box center [13, 79] width 7 height 7
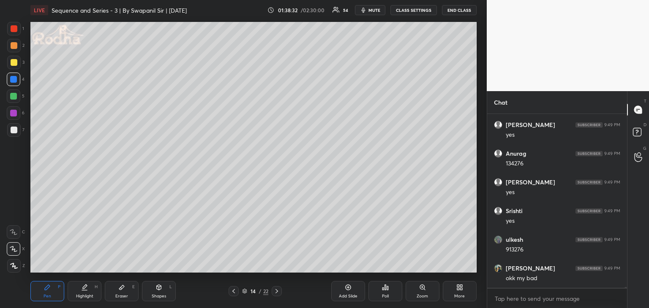
scroll to position [29993, 0]
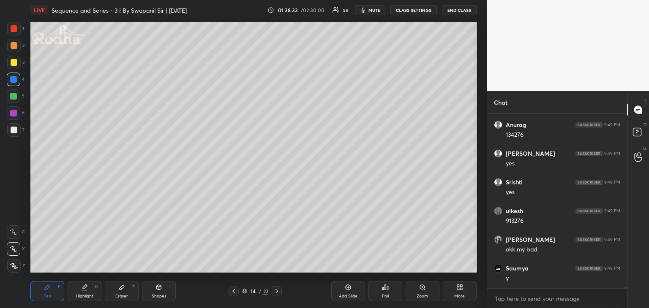
click at [11, 47] on div at bounding box center [14, 45] width 7 height 7
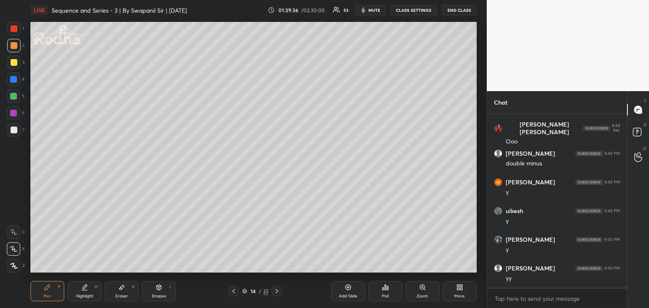
scroll to position [30251, 0]
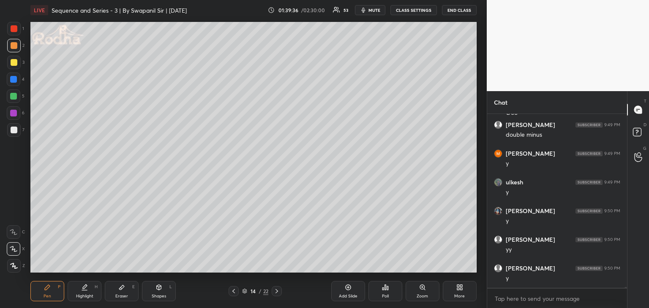
drag, startPoint x: 162, startPoint y: 294, endPoint x: 182, endPoint y: 278, distance: 26.1
click at [162, 294] on div "Shapes" at bounding box center [159, 296] width 14 height 4
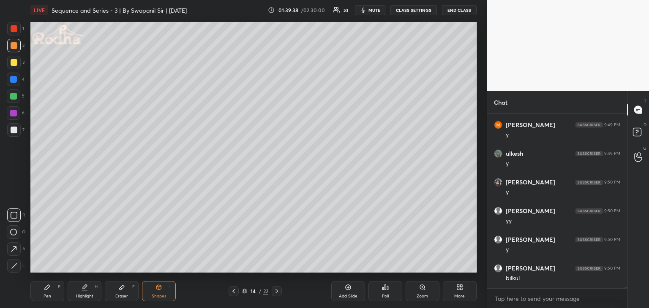
click at [117, 291] on div "Eraser E" at bounding box center [122, 291] width 34 height 20
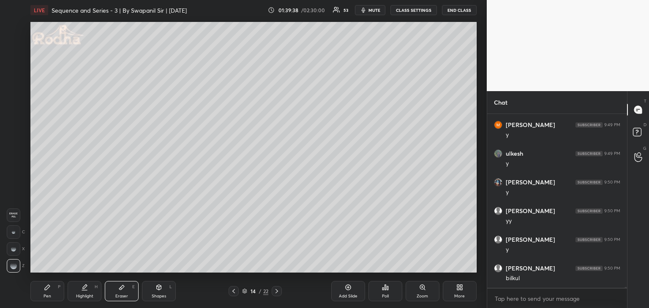
scroll to position [30309, 0]
drag, startPoint x: 51, startPoint y: 291, endPoint x: 71, endPoint y: 275, distance: 25.5
click at [51, 290] on div "Pen P" at bounding box center [47, 291] width 34 height 20
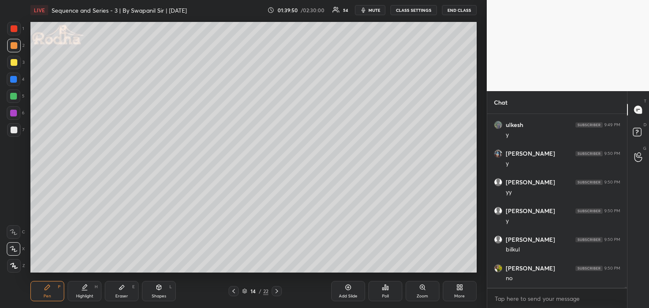
click at [11, 80] on div at bounding box center [13, 79] width 7 height 7
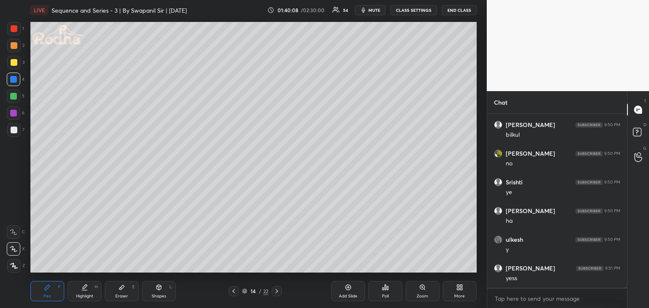
click at [12, 45] on div at bounding box center [14, 45] width 7 height 7
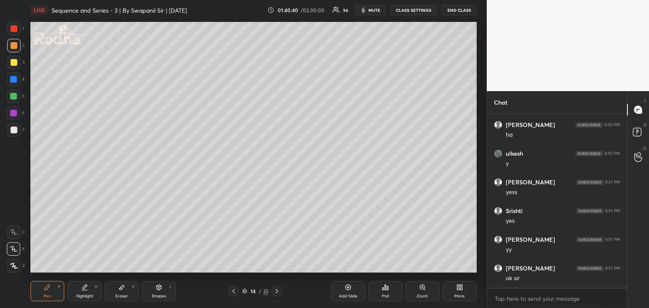
click at [125, 293] on div "Eraser E" at bounding box center [122, 291] width 34 height 20
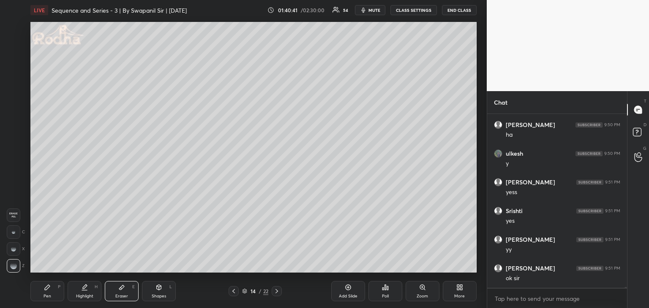
click at [19, 233] on div at bounding box center [14, 232] width 14 height 14
click at [45, 289] on div "Pen P" at bounding box center [47, 291] width 34 height 20
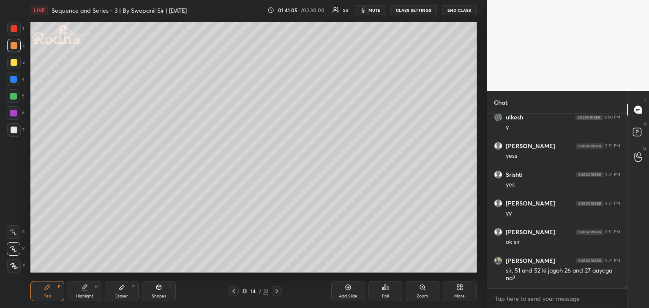
scroll to position [30555, 0]
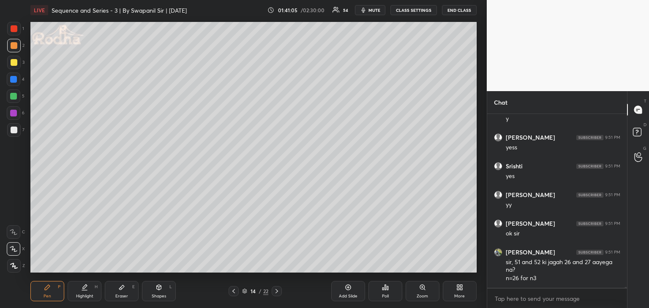
click at [123, 291] on icon at bounding box center [121, 287] width 7 height 7
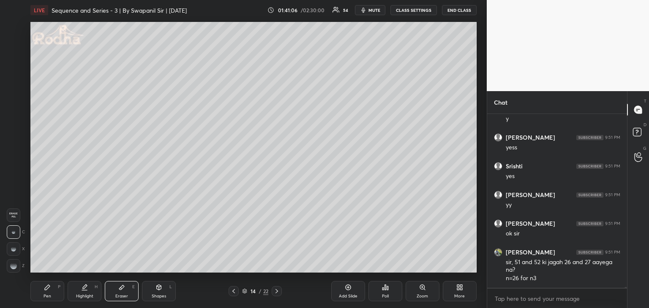
scroll to position [30583, 0]
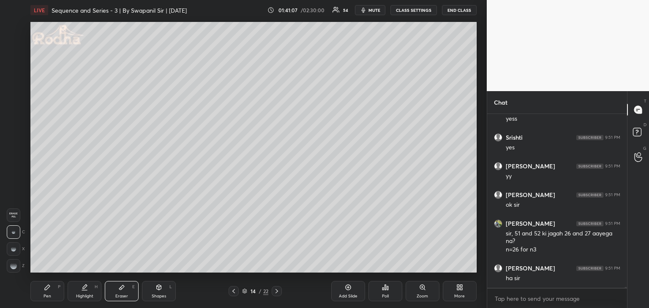
click at [52, 291] on div "Pen P" at bounding box center [47, 291] width 34 height 20
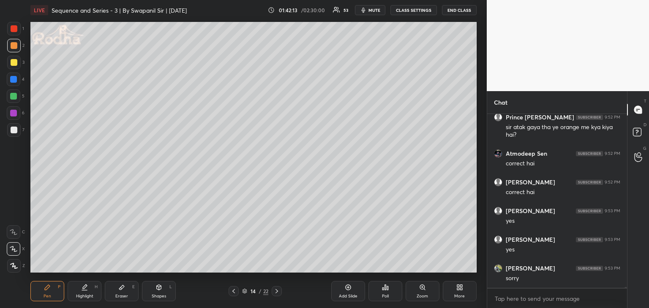
scroll to position [30809, 0]
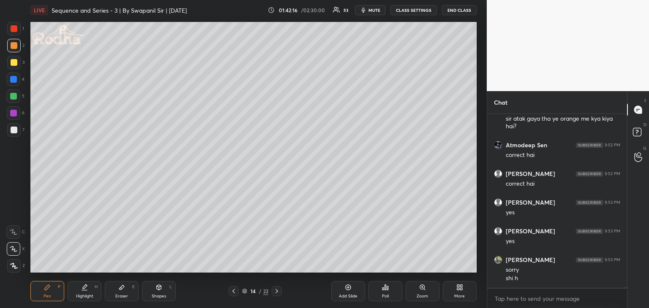
drag, startPoint x: 124, startPoint y: 293, endPoint x: 169, endPoint y: 280, distance: 46.8
click at [125, 293] on div "Eraser E" at bounding box center [122, 291] width 34 height 20
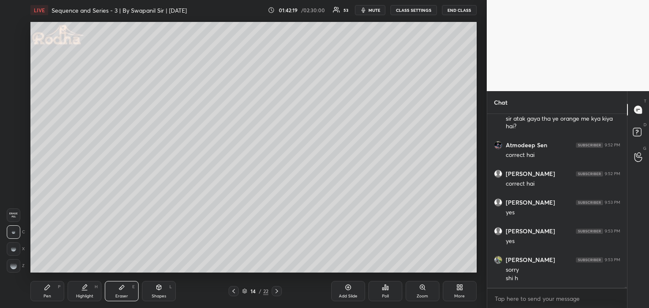
click at [19, 266] on div at bounding box center [14, 266] width 14 height 14
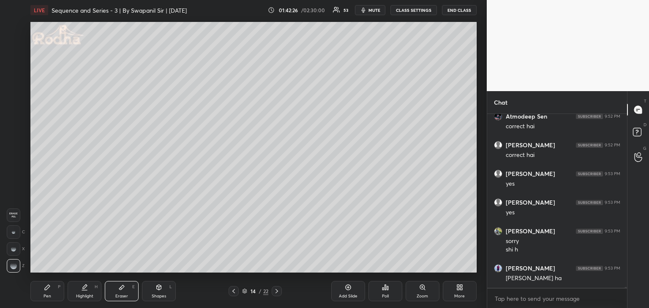
click at [43, 295] on div "Pen" at bounding box center [47, 296] width 8 height 4
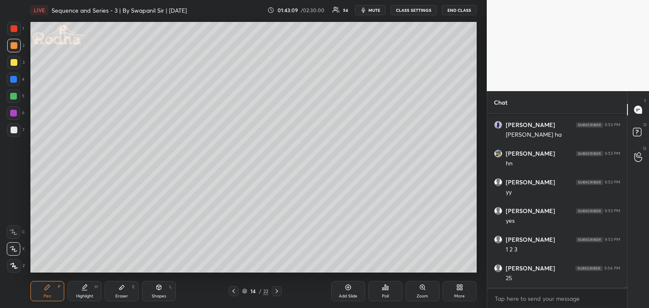
scroll to position [31039, 0]
drag, startPoint x: 128, startPoint y: 285, endPoint x: 140, endPoint y: 274, distance: 16.8
click at [128, 284] on div "Eraser E" at bounding box center [122, 291] width 34 height 20
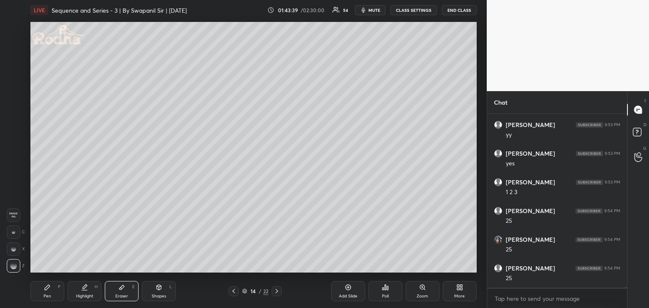
drag, startPoint x: 50, startPoint y: 294, endPoint x: 73, endPoint y: 277, distance: 28.6
click at [52, 293] on div "Pen P" at bounding box center [47, 291] width 34 height 20
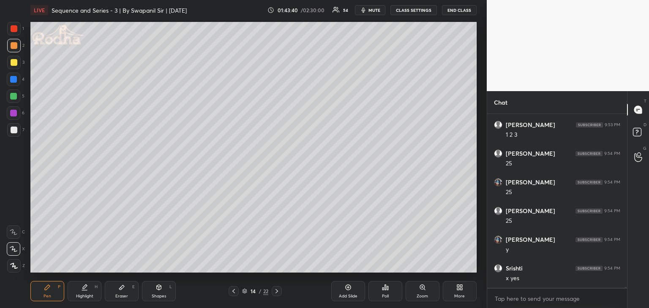
scroll to position [31125, 0]
click at [118, 293] on div "Eraser E" at bounding box center [122, 291] width 34 height 20
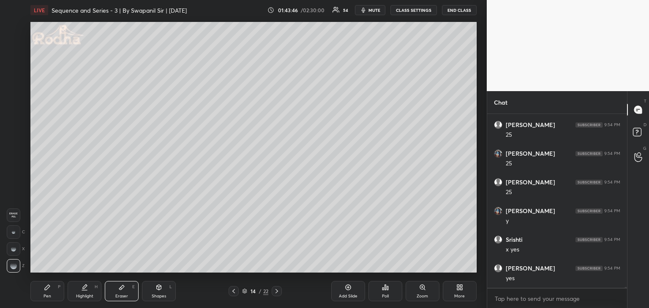
click at [12, 236] on div at bounding box center [14, 232] width 14 height 14
click at [34, 287] on div "Pen P" at bounding box center [47, 291] width 34 height 20
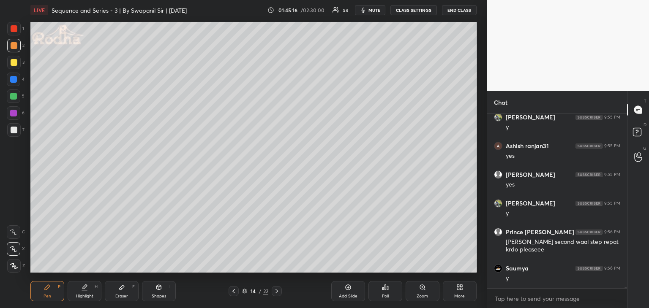
scroll to position [31516, 0]
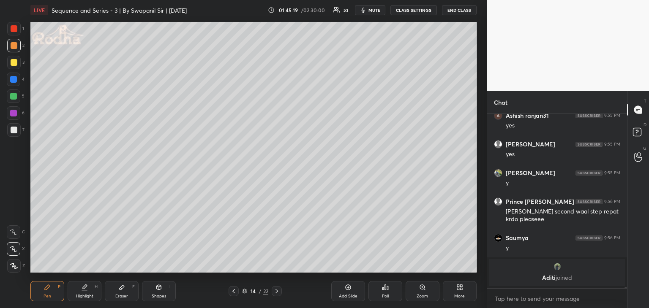
drag, startPoint x: 12, startPoint y: 97, endPoint x: 18, endPoint y: 94, distance: 6.0
click at [13, 97] on div at bounding box center [13, 96] width 7 height 7
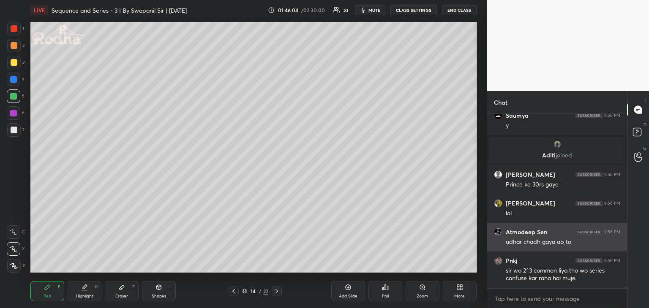
scroll to position [30617, 0]
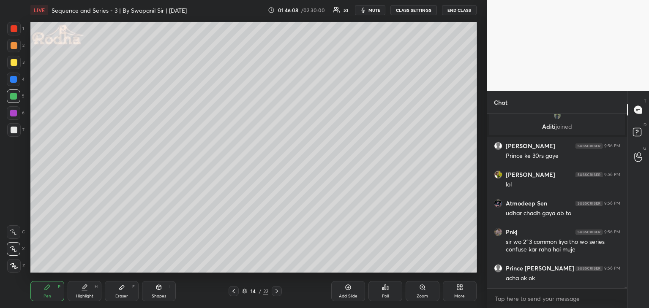
click at [125, 293] on div "Eraser E" at bounding box center [122, 291] width 34 height 20
click at [16, 267] on g at bounding box center [13, 266] width 7 height 7
click at [57, 293] on div "Pen P" at bounding box center [47, 291] width 34 height 20
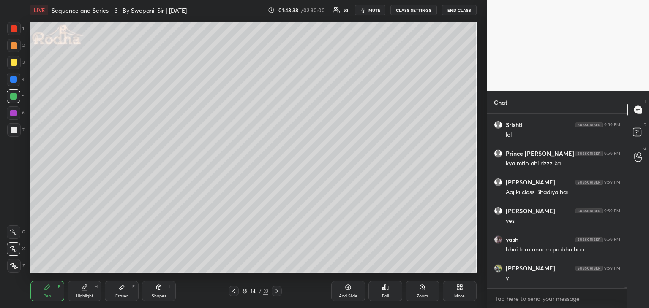
scroll to position [31741, 0]
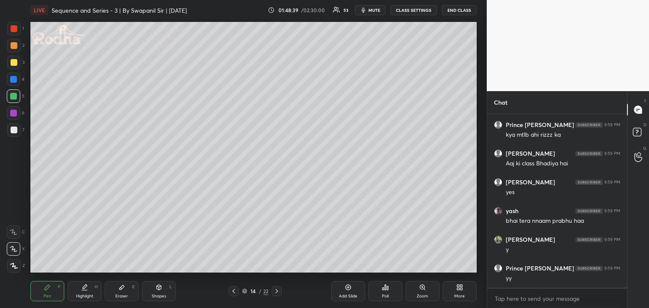
click at [277, 290] on icon at bounding box center [276, 291] width 7 height 7
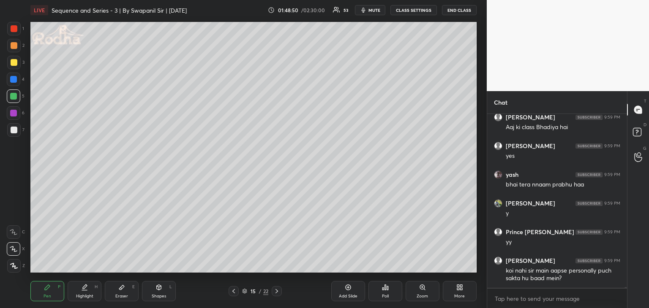
drag, startPoint x: 12, startPoint y: 46, endPoint x: 22, endPoint y: 49, distance: 10.0
click at [11, 46] on div at bounding box center [14, 45] width 7 height 7
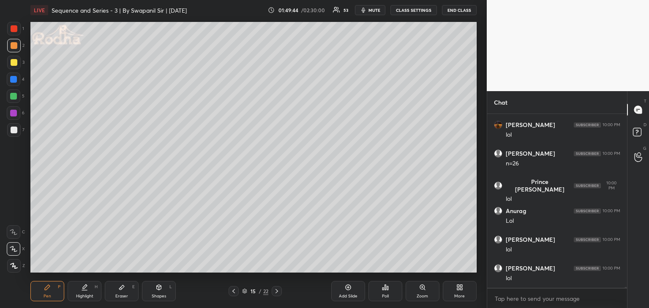
scroll to position [31804, 0]
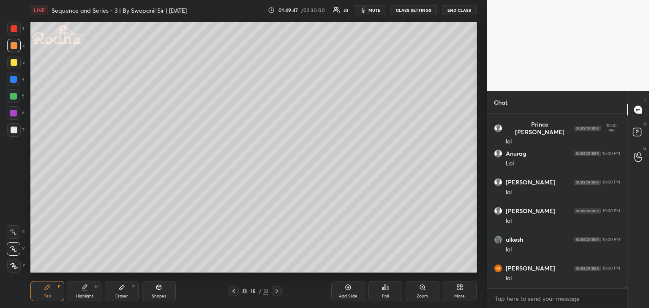
click at [627, 112] on div at bounding box center [627, 110] width 1 height 12
click at [624, 286] on div at bounding box center [624, 201] width 5 height 174
click at [625, 288] on div at bounding box center [557, 288] width 140 height 0
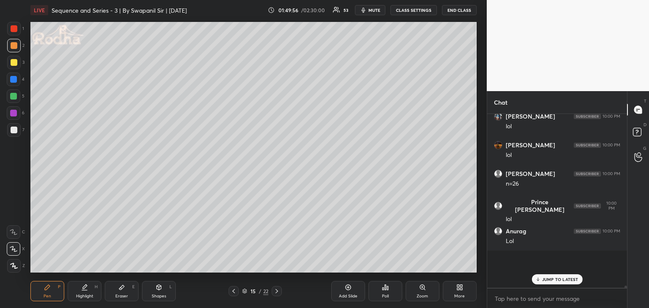
scroll to position [31648, 0]
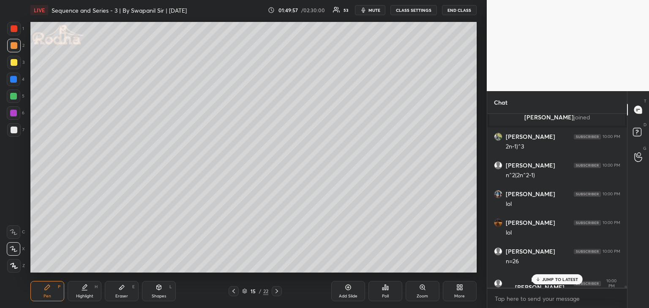
click at [626, 286] on div at bounding box center [624, 201] width 5 height 174
click at [552, 280] on p "2 NEW MESSAGES" at bounding box center [559, 279] width 39 height 5
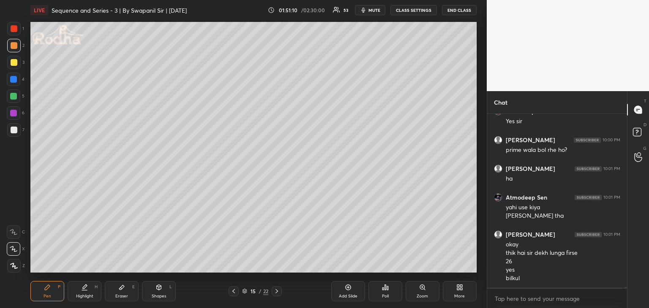
scroll to position [32047, 0]
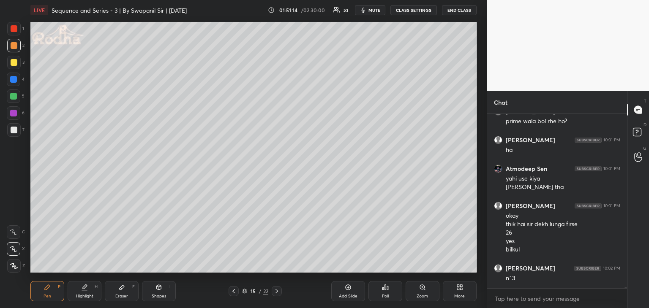
drag, startPoint x: 125, startPoint y: 291, endPoint x: 138, endPoint y: 278, distance: 19.1
click at [127, 290] on div "Eraser E" at bounding box center [122, 291] width 34 height 20
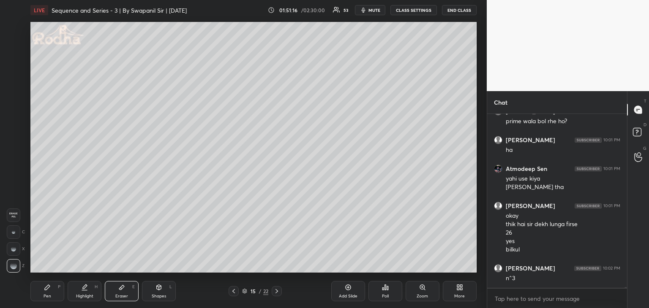
click at [58, 298] on div "Pen P" at bounding box center [47, 291] width 34 height 20
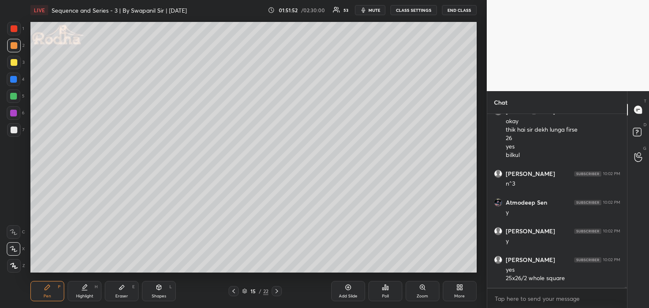
scroll to position [32170, 0]
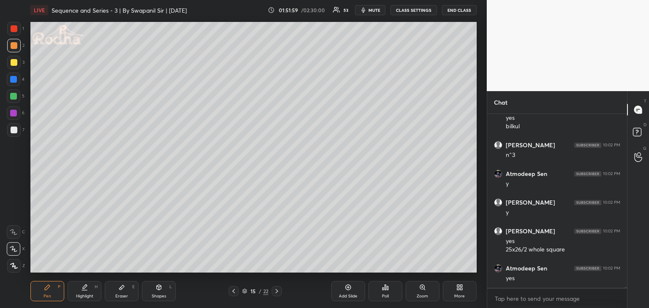
click at [122, 293] on div "Eraser E" at bounding box center [122, 291] width 34 height 20
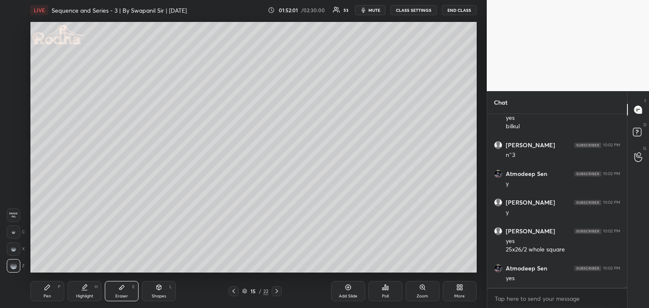
drag, startPoint x: 52, startPoint y: 299, endPoint x: 66, endPoint y: 274, distance: 29.5
click at [52, 297] on div "Pen P" at bounding box center [47, 291] width 34 height 20
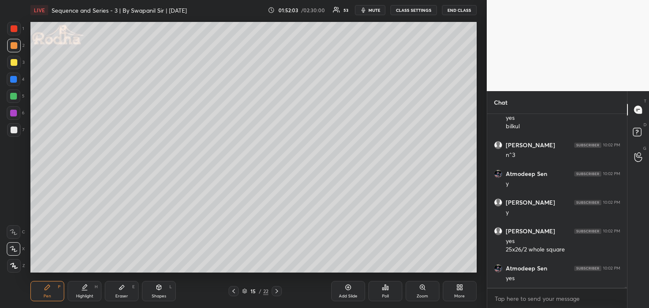
click at [125, 296] on div "Eraser" at bounding box center [121, 296] width 13 height 4
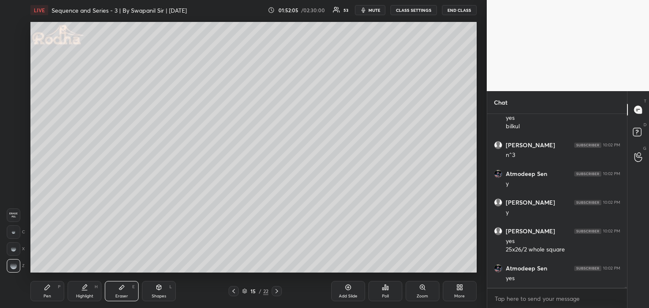
click at [61, 300] on div "Pen P" at bounding box center [47, 291] width 34 height 20
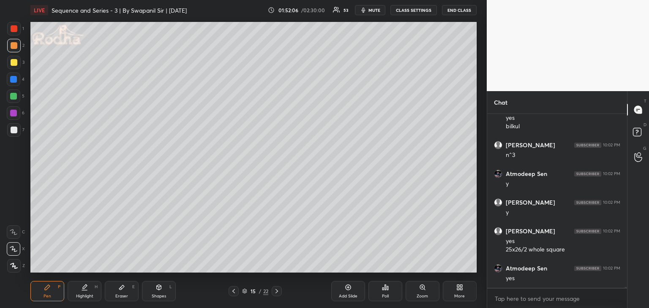
click at [54, 293] on div "Pen P" at bounding box center [47, 291] width 34 height 20
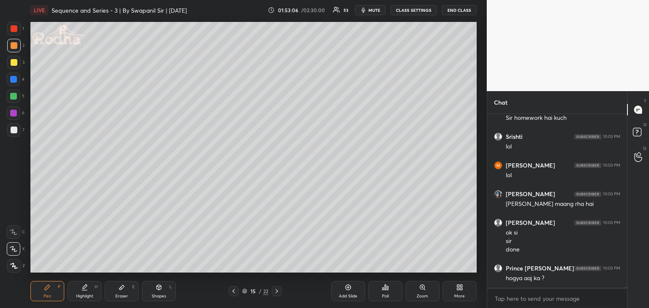
scroll to position [32445, 0]
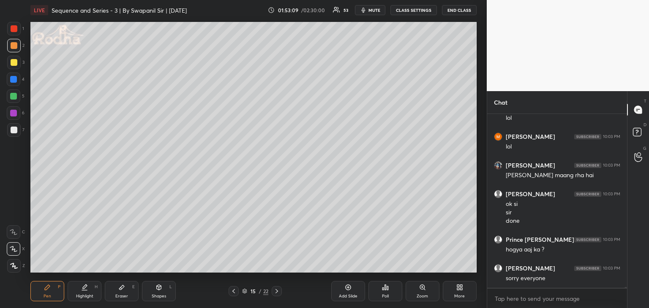
click at [123, 290] on div "Eraser E" at bounding box center [122, 291] width 34 height 20
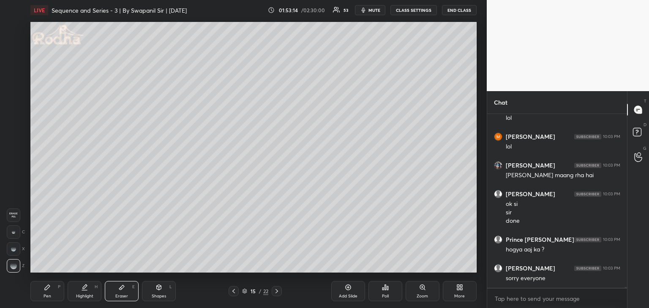
scroll to position [32474, 0]
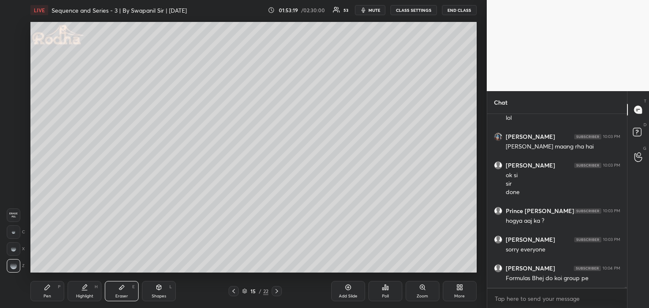
drag, startPoint x: 52, startPoint y: 294, endPoint x: 60, endPoint y: 289, distance: 8.8
click at [52, 294] on div "Pen P" at bounding box center [47, 291] width 34 height 20
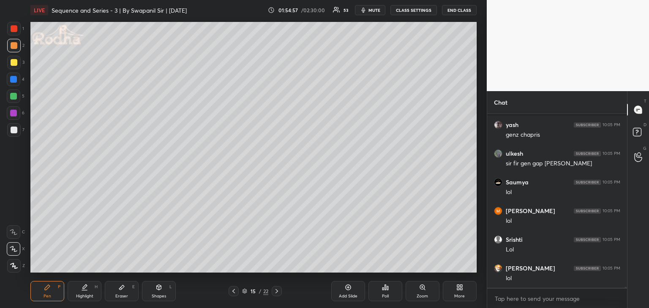
scroll to position [34197, 0]
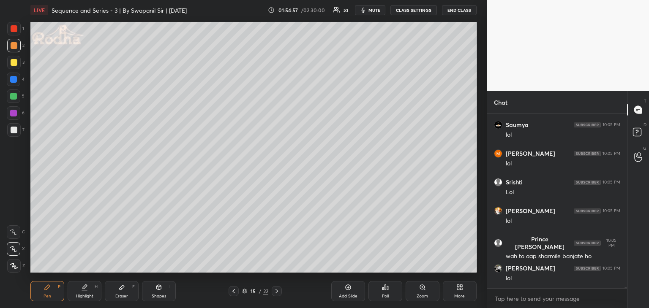
click at [119, 298] on div "Eraser" at bounding box center [121, 296] width 13 height 4
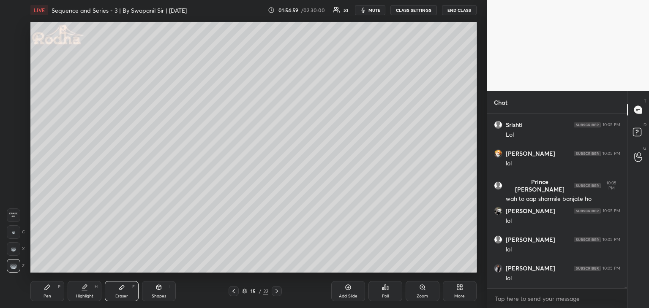
scroll to position [34283, 0]
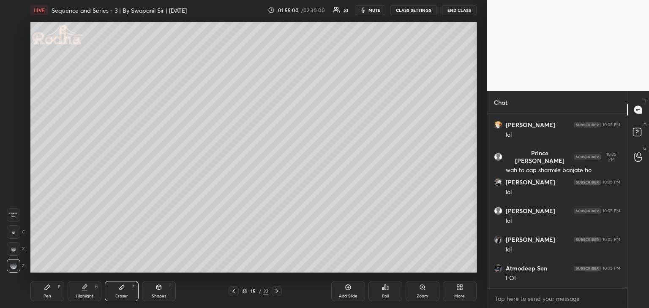
click at [42, 297] on div "Pen P" at bounding box center [47, 291] width 34 height 20
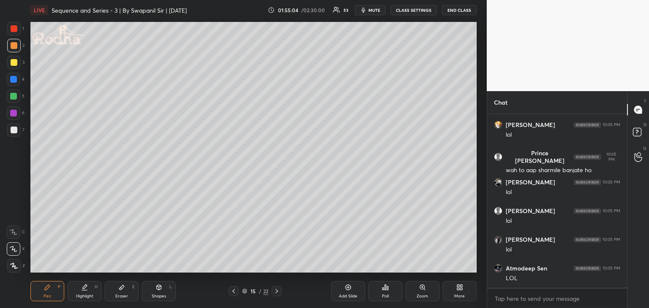
scroll to position [34312, 0]
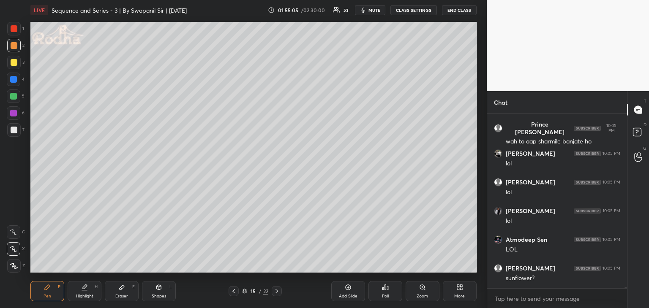
click at [160, 289] on icon at bounding box center [159, 287] width 5 height 5
click at [10, 29] on div at bounding box center [14, 29] width 14 height 14
click at [47, 292] on div "Pen P" at bounding box center [47, 291] width 34 height 20
click at [120, 292] on div "Eraser E" at bounding box center [122, 291] width 34 height 20
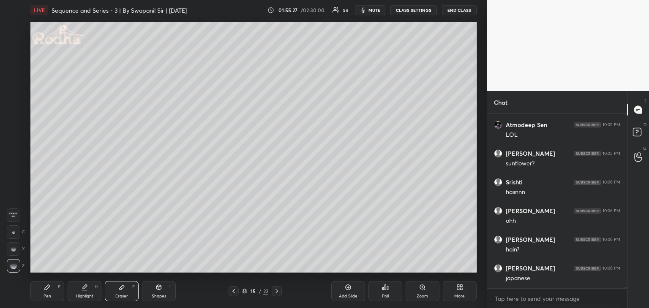
scroll to position [34455, 0]
click at [39, 293] on div "Pen P" at bounding box center [47, 291] width 34 height 20
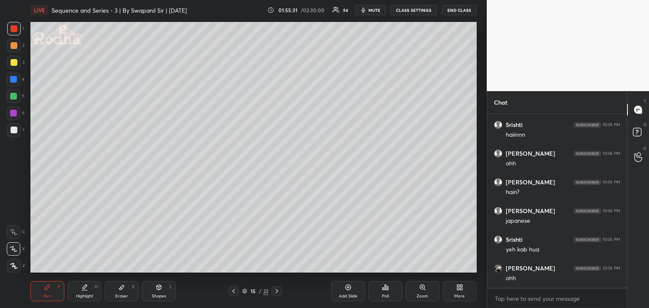
scroll to position [34513, 0]
click at [13, 46] on div at bounding box center [14, 45] width 7 height 7
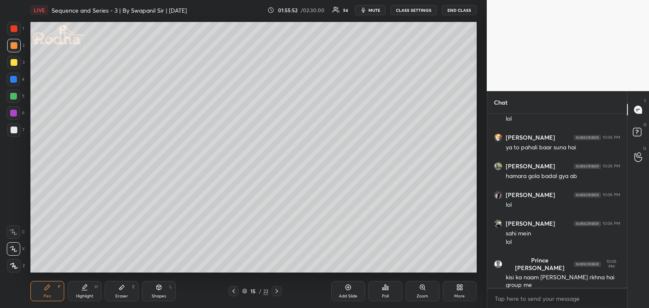
scroll to position [34988, 0]
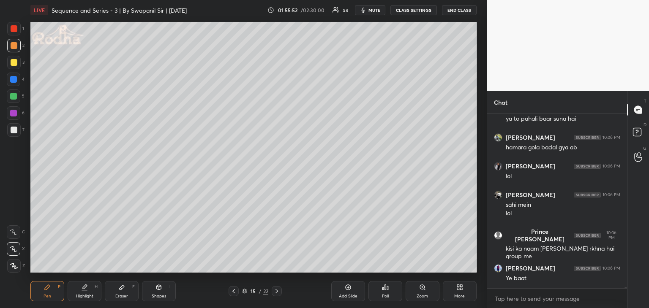
click at [12, 30] on div at bounding box center [14, 28] width 7 height 7
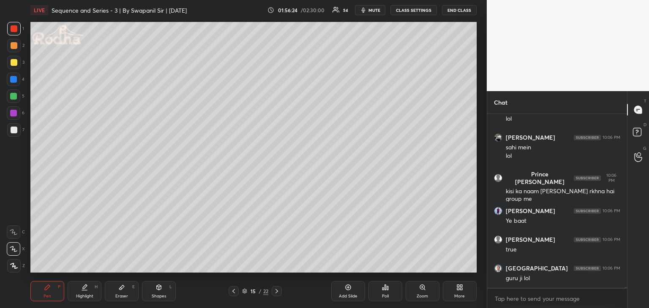
scroll to position [35074, 0]
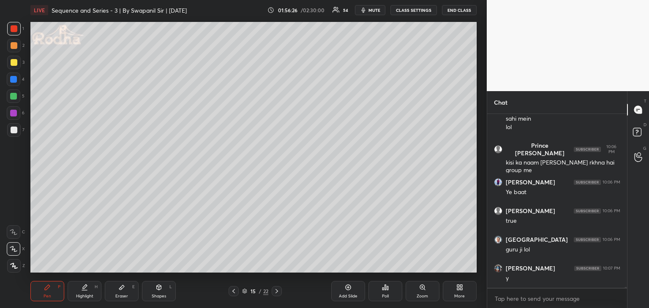
click at [158, 288] on icon at bounding box center [159, 286] width 5 height 1
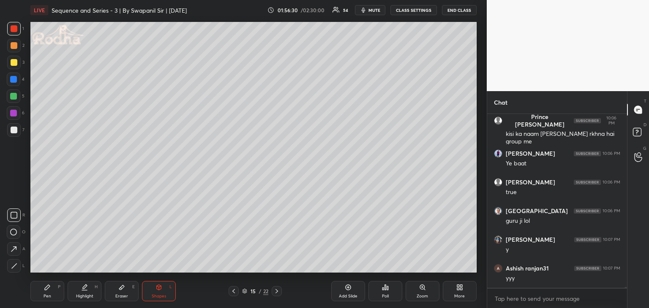
scroll to position [35132, 0]
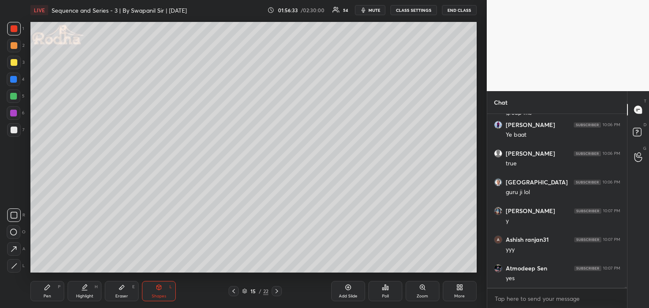
drag, startPoint x: 15, startPoint y: 247, endPoint x: 28, endPoint y: 241, distance: 14.5
click at [16, 247] on icon at bounding box center [13, 249] width 9 height 9
drag, startPoint x: 51, startPoint y: 292, endPoint x: 55, endPoint y: 289, distance: 4.9
click at [53, 291] on div "Pen P" at bounding box center [47, 291] width 34 height 20
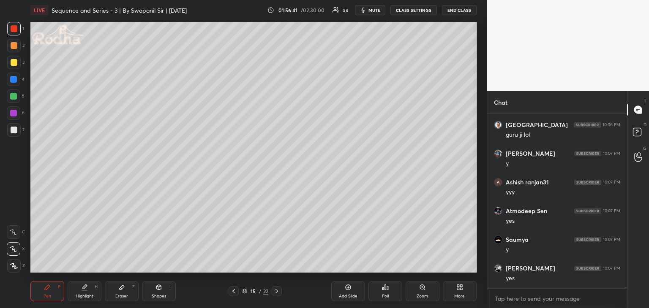
scroll to position [35218, 0]
drag, startPoint x: 14, startPoint y: 33, endPoint x: 27, endPoint y: 39, distance: 14.5
click at [14, 33] on div at bounding box center [14, 29] width 14 height 14
drag, startPoint x: 12, startPoint y: 81, endPoint x: 18, endPoint y: 77, distance: 6.9
click at [13, 80] on div at bounding box center [13, 79] width 7 height 7
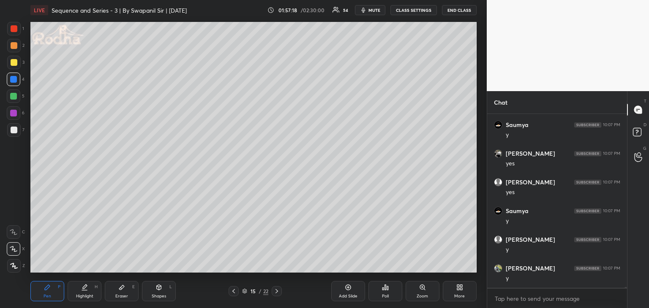
scroll to position [35333, 0]
drag, startPoint x: 12, startPoint y: 114, endPoint x: 30, endPoint y: 110, distance: 18.5
click at [13, 114] on div at bounding box center [13, 113] width 7 height 7
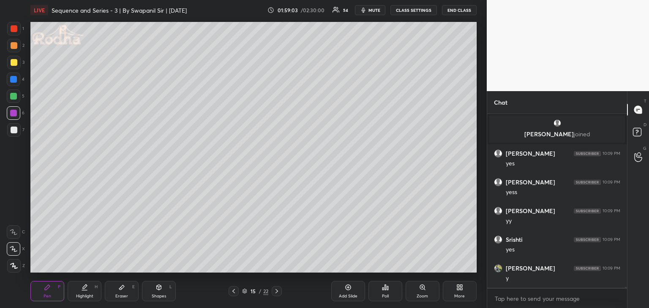
scroll to position [34727, 0]
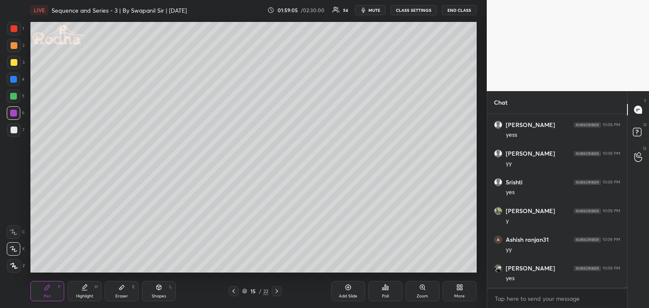
click at [124, 294] on div "Eraser" at bounding box center [121, 296] width 13 height 4
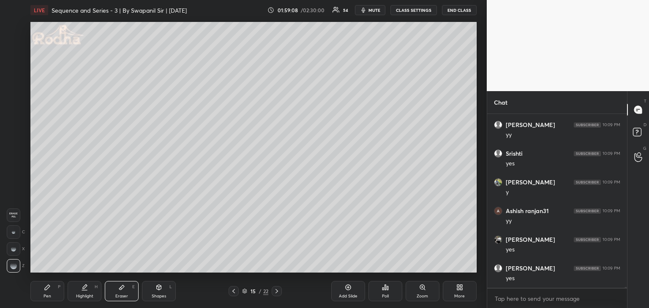
drag, startPoint x: 57, startPoint y: 290, endPoint x: 78, endPoint y: 277, distance: 25.1
click at [58, 290] on div "Pen P" at bounding box center [47, 291] width 34 height 20
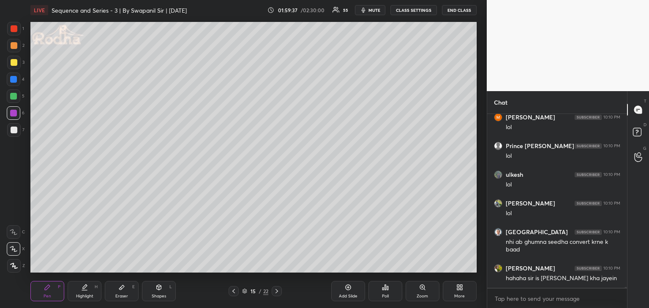
scroll to position [35309, 0]
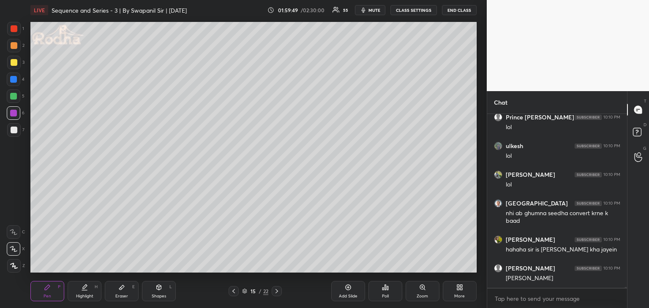
click at [152, 292] on div "Shapes L" at bounding box center [159, 291] width 34 height 20
click at [16, 266] on icon at bounding box center [14, 266] width 6 height 6
click at [121, 292] on div "Eraser E" at bounding box center [122, 291] width 34 height 20
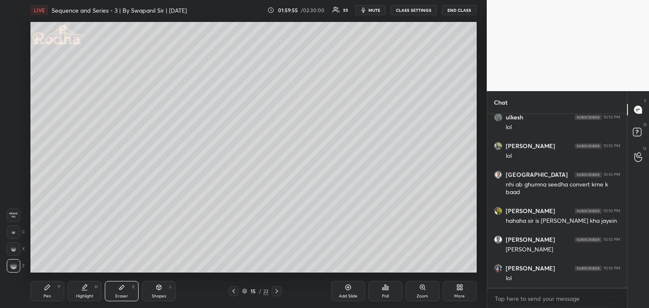
scroll to position [35366, 0]
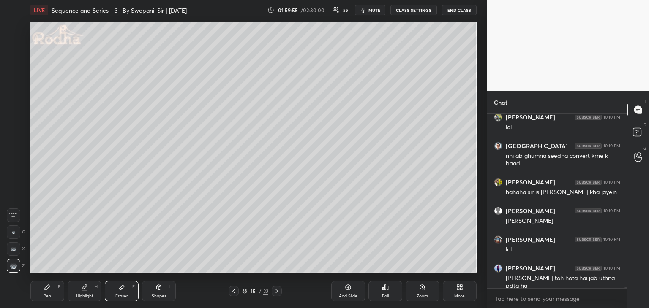
click at [155, 297] on div "Shapes" at bounding box center [159, 296] width 14 height 4
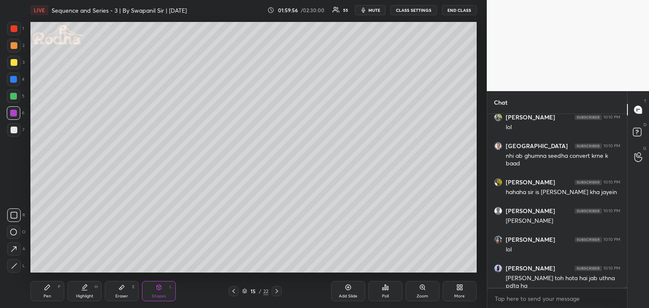
click at [14, 266] on icon at bounding box center [14, 266] width 6 height 6
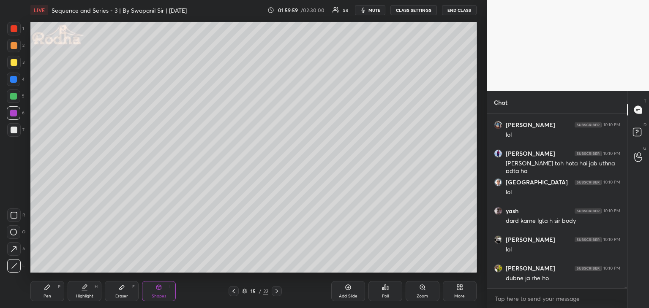
scroll to position [35512, 0]
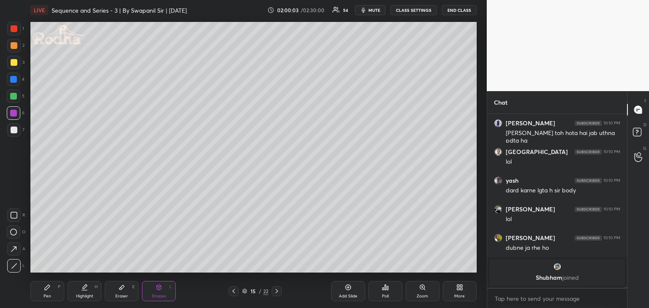
click at [47, 297] on div "Pen" at bounding box center [47, 296] width 8 height 4
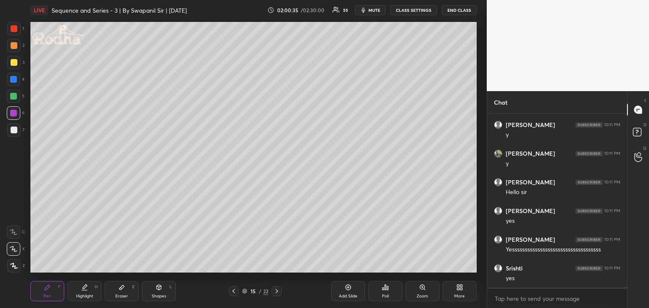
scroll to position [35824, 0]
click at [118, 295] on div "Eraser" at bounding box center [121, 296] width 13 height 4
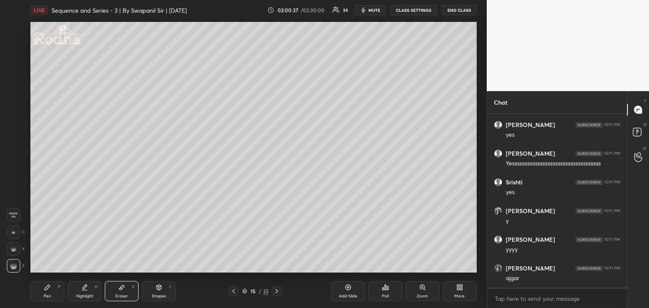
click at [49, 290] on icon at bounding box center [47, 287] width 7 height 7
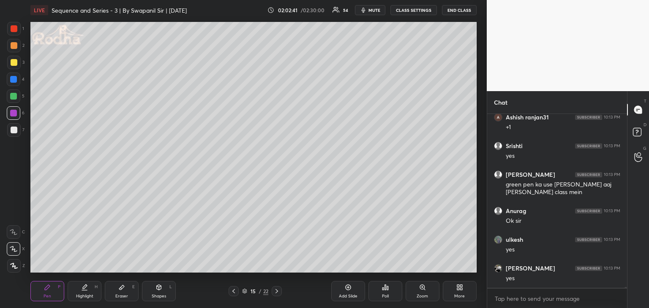
scroll to position [36709, 0]
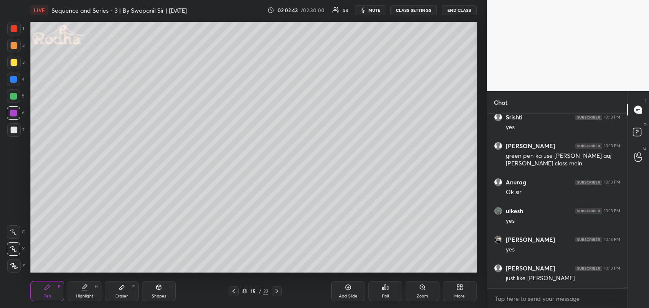
click at [231, 293] on icon at bounding box center [233, 291] width 7 height 7
click at [232, 291] on icon at bounding box center [233, 291] width 3 height 4
click at [232, 293] on icon at bounding box center [233, 291] width 7 height 7
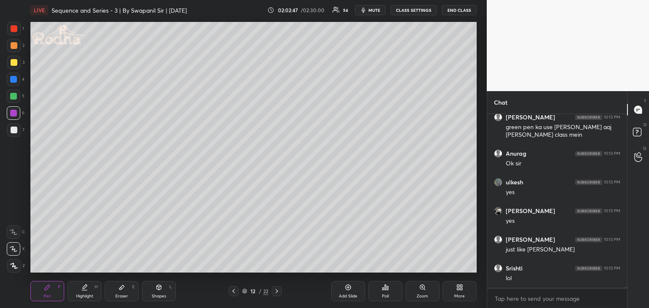
click at [233, 292] on icon at bounding box center [233, 291] width 7 height 7
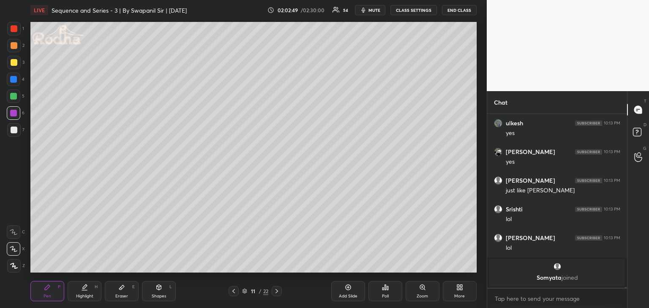
scroll to position [36414, 0]
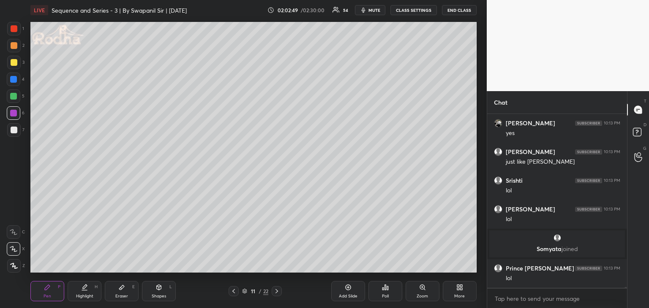
click at [232, 292] on icon at bounding box center [233, 291] width 7 height 7
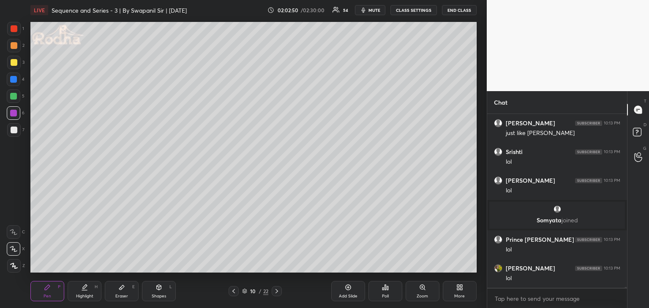
click at [235, 290] on icon at bounding box center [233, 291] width 7 height 7
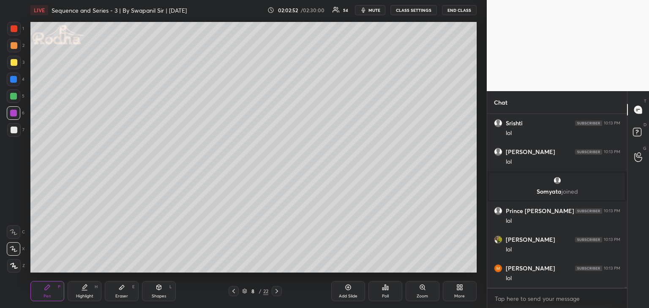
click at [235, 290] on icon at bounding box center [233, 291] width 7 height 7
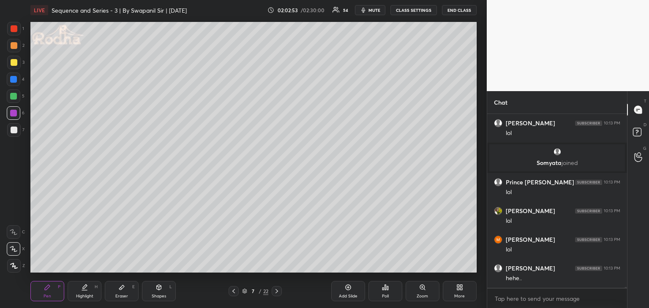
scroll to position [36528, 0]
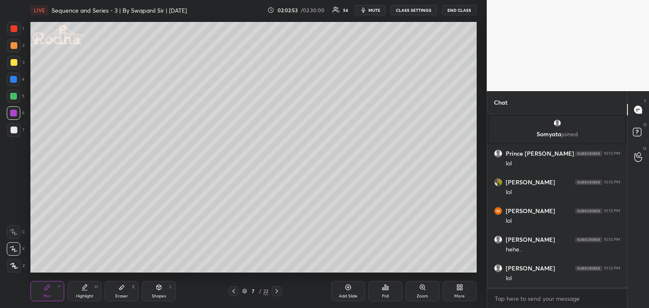
click at [236, 290] on icon at bounding box center [233, 291] width 7 height 7
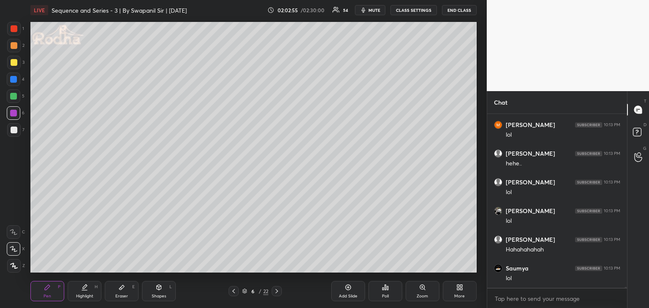
click at [237, 291] on div at bounding box center [233, 291] width 10 height 10
click at [236, 291] on div at bounding box center [233, 291] width 10 height 10
click at [278, 290] on icon at bounding box center [276, 291] width 7 height 7
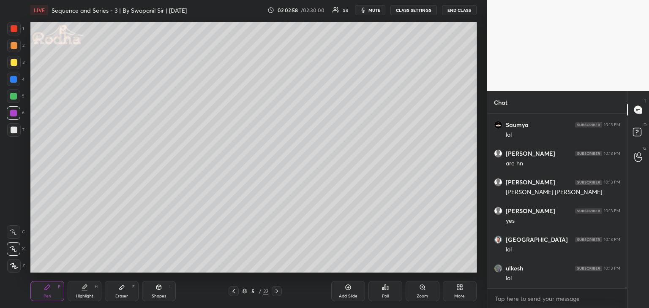
click at [278, 290] on icon at bounding box center [276, 291] width 7 height 7
click at [277, 290] on icon at bounding box center [276, 291] width 7 height 7
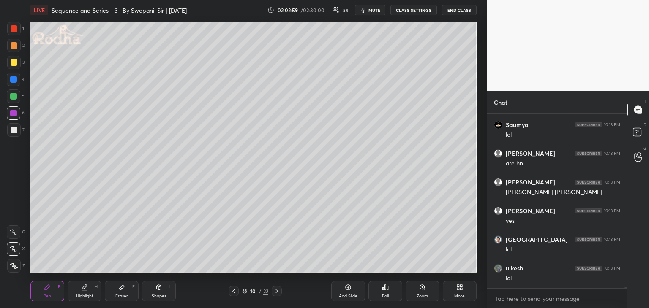
click at [277, 290] on icon at bounding box center [276, 291] width 7 height 7
click at [278, 290] on icon at bounding box center [276, 291] width 7 height 7
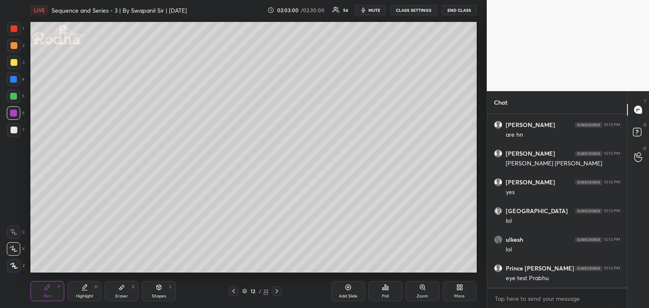
click at [277, 291] on icon at bounding box center [276, 291] width 7 height 7
click at [277, 291] on icon at bounding box center [276, 291] width 3 height 4
click at [278, 291] on icon at bounding box center [276, 291] width 7 height 7
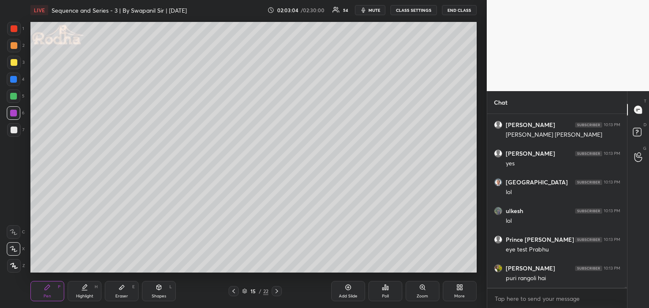
click at [13, 98] on div at bounding box center [13, 96] width 7 height 7
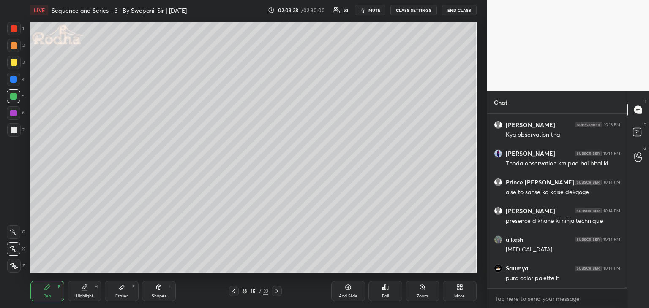
scroll to position [37017, 0]
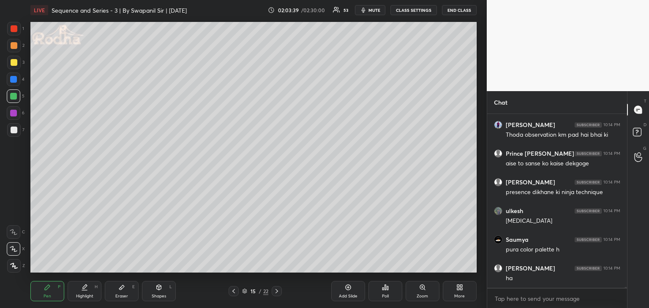
click at [476, 250] on div "Setting up your live class Poll for secs No correct answer Start poll" at bounding box center [253, 147] width 453 height 254
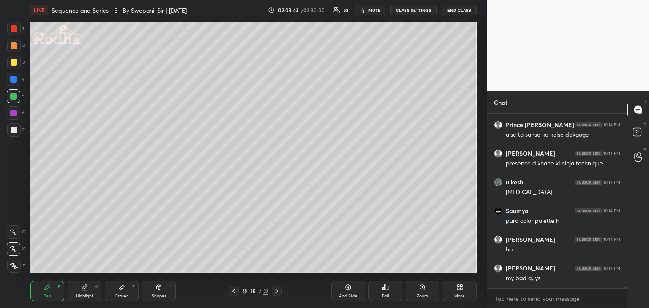
scroll to position [37074, 0]
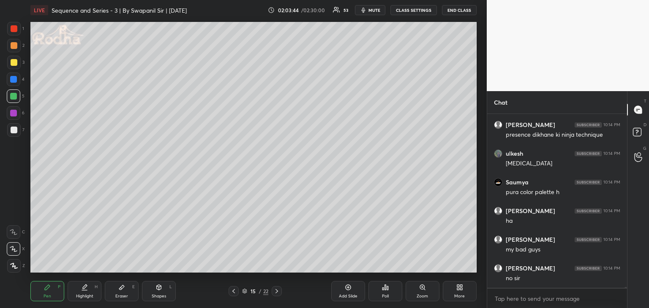
click at [480, 256] on div "1 2 3 4 5 6 7 R O A L C X Z Erase all C X Z LIVE Sequence and Series - 3 | By S…" at bounding box center [243, 154] width 486 height 308
click at [481, 257] on div "1 2 3 4 5 6 7 R O A L C X Z Erase all C X Z LIVE Sequence and Series - 3 | By S…" at bounding box center [243, 154] width 486 height 308
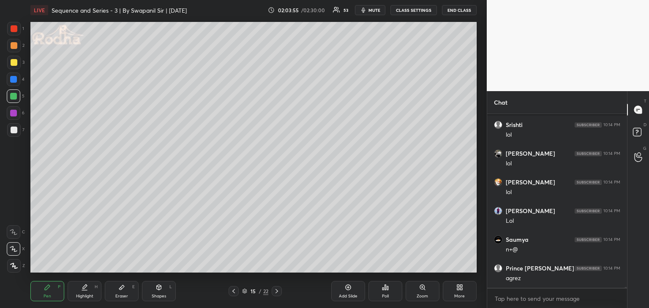
scroll to position [37361, 0]
drag, startPoint x: 12, startPoint y: 112, endPoint x: 23, endPoint y: 117, distance: 12.1
click at [12, 112] on div at bounding box center [13, 113] width 7 height 7
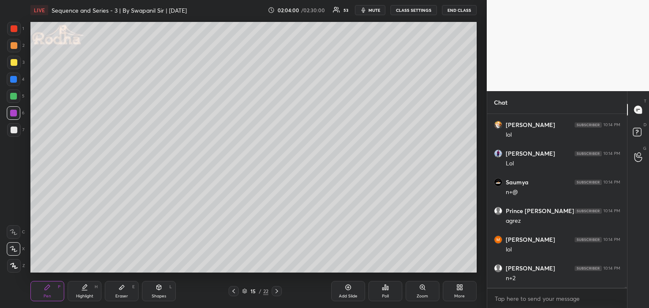
scroll to position [37390, 0]
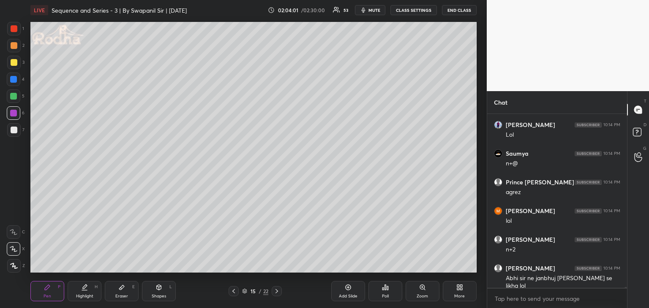
click at [14, 96] on div at bounding box center [13, 96] width 7 height 7
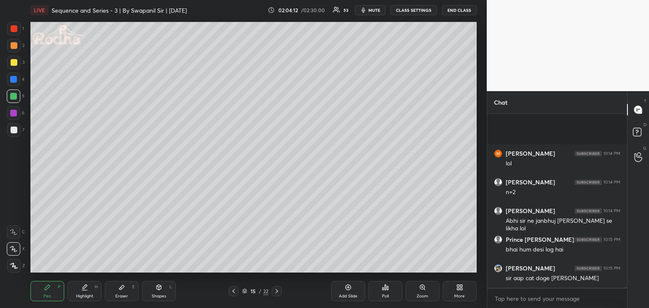
scroll to position [37506, 0]
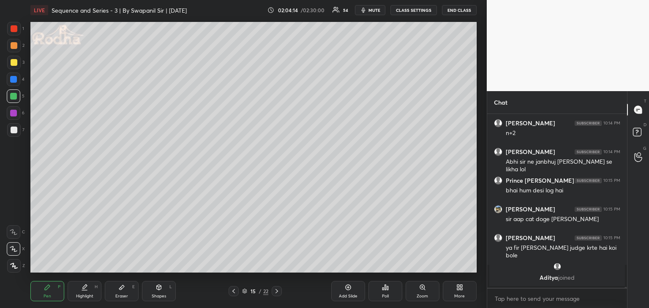
click at [478, 255] on div "Setting up your live class Poll for secs No correct answer Start poll" at bounding box center [253, 147] width 453 height 254
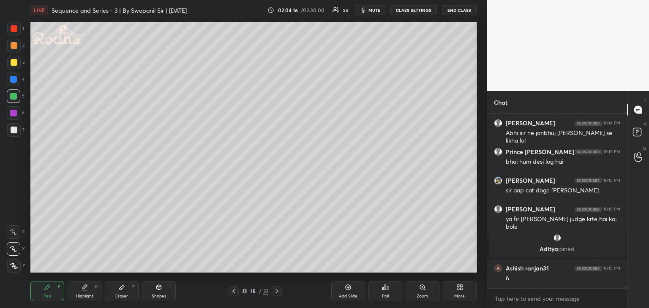
scroll to position [37206, 0]
click at [478, 256] on div "Setting up your live class Poll for secs No correct answer Start poll" at bounding box center [253, 147] width 453 height 254
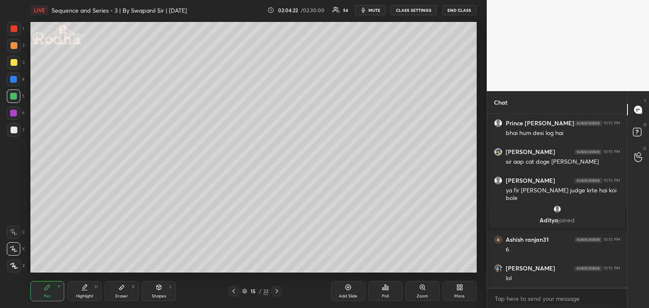
drag, startPoint x: 160, startPoint y: 296, endPoint x: 166, endPoint y: 284, distance: 12.9
click at [162, 296] on div "Shapes" at bounding box center [159, 296] width 14 height 4
click at [10, 26] on div at bounding box center [14, 29] width 14 height 14
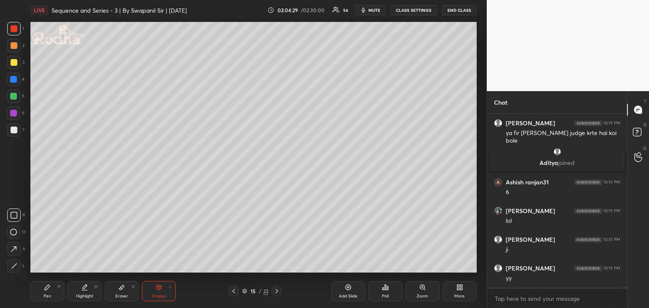
scroll to position [37321, 0]
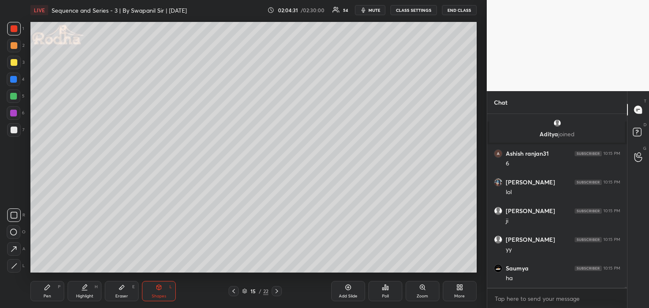
click at [27, 287] on div "1 2 3 4 5 6 7 R O A L C X Z Erase all C X Z LIVE Sequence and Series - 3 | By S…" at bounding box center [240, 154] width 480 height 308
click at [50, 289] on icon at bounding box center [47, 287] width 7 height 7
click at [159, 285] on icon at bounding box center [158, 287] width 7 height 7
click at [12, 33] on div at bounding box center [14, 29] width 14 height 14
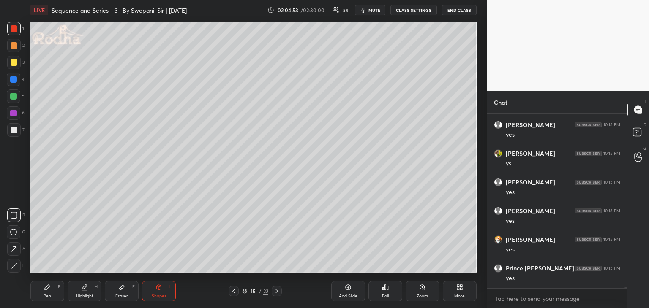
scroll to position [37558, 0]
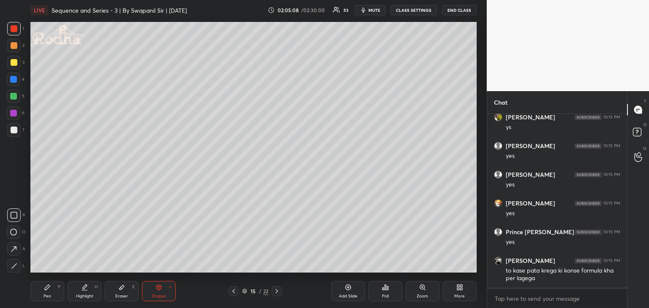
click at [16, 97] on div at bounding box center [13, 96] width 7 height 7
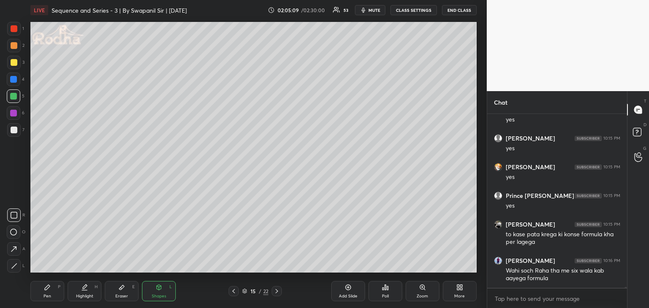
click at [44, 301] on div "Pen P" at bounding box center [47, 291] width 34 height 20
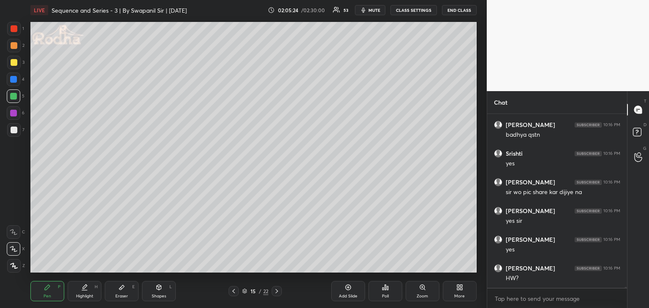
scroll to position [37824, 0]
click at [230, 290] on icon at bounding box center [233, 291] width 7 height 7
click at [232, 291] on icon at bounding box center [233, 291] width 7 height 7
click at [232, 292] on icon at bounding box center [233, 291] width 7 height 7
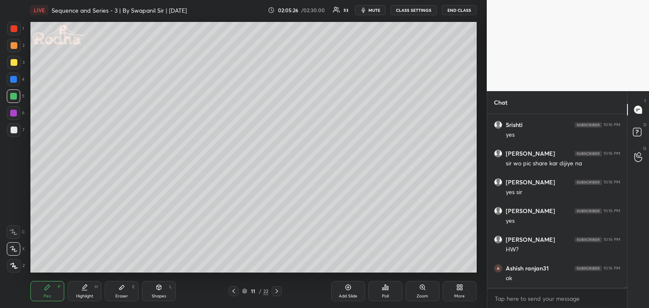
click at [233, 293] on icon at bounding box center [233, 291] width 7 height 7
click at [278, 291] on icon at bounding box center [276, 291] width 7 height 7
click at [279, 291] on icon at bounding box center [276, 291] width 7 height 7
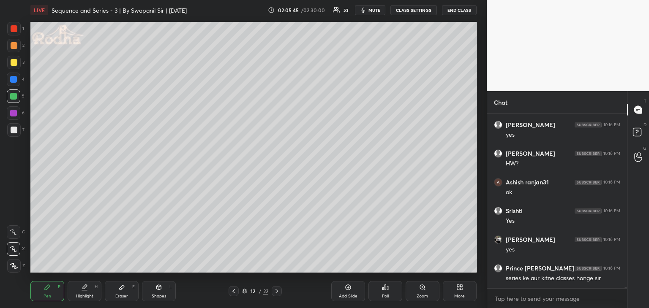
scroll to position [37939, 0]
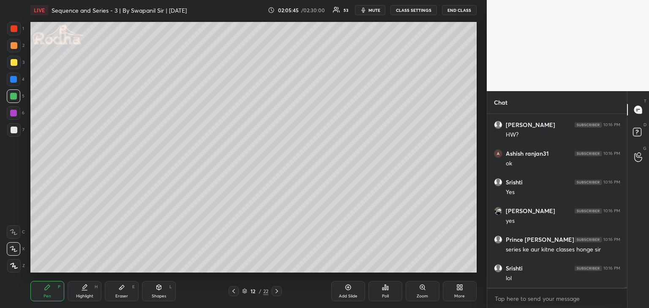
click at [167, 284] on div "Shapes L" at bounding box center [159, 291] width 34 height 20
click at [12, 267] on icon at bounding box center [14, 266] width 6 height 6
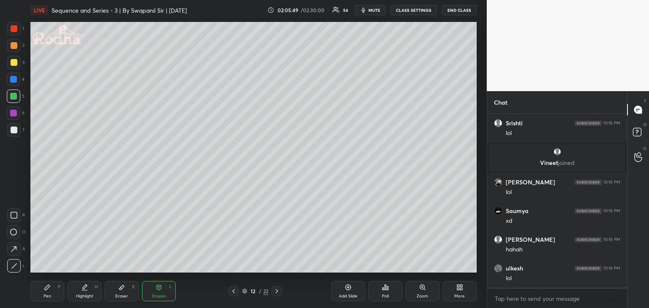
scroll to position [38113, 0]
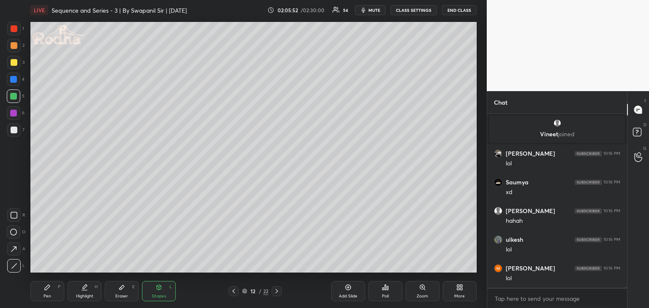
click at [49, 293] on div "Pen P" at bounding box center [47, 291] width 34 height 20
click at [120, 293] on div "Eraser E" at bounding box center [122, 291] width 34 height 20
click at [49, 292] on div "Pen P" at bounding box center [47, 291] width 34 height 20
click at [166, 291] on div "Shapes L" at bounding box center [159, 291] width 34 height 20
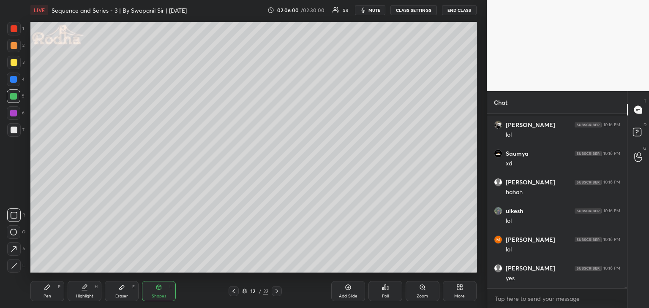
click at [15, 218] on icon at bounding box center [14, 215] width 7 height 7
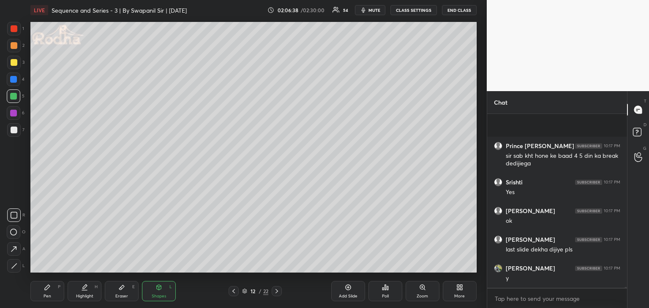
scroll to position [38781, 0]
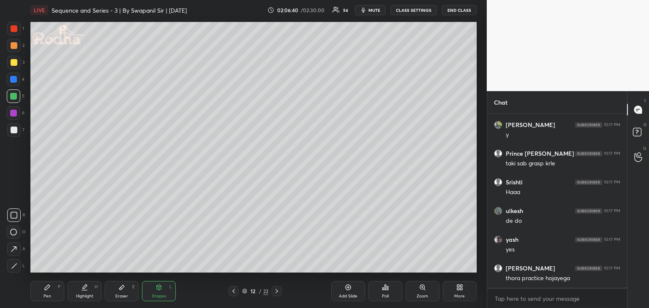
click at [278, 295] on div at bounding box center [276, 291] width 10 height 10
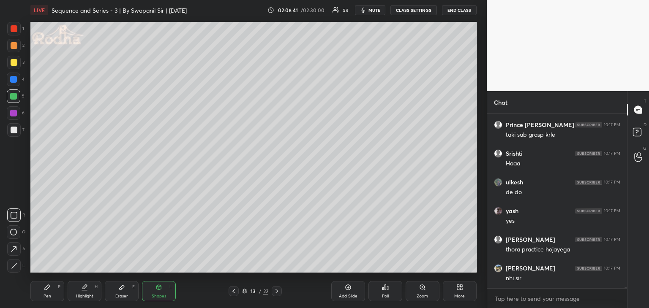
click at [280, 293] on icon at bounding box center [276, 291] width 7 height 7
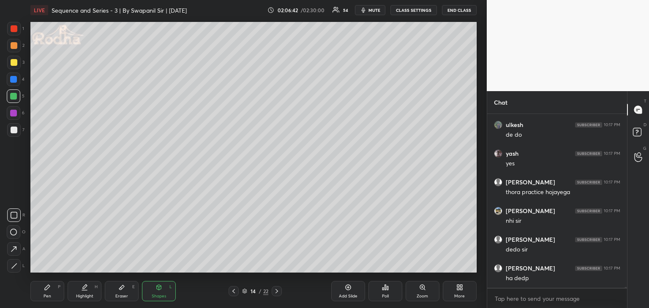
click at [279, 294] on icon at bounding box center [276, 291] width 7 height 7
click at [280, 295] on div at bounding box center [276, 291] width 10 height 10
click at [47, 293] on div "Pen P" at bounding box center [47, 291] width 34 height 20
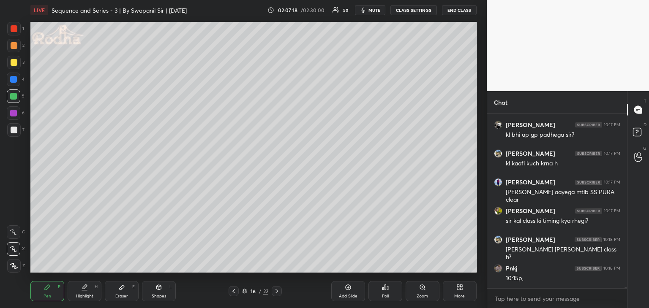
scroll to position [39154, 0]
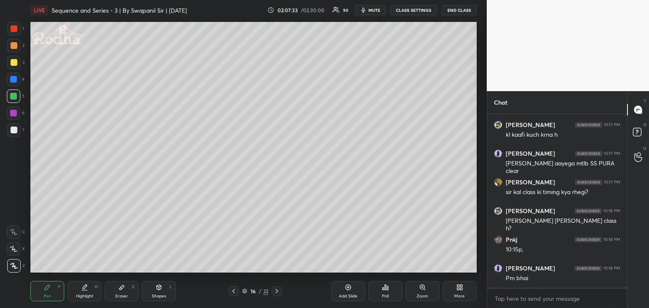
click at [14, 250] on icon at bounding box center [13, 249] width 7 height 5
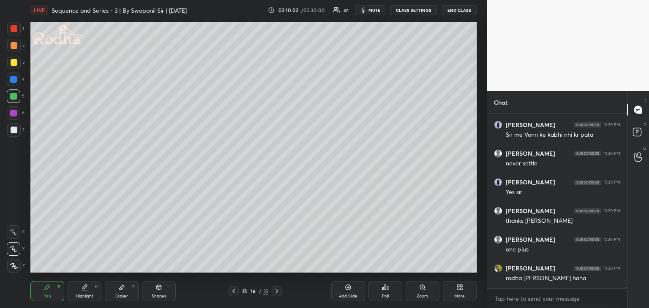
scroll to position [39477, 0]
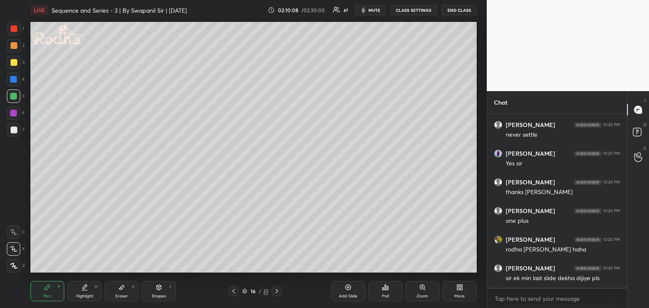
click at [235, 293] on icon at bounding box center [233, 291] width 7 height 7
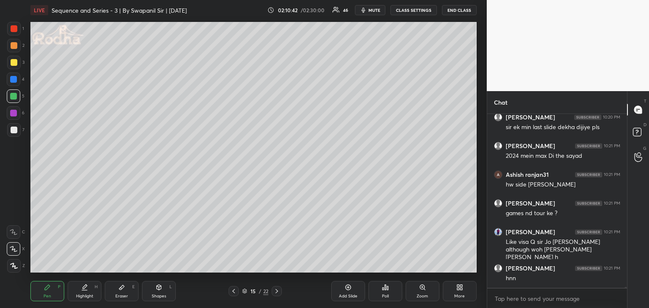
scroll to position [39657, 0]
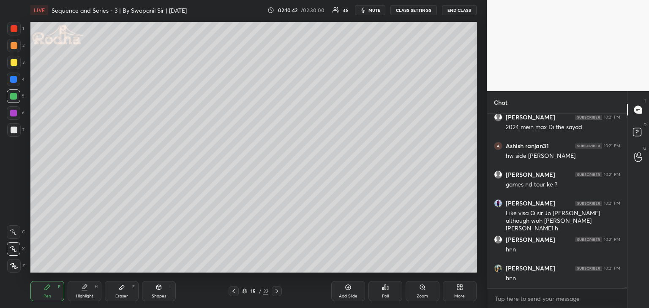
click at [133, 290] on div "Eraser E" at bounding box center [122, 291] width 34 height 20
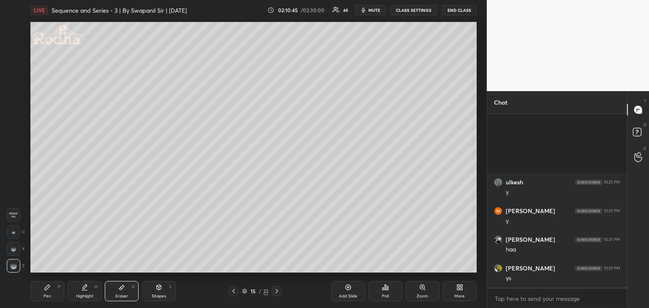
scroll to position [39923, 0]
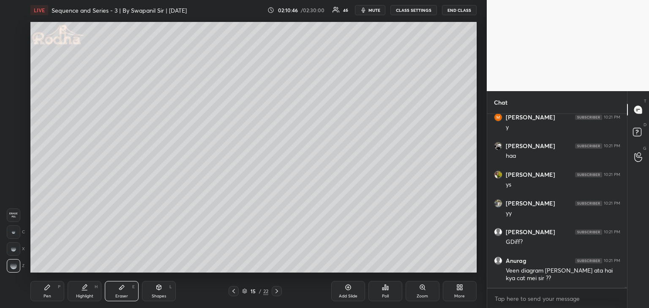
click at [51, 285] on div "Pen P" at bounding box center [47, 291] width 34 height 20
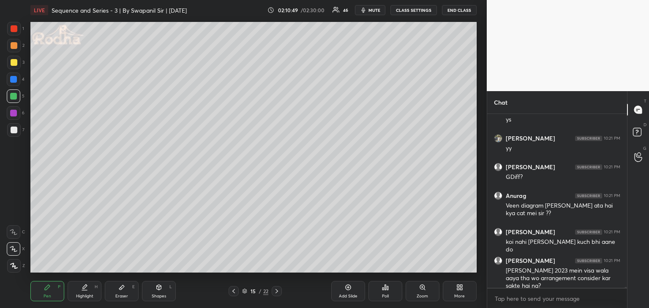
scroll to position [40017, 0]
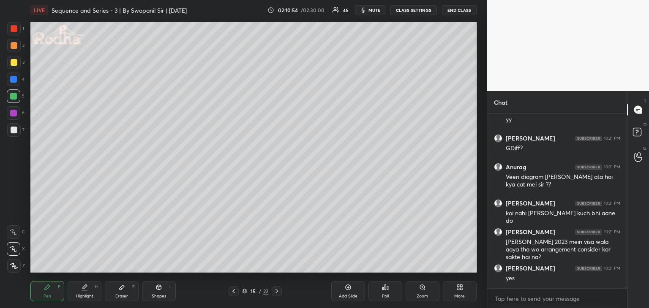
click at [279, 293] on icon at bounding box center [276, 291] width 7 height 7
click at [14, 100] on div at bounding box center [14, 97] width 14 height 14
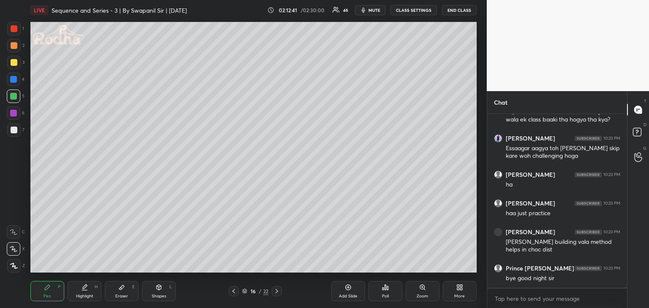
scroll to position [40680, 0]
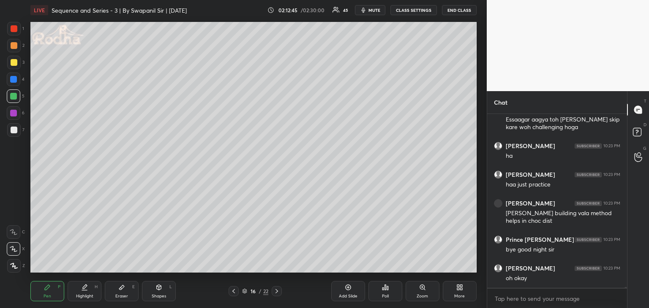
click at [123, 293] on div "Eraser E" at bounding box center [122, 291] width 34 height 20
click at [51, 298] on div "Pen" at bounding box center [47, 296] width 8 height 4
drag, startPoint x: 13, startPoint y: 80, endPoint x: 17, endPoint y: 77, distance: 5.1
click at [13, 80] on div at bounding box center [13, 79] width 7 height 7
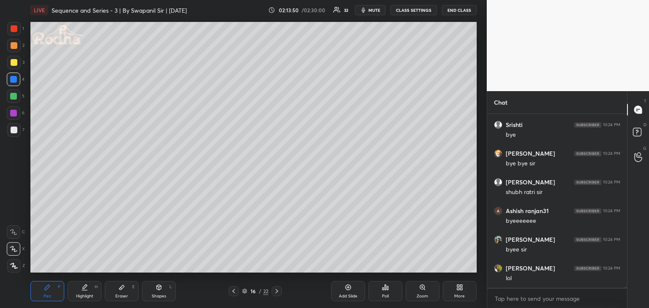
scroll to position [41413, 0]
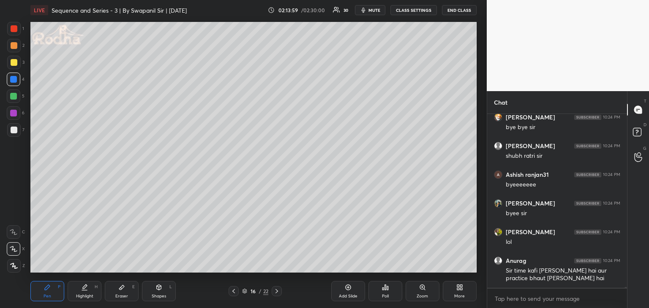
drag, startPoint x: 121, startPoint y: 291, endPoint x: 126, endPoint y: 285, distance: 8.7
click at [122, 291] on div "Eraser E" at bounding box center [122, 291] width 34 height 20
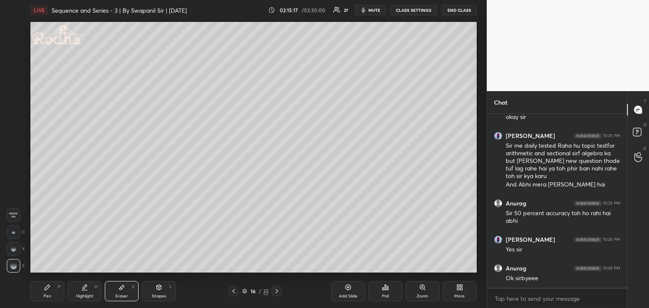
scroll to position [41725, 0]
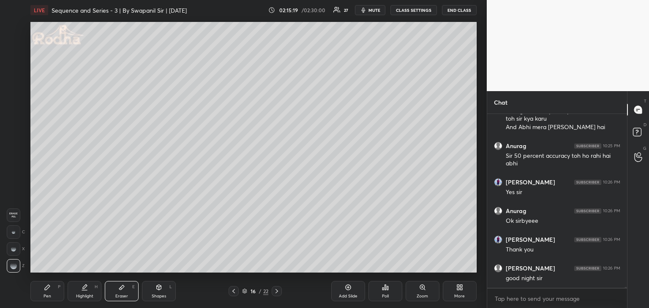
click at [459, 9] on button "END CLASS" at bounding box center [459, 10] width 35 height 10
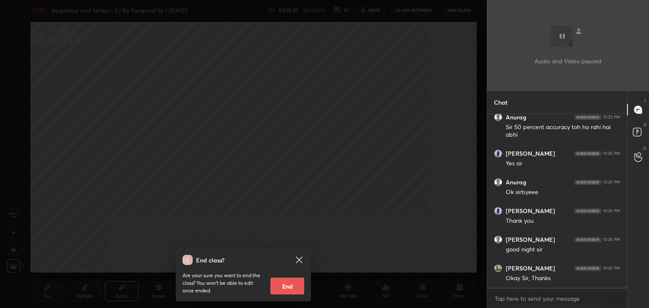
drag, startPoint x: 282, startPoint y: 286, endPoint x: 293, endPoint y: 279, distance: 13.6
click at [282, 286] on button "End" at bounding box center [287, 286] width 34 height 17
type textarea "x"
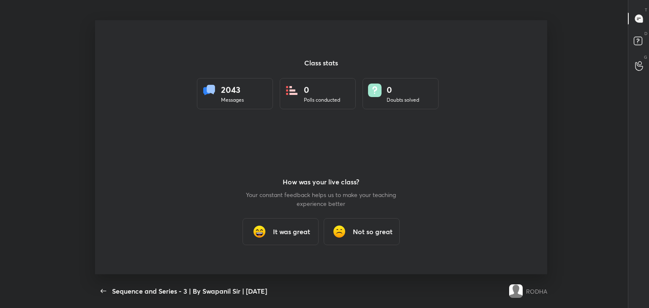
scroll to position [0, 0]
